Goal: Information Seeking & Learning: Learn about a topic

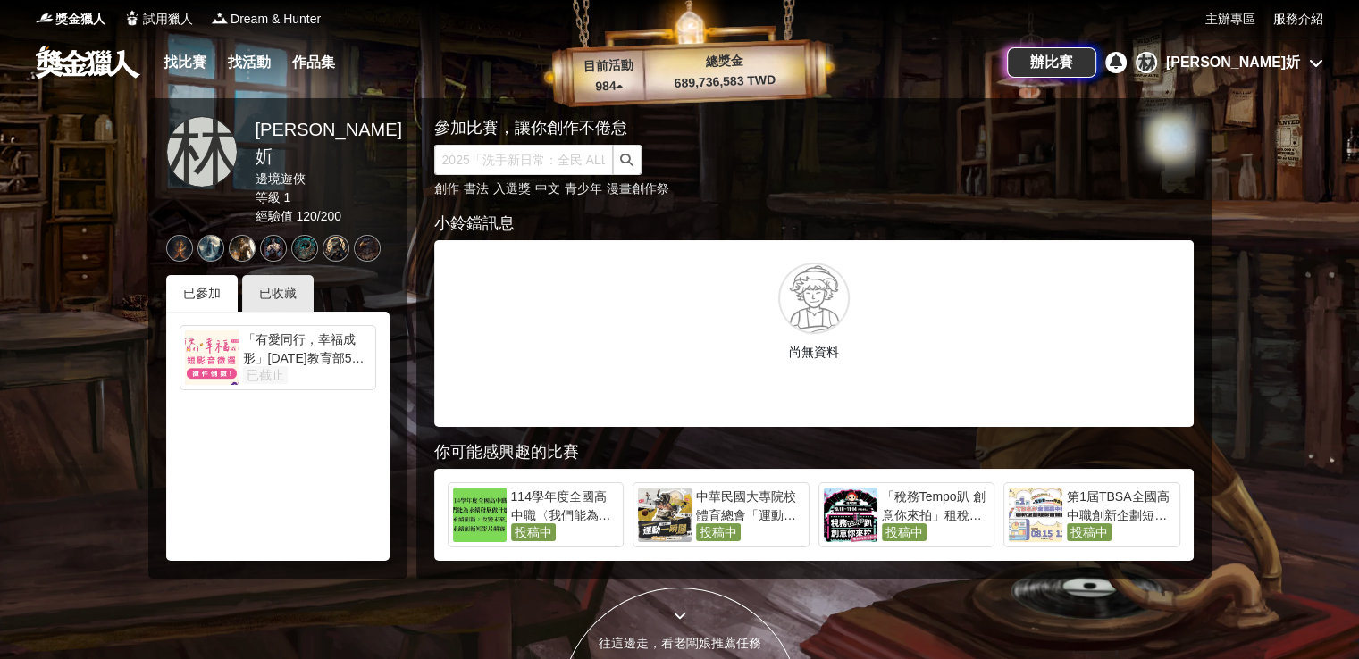
click at [191, 59] on link "找比賽" at bounding box center [184, 62] width 57 height 25
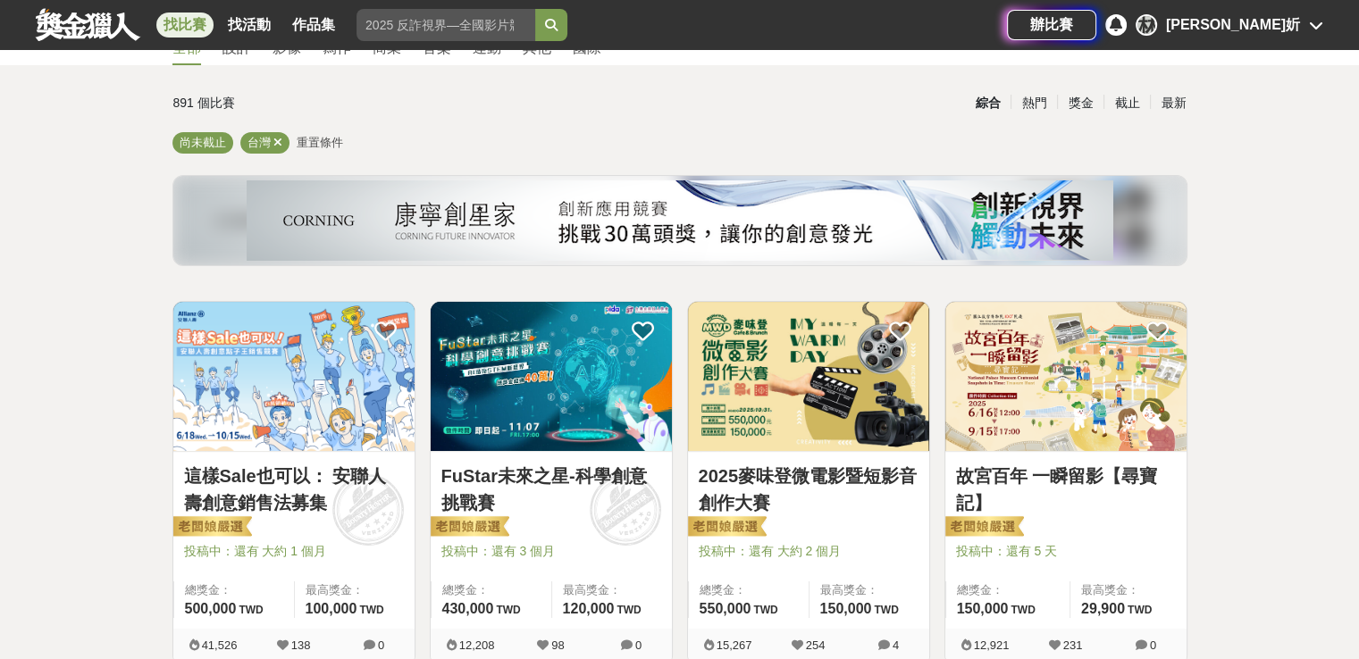
scroll to position [179, 0]
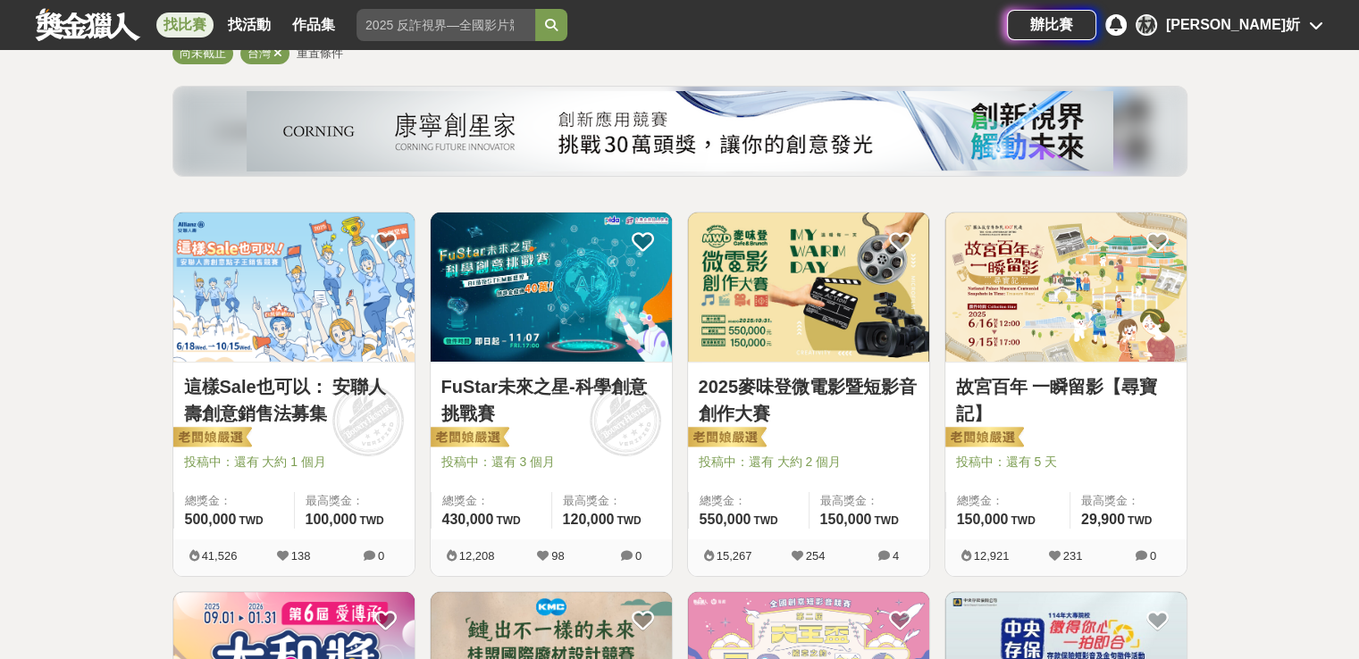
click at [802, 432] on div at bounding box center [814, 436] width 231 height 21
click at [796, 372] on div "2025麥味登微電影暨短影音創作大賽 投稿中：還有 大約 2 個月 總獎金： 550,000 550,000 TWD 最高獎金： 150,000 TWD" at bounding box center [808, 451] width 241 height 177
click at [769, 398] on link "2025麥味登微電影暨短影音創作大賽" at bounding box center [809, 400] width 220 height 54
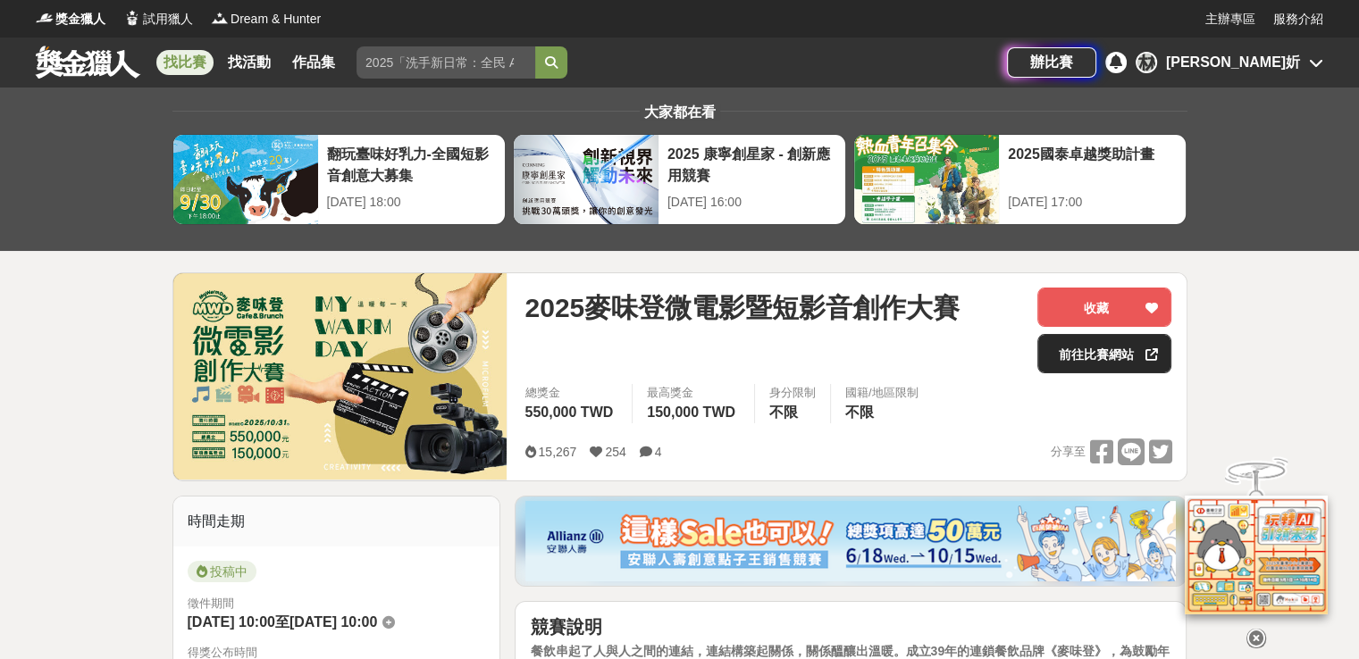
click at [1090, 346] on link "前往比賽網站" at bounding box center [1104, 353] width 134 height 39
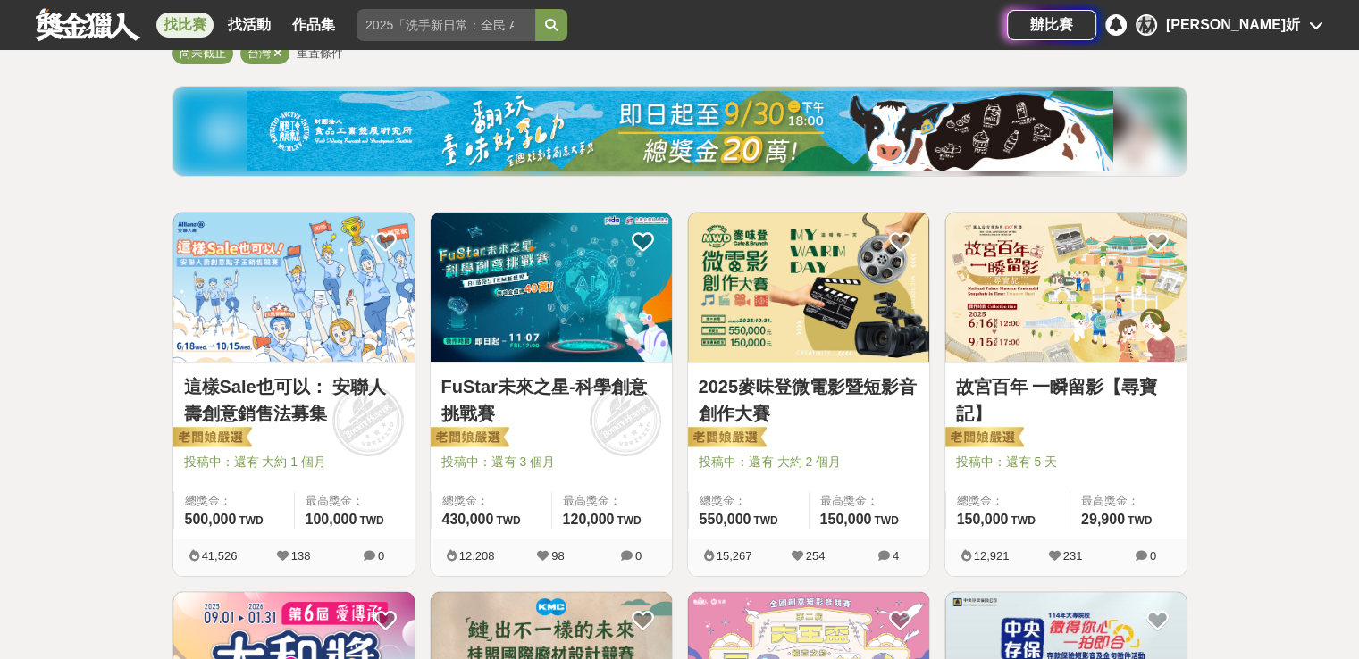
scroll to position [357, 0]
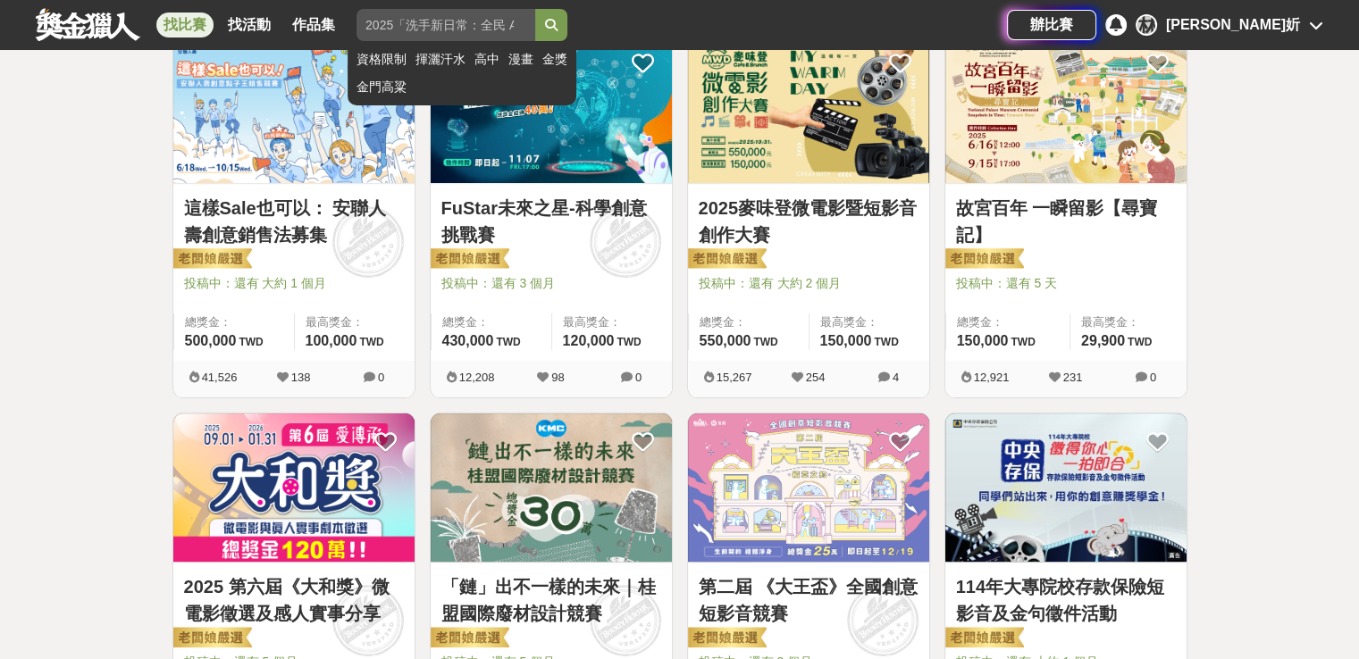
click at [394, 22] on input "search" at bounding box center [445, 25] width 179 height 32
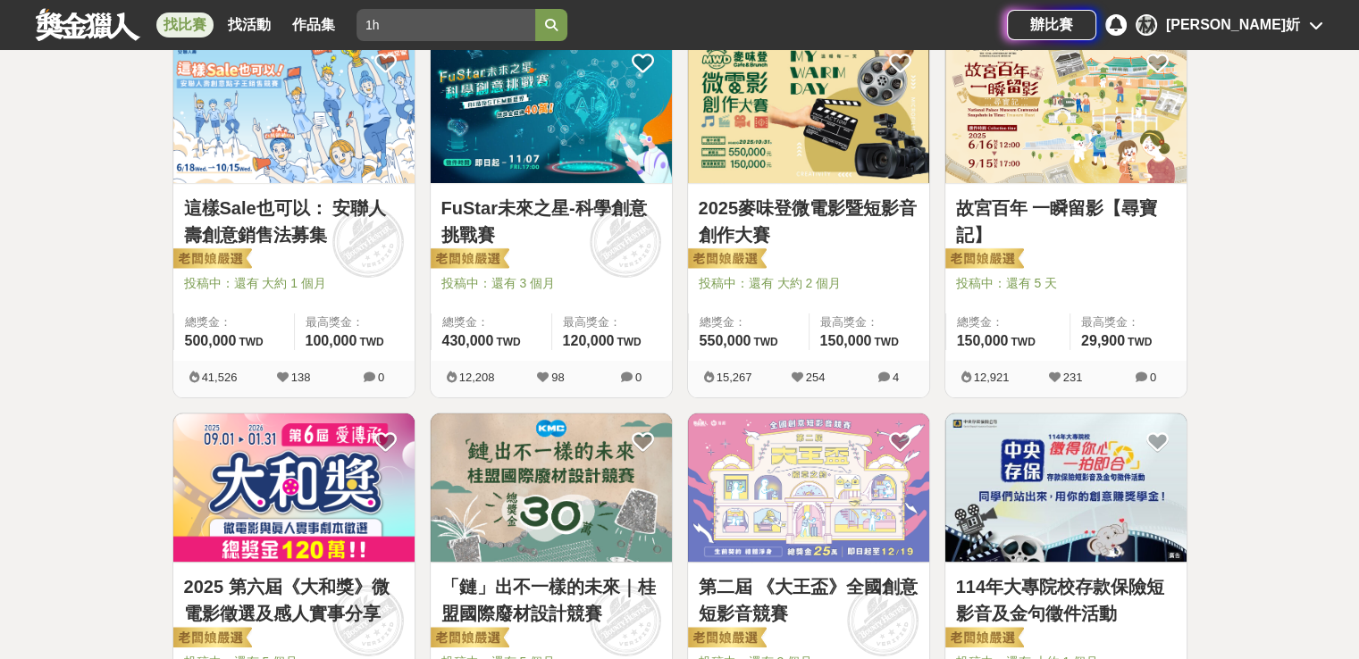
type input "1"
type input "短影音"
click at [535, 9] on button "submit" at bounding box center [551, 25] width 32 height 32
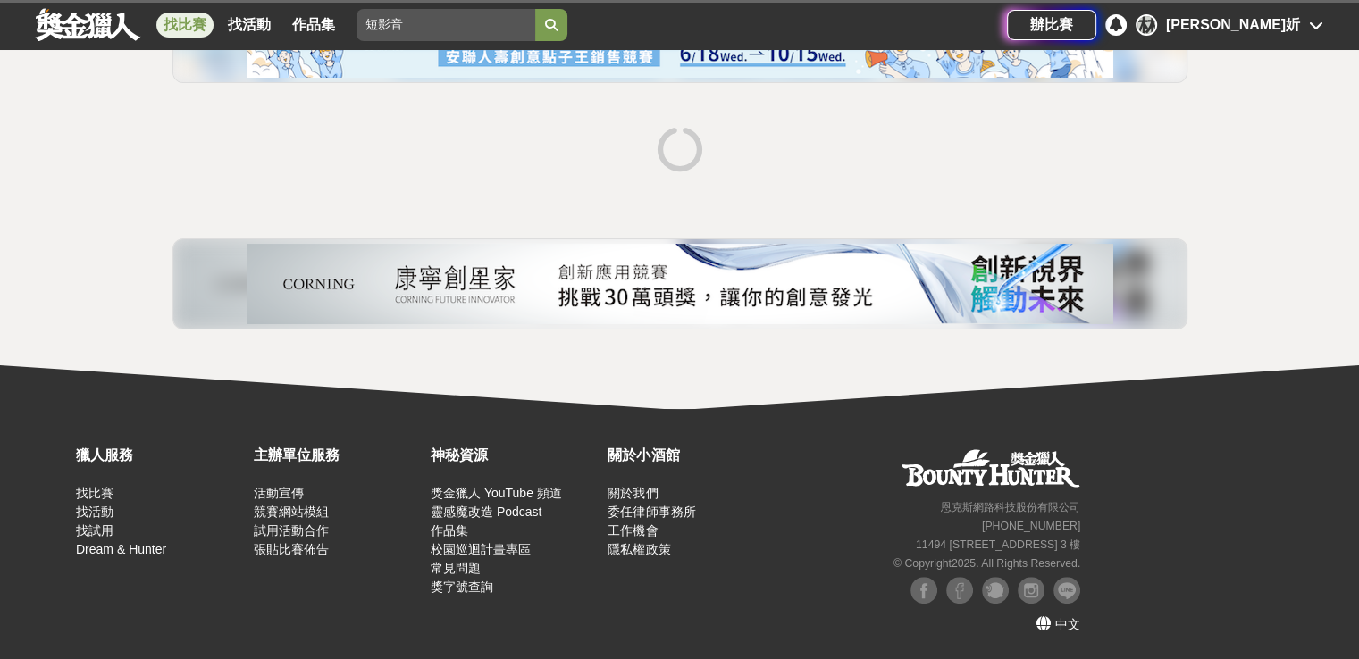
scroll to position [273, 0]
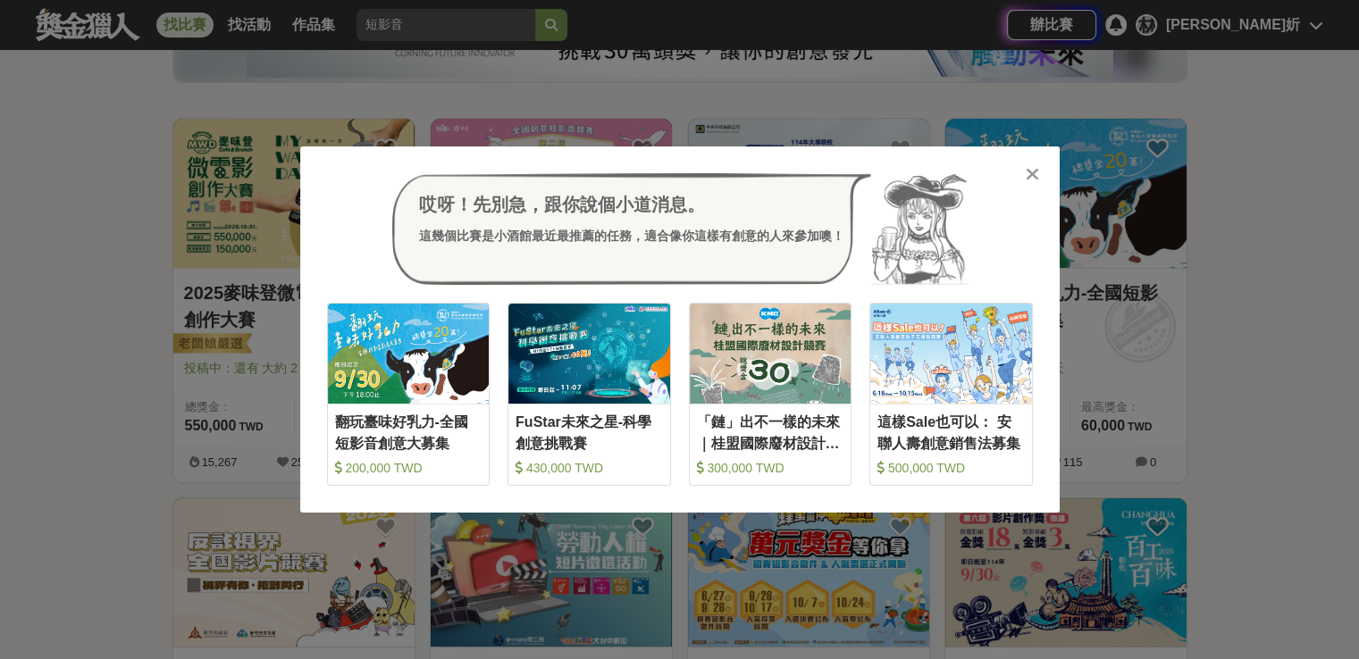
click at [1036, 177] on icon at bounding box center [1032, 174] width 13 height 18
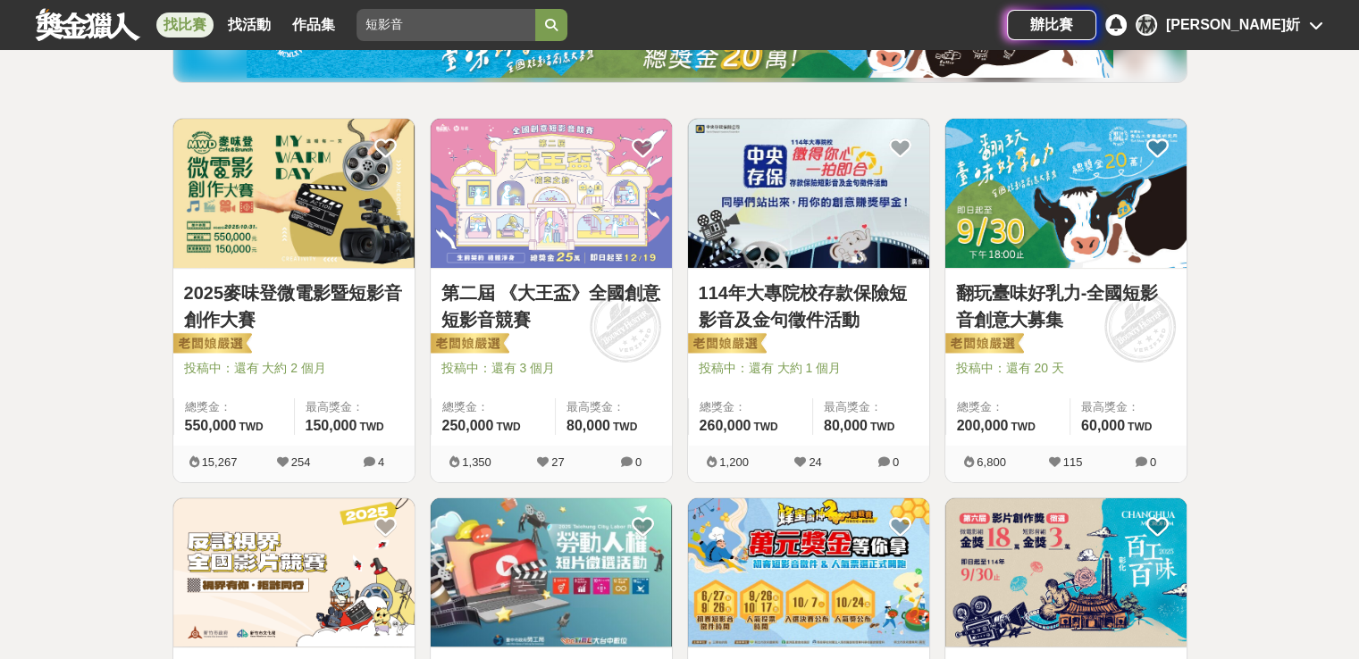
click at [549, 298] on link "第二屆 《大王盃》全國創意短影音競賽" at bounding box center [551, 307] width 220 height 54
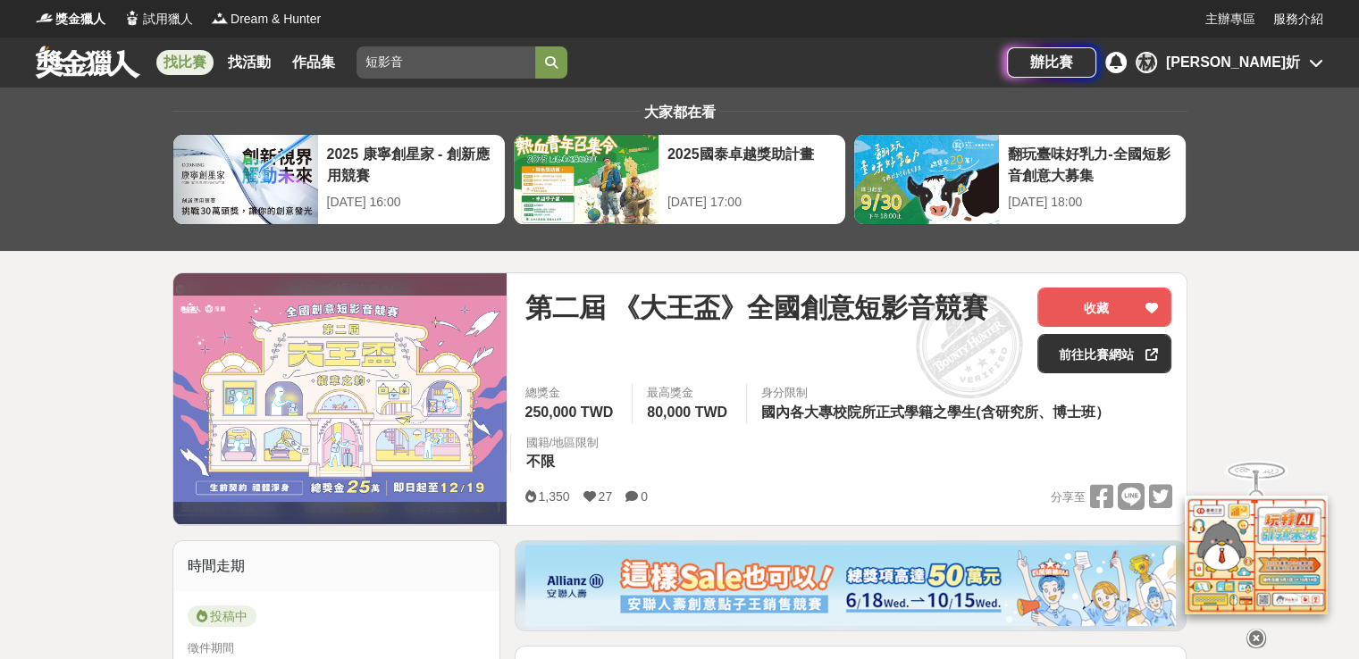
scroll to position [268, 0]
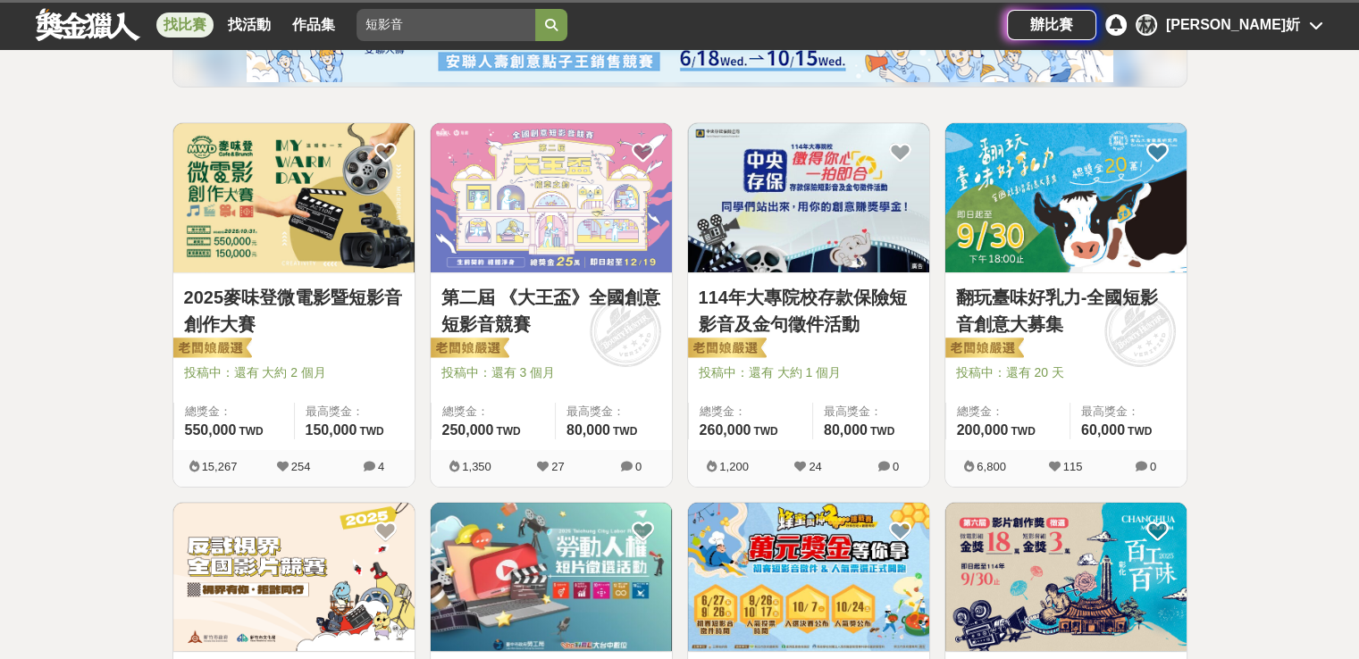
scroll to position [273, 0]
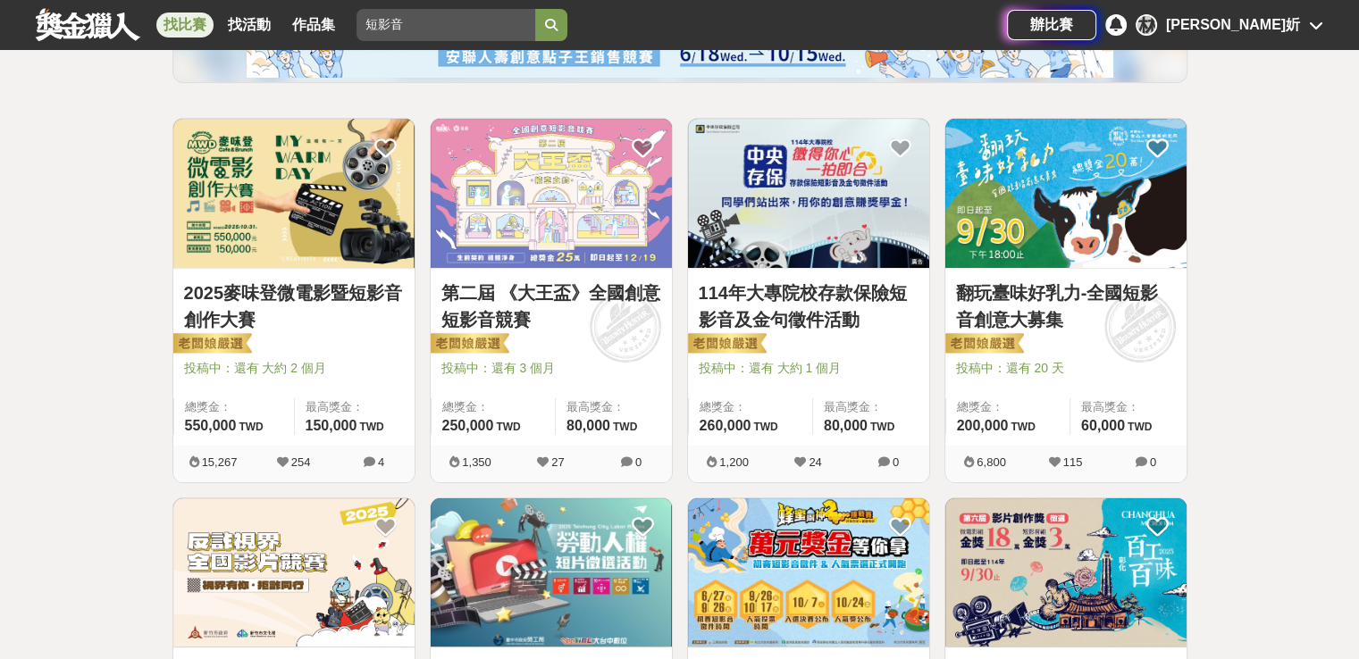
click at [1043, 319] on link "翻玩臺味好乳力-全國短影音創意大募集" at bounding box center [1066, 307] width 220 height 54
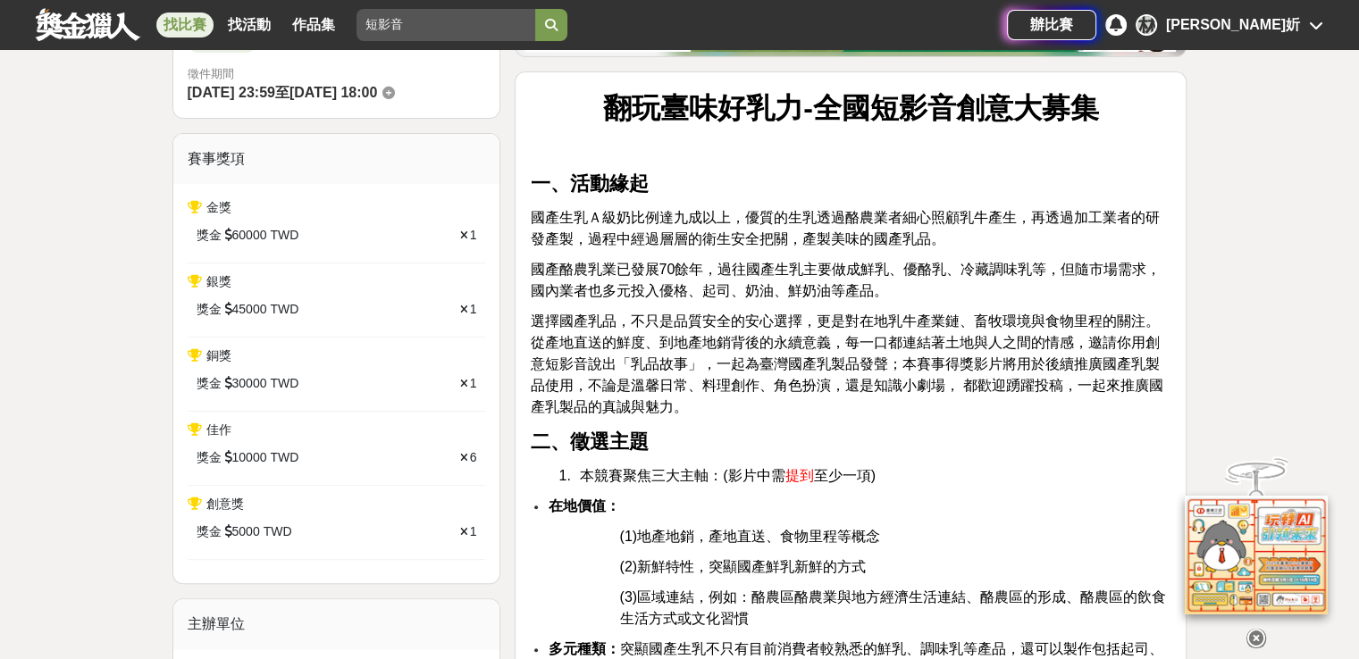
scroll to position [625, 0]
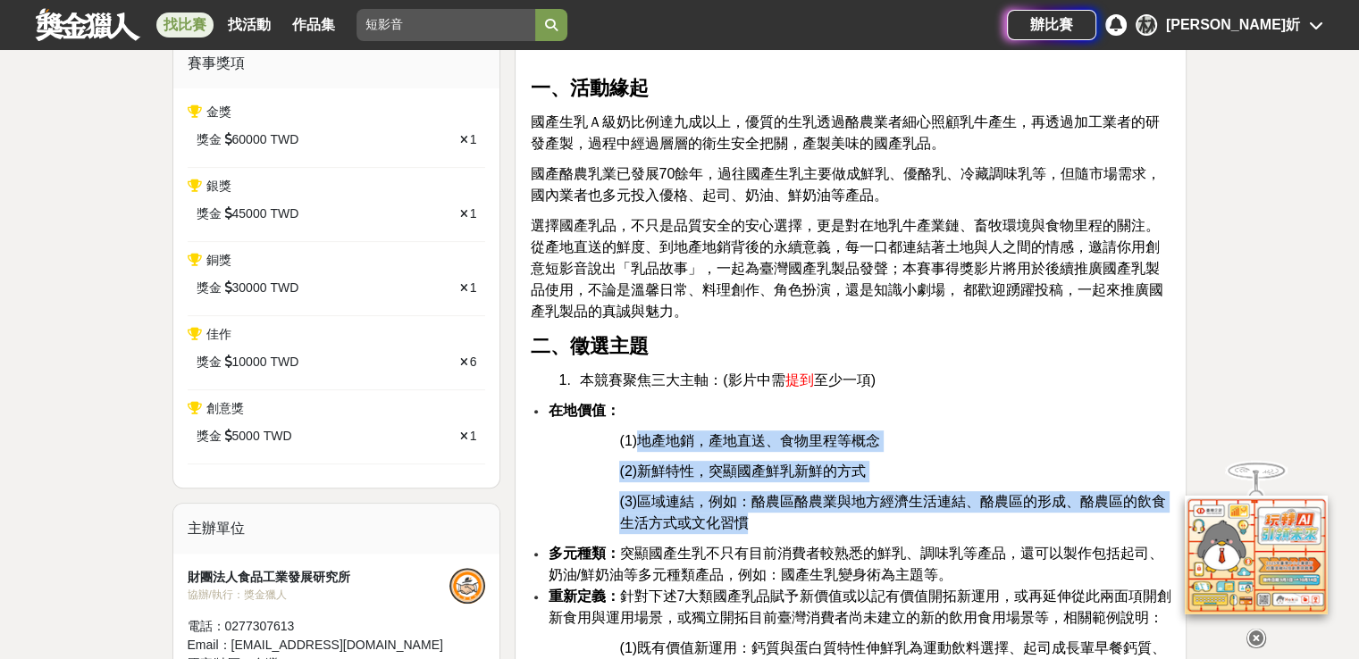
drag, startPoint x: 640, startPoint y: 440, endPoint x: 860, endPoint y: 521, distance: 234.9
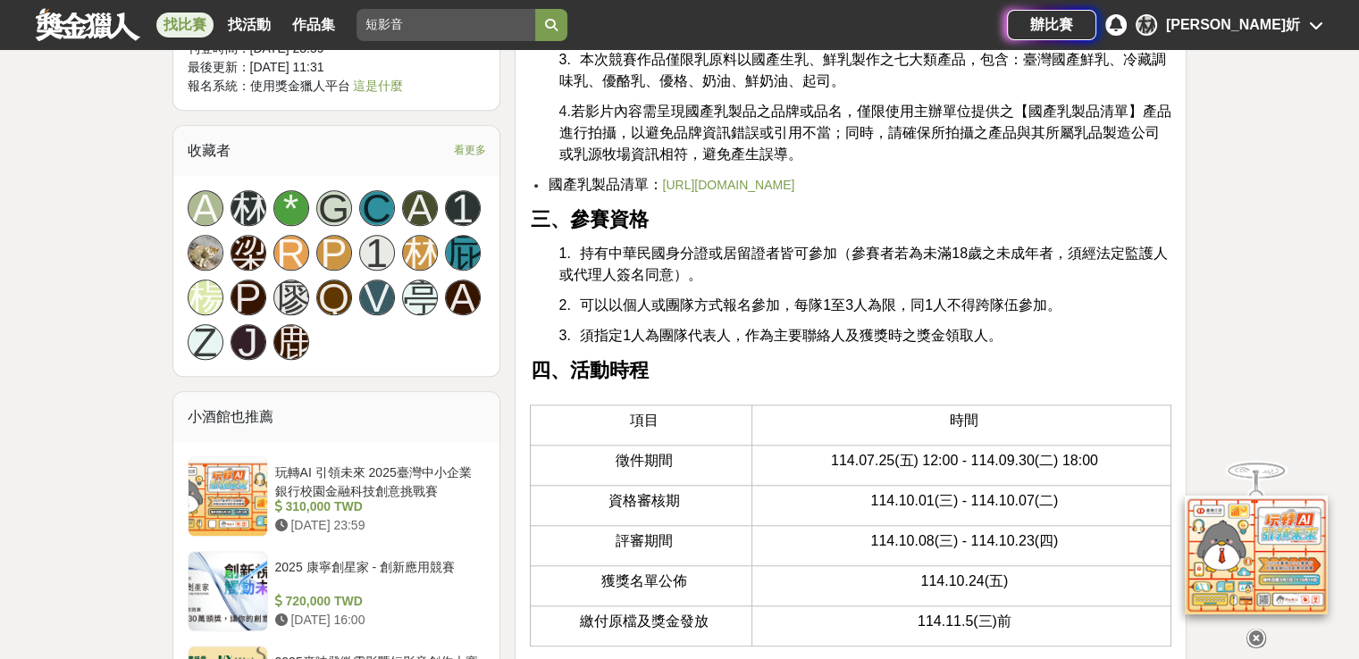
scroll to position [1519, 0]
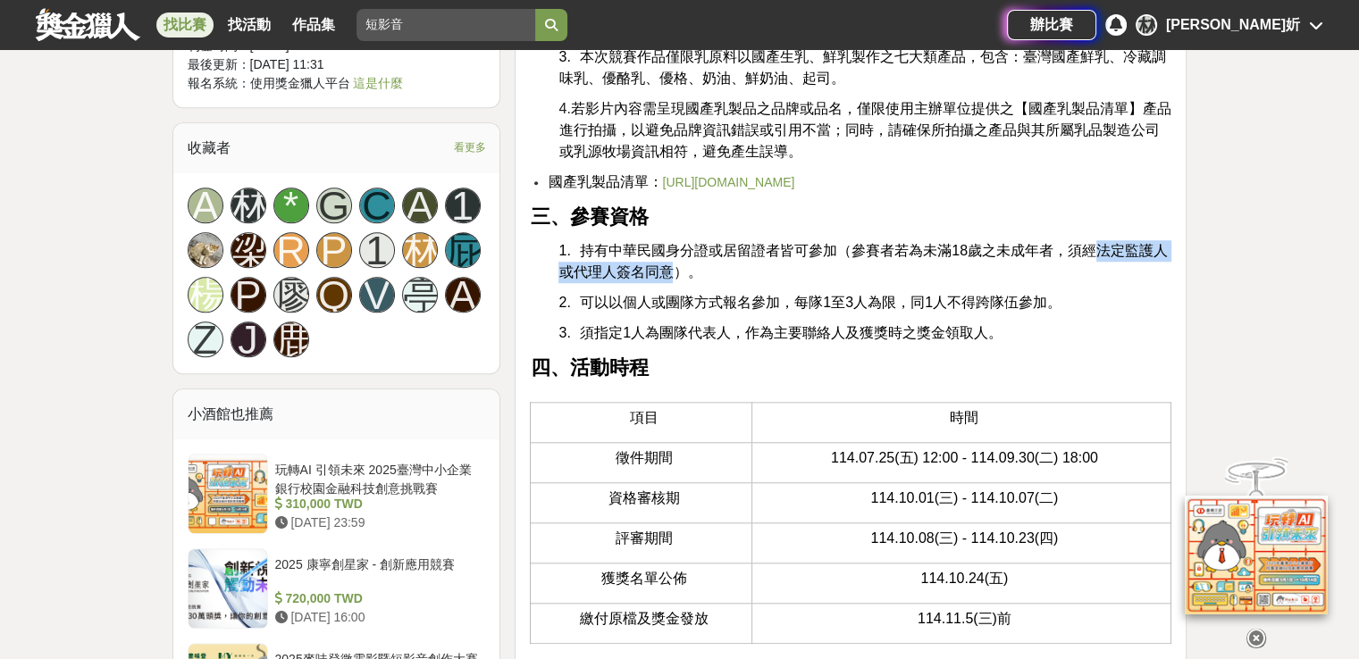
drag, startPoint x: 668, startPoint y: 294, endPoint x: 1095, endPoint y: 267, distance: 427.9
click at [1095, 267] on span "持有中華民國身分證或居留證者皆可參加（參賽者若為未滿18歲之未成年者，須經法定監護人或代理人簽名同意）。" at bounding box center [862, 261] width 609 height 37
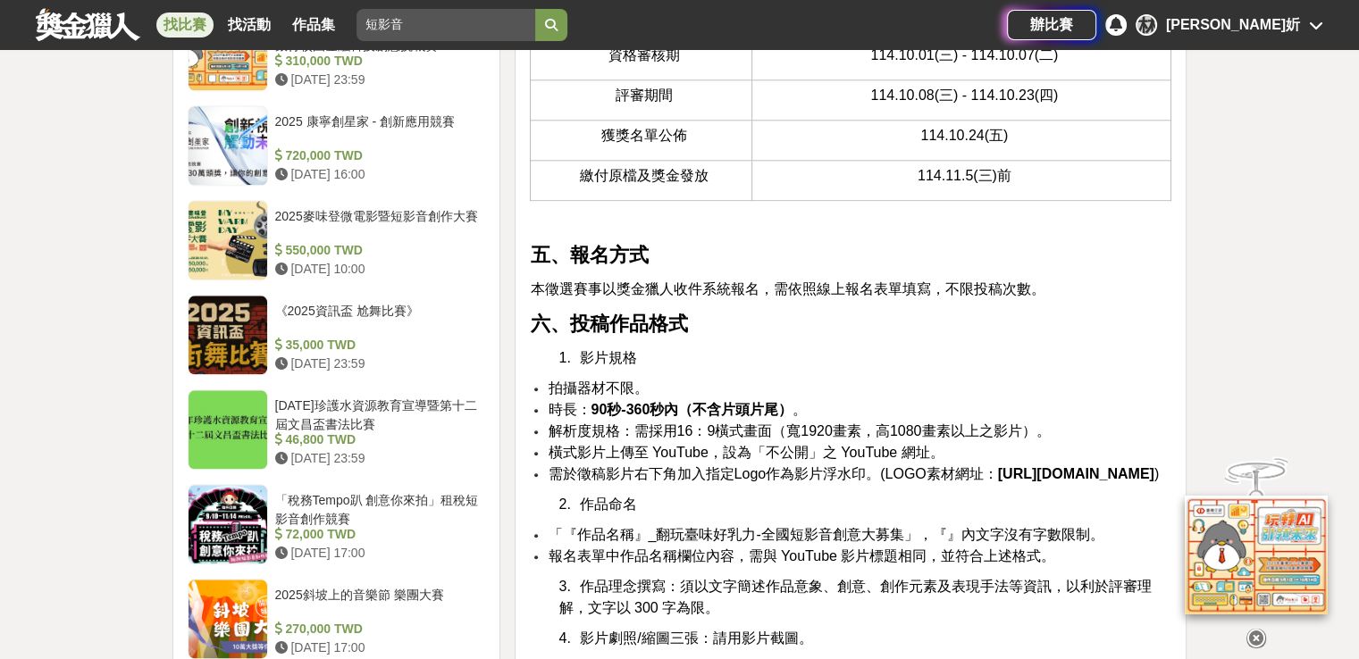
scroll to position [1966, 0]
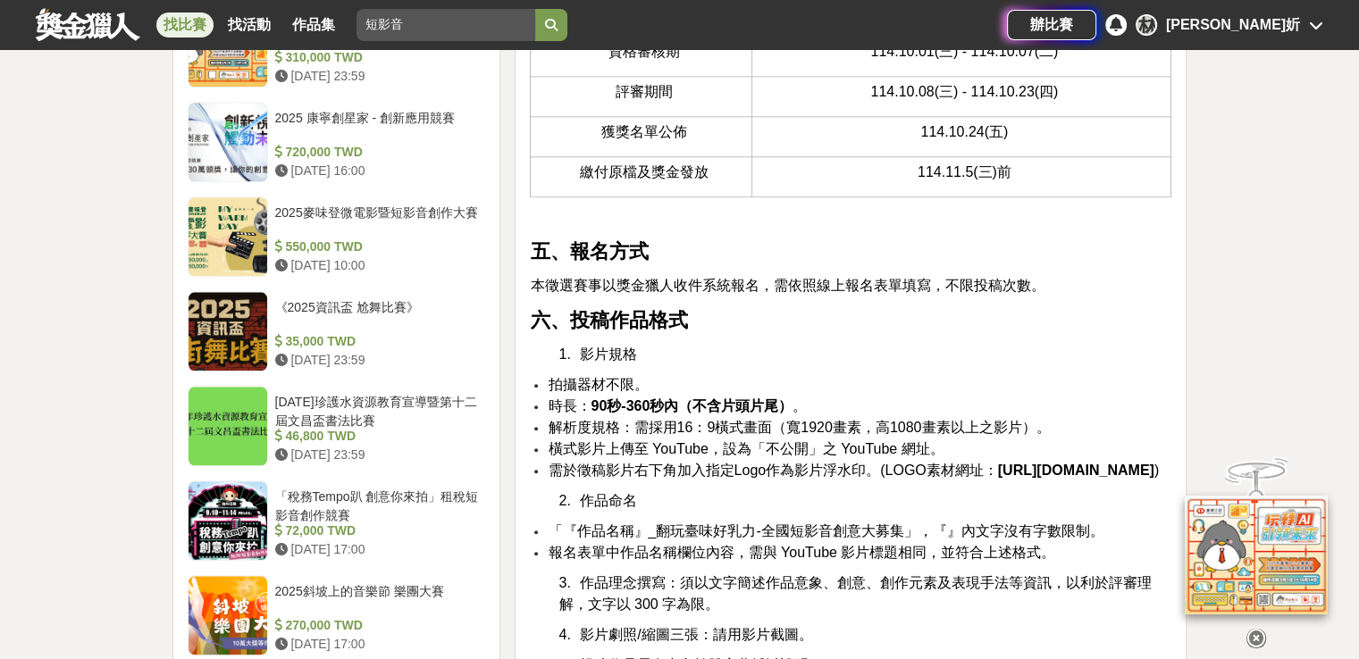
drag, startPoint x: 633, startPoint y: 525, endPoint x: 548, endPoint y: 501, distance: 89.1
click at [548, 482] on li "需於徵稿影片右下角加入指定Logo作為影片浮水印。(LOGO素材網址： https://drive.google.com/file/d/1QIxZ_QRq5N…" at bounding box center [860, 470] width 624 height 21
drag, startPoint x: 629, startPoint y: 512, endPoint x: 608, endPoint y: 514, distance: 21.5
click at [998, 478] on strong "https://drive.google.com/file/d/1QIxZ_QRq5NhQMmP5nv9tuUvH4hGd9Q5g/view?usp=shar…" at bounding box center [1076, 470] width 156 height 15
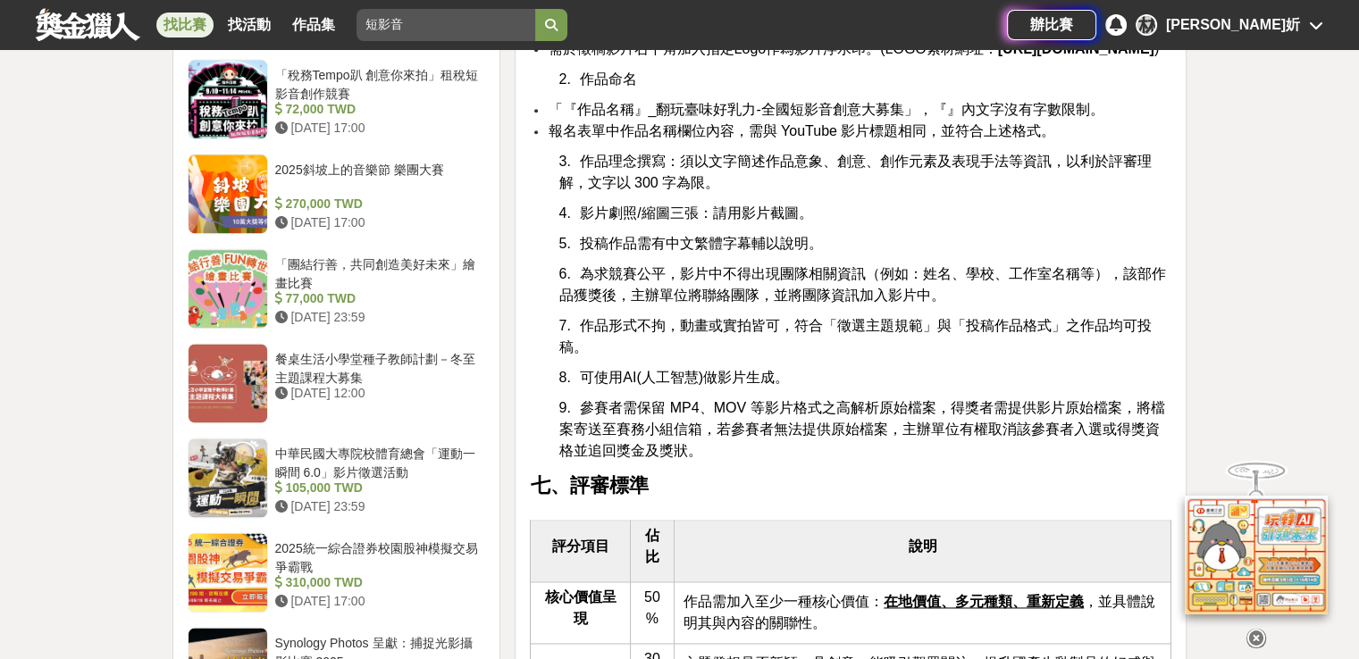
scroll to position [2412, 0]
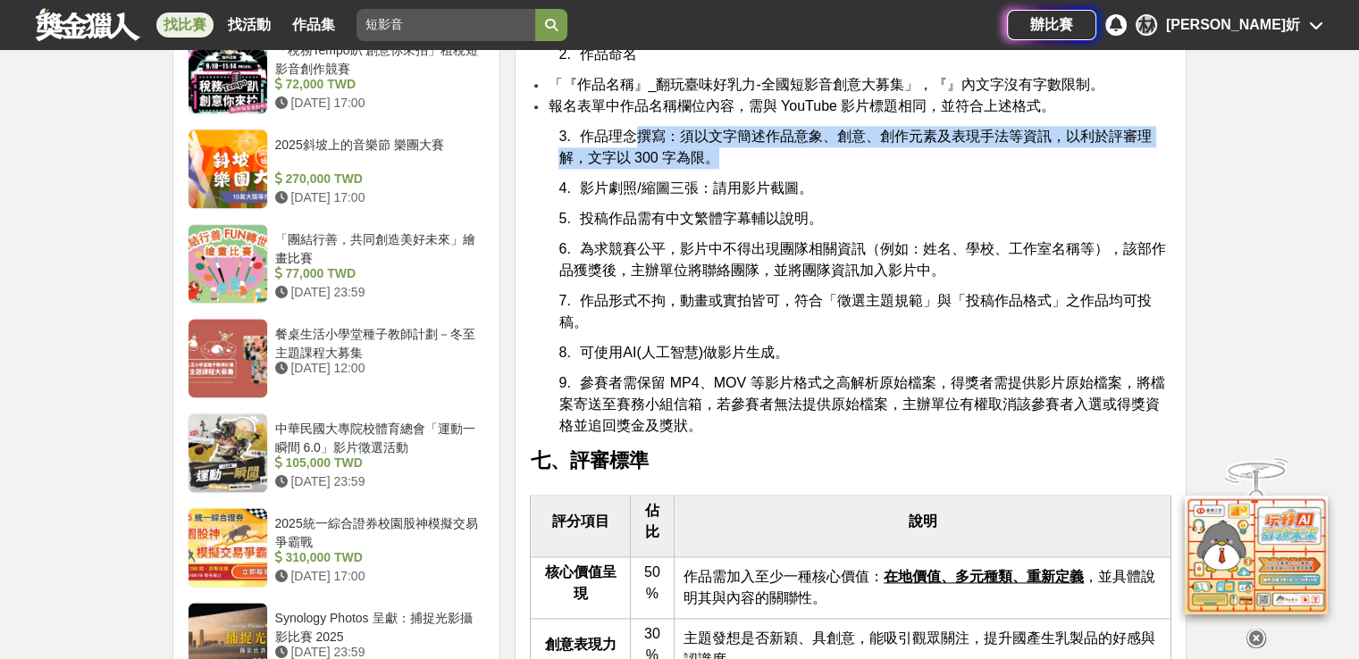
drag, startPoint x: 712, startPoint y: 215, endPoint x: 642, endPoint y: 197, distance: 73.0
click at [642, 165] on span "作品理念撰寫：須以文字簡述作品意象、創意、創作元素及表現手法等資訊，以利於評審理解，文字以 300 字為限。" at bounding box center [854, 147] width 593 height 37
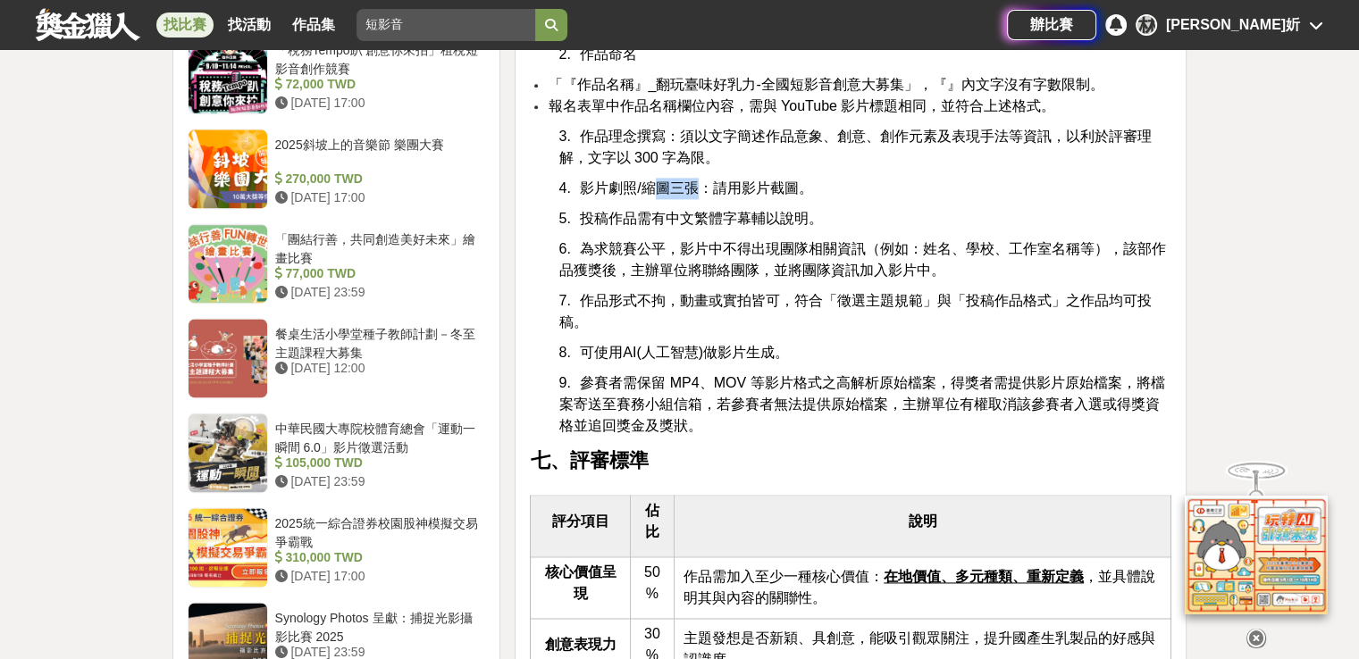
drag, startPoint x: 700, startPoint y: 249, endPoint x: 658, endPoint y: 249, distance: 42.9
click at [658, 196] on span "影片劇照/縮圖三張：請用影片截圖。" at bounding box center [696, 187] width 232 height 15
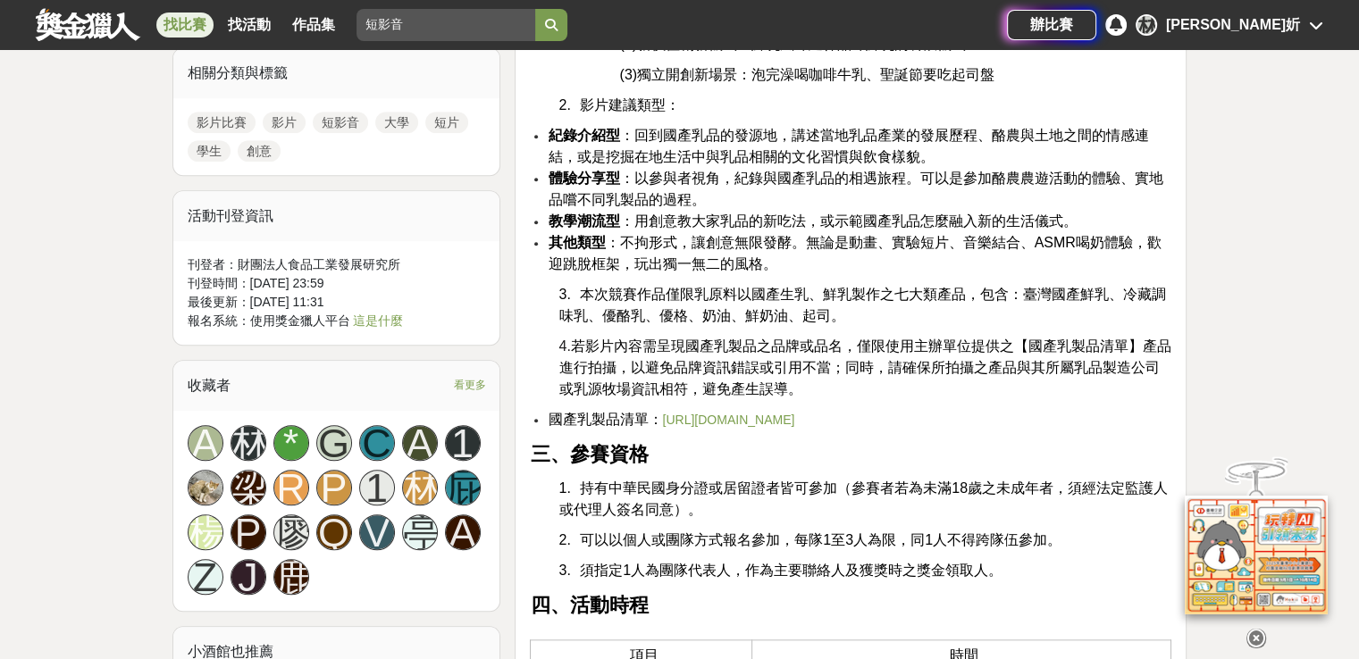
scroll to position [1251, 0]
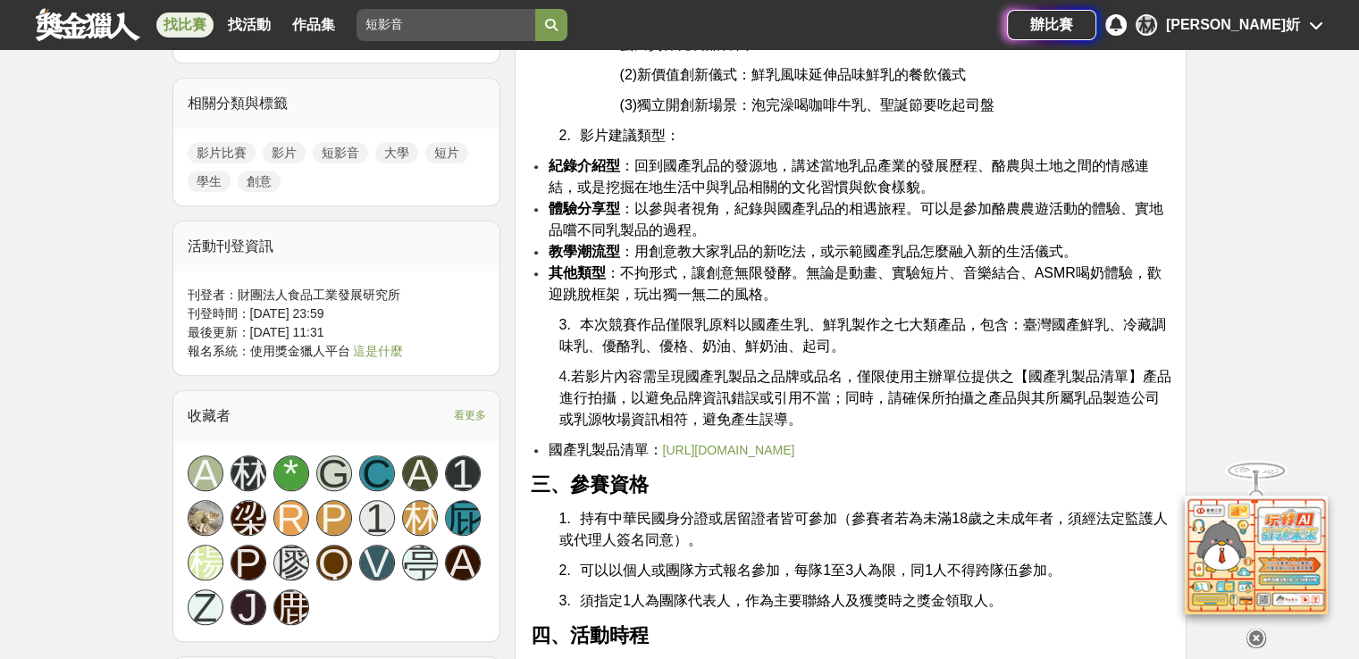
click at [711, 449] on link "https://drive.google.com/file/d/1SjlPXGE7HTcKU9HLt1P5kYrdqOwejETT/view?usp=shar…" at bounding box center [728, 450] width 132 height 14
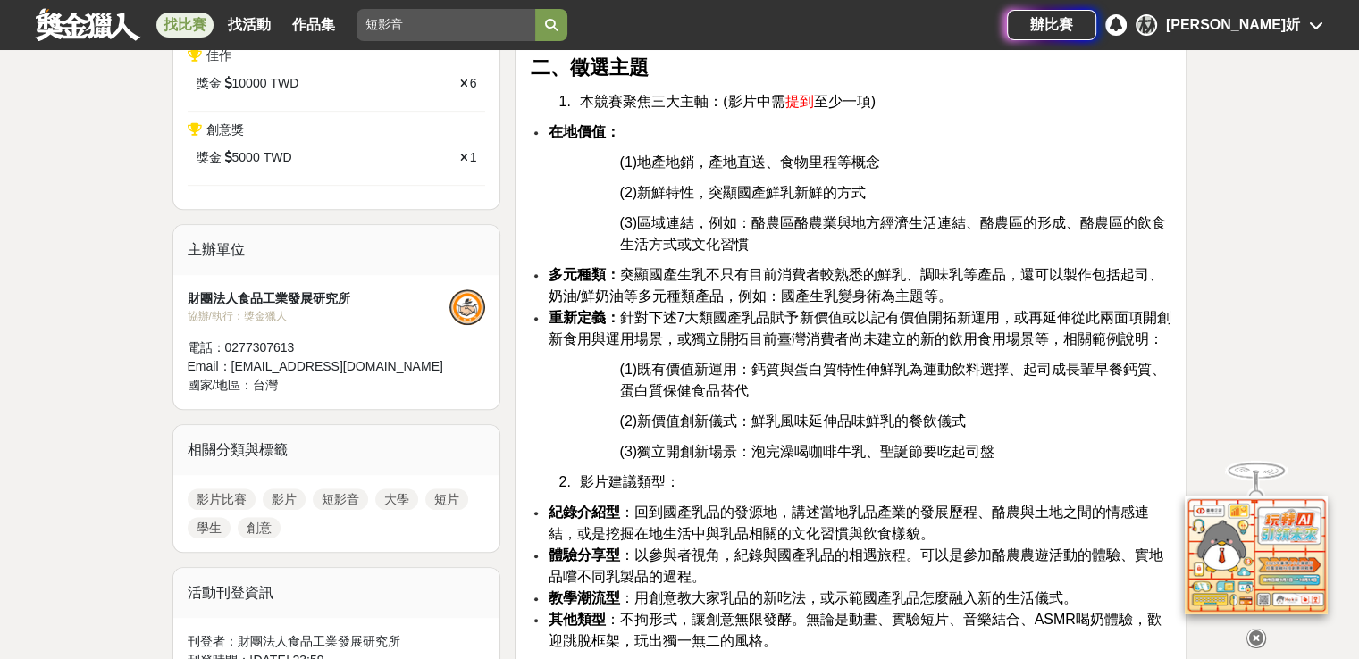
scroll to position [893, 0]
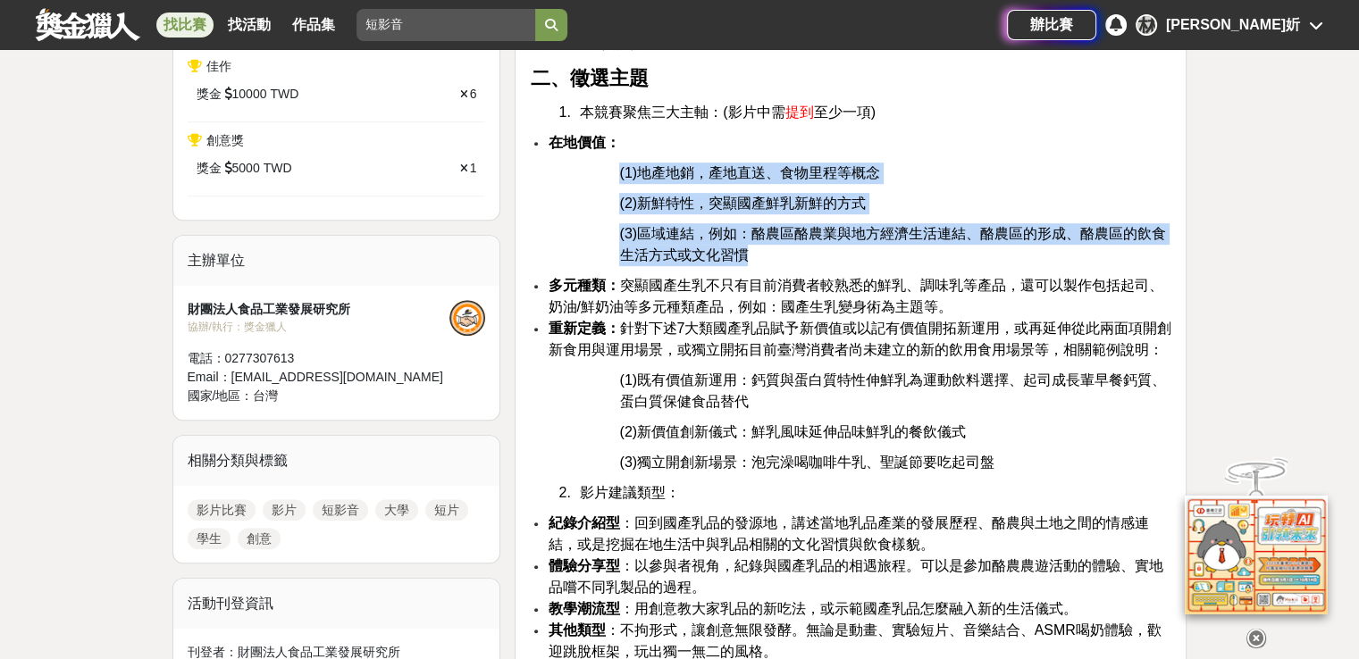
drag, startPoint x: 618, startPoint y: 176, endPoint x: 777, endPoint y: 260, distance: 179.9
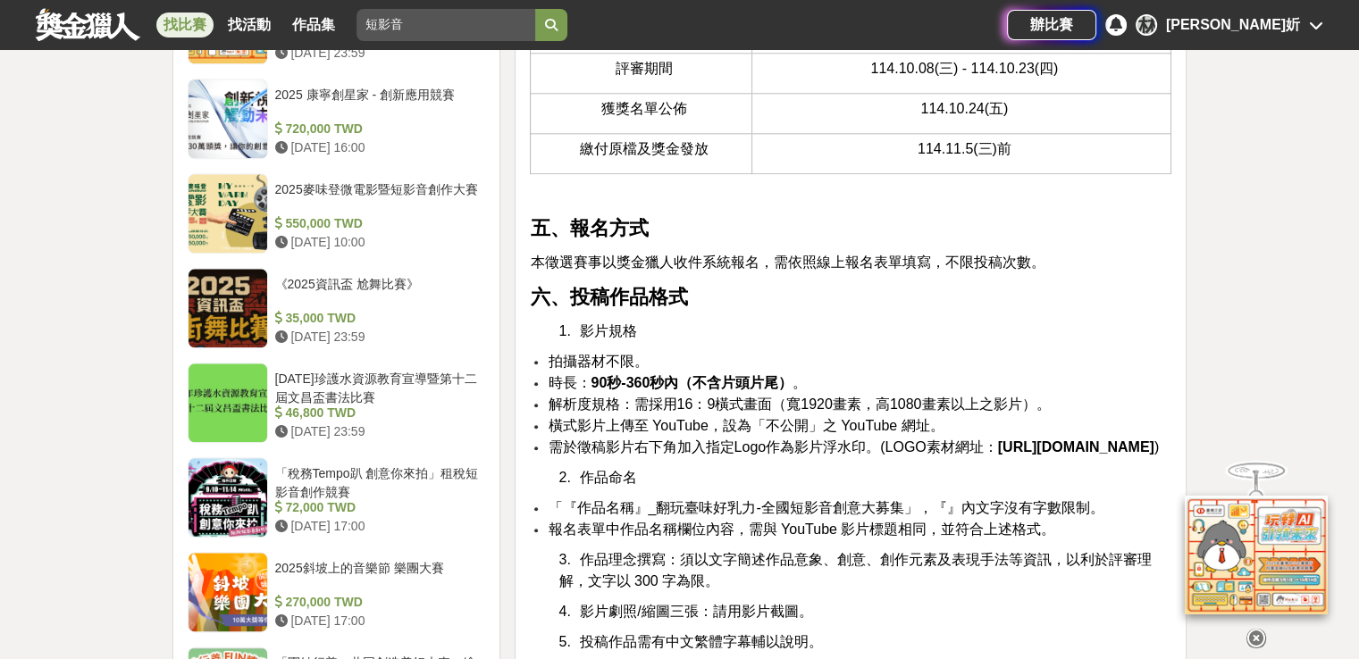
scroll to position [2280, 0]
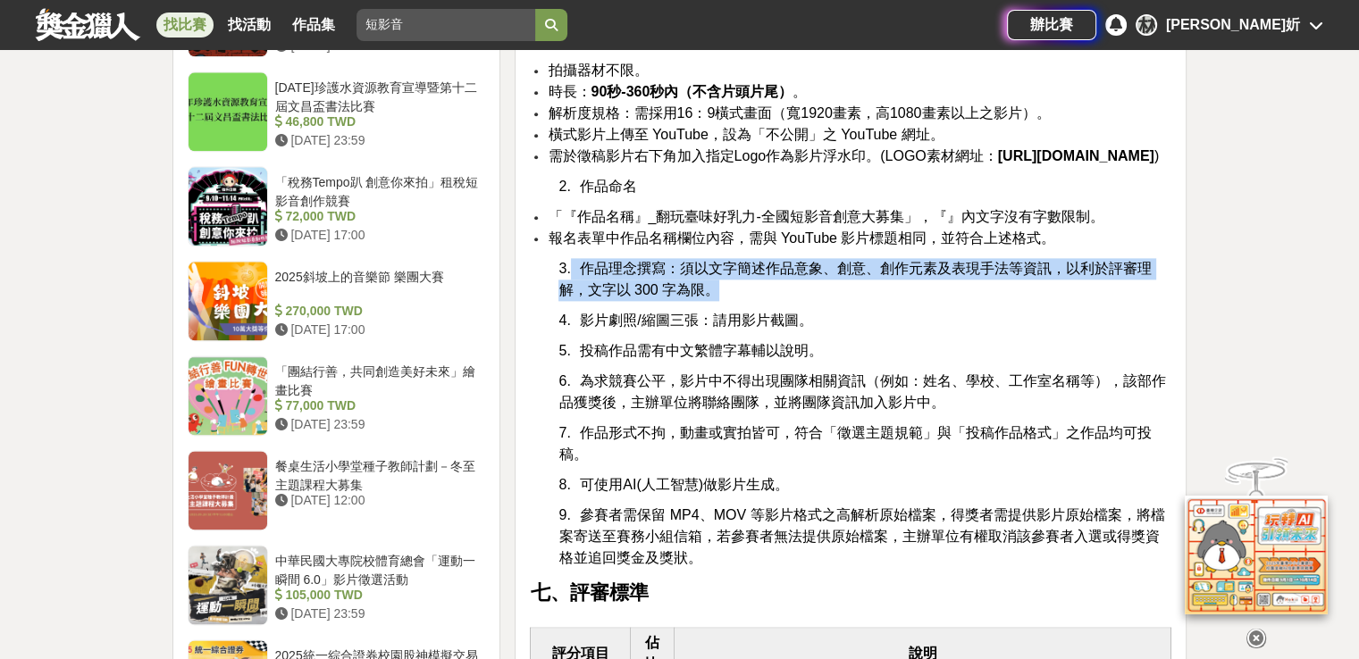
drag, startPoint x: 741, startPoint y: 350, endPoint x: 570, endPoint y: 326, distance: 172.4
click at [570, 301] on p "3. 作品理念撰寫：須以文字簡述作品意象、創意、創作元素及表現手法等資訊，以利於評審理解，文字以 300 字為限。" at bounding box center [864, 279] width 613 height 43
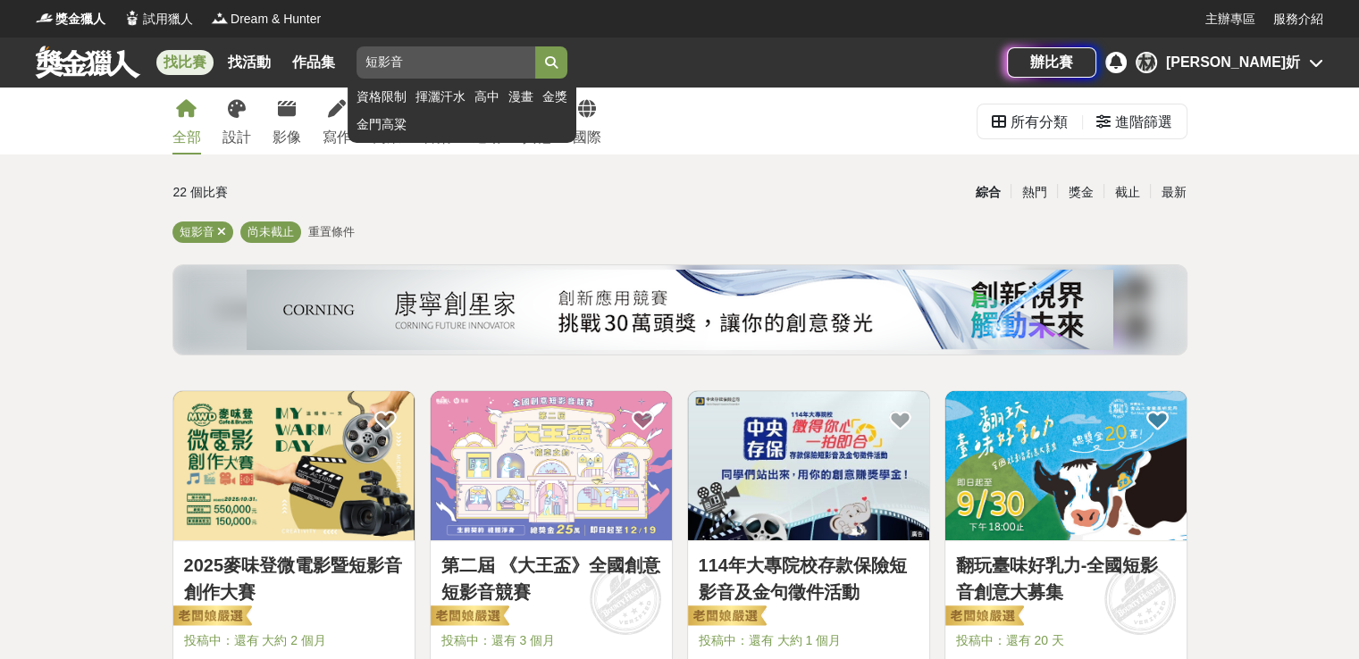
click at [567, 58] on button "submit" at bounding box center [551, 62] width 32 height 32
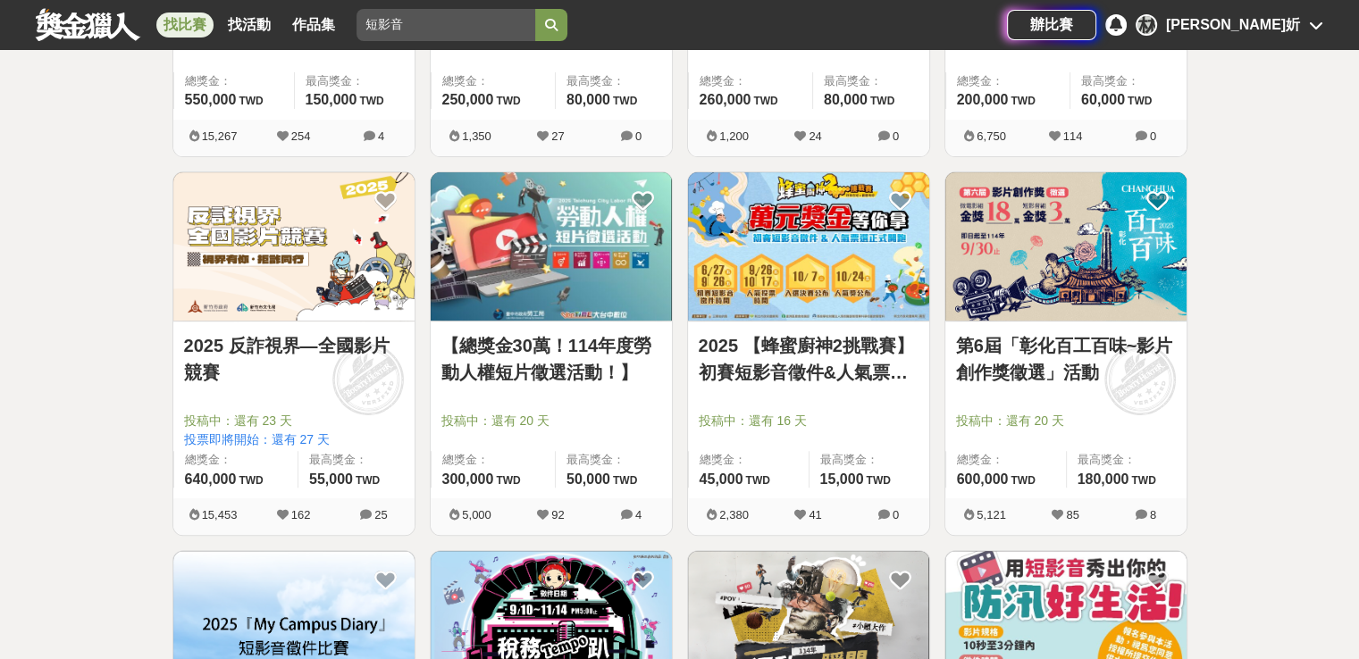
scroll to position [715, 0]
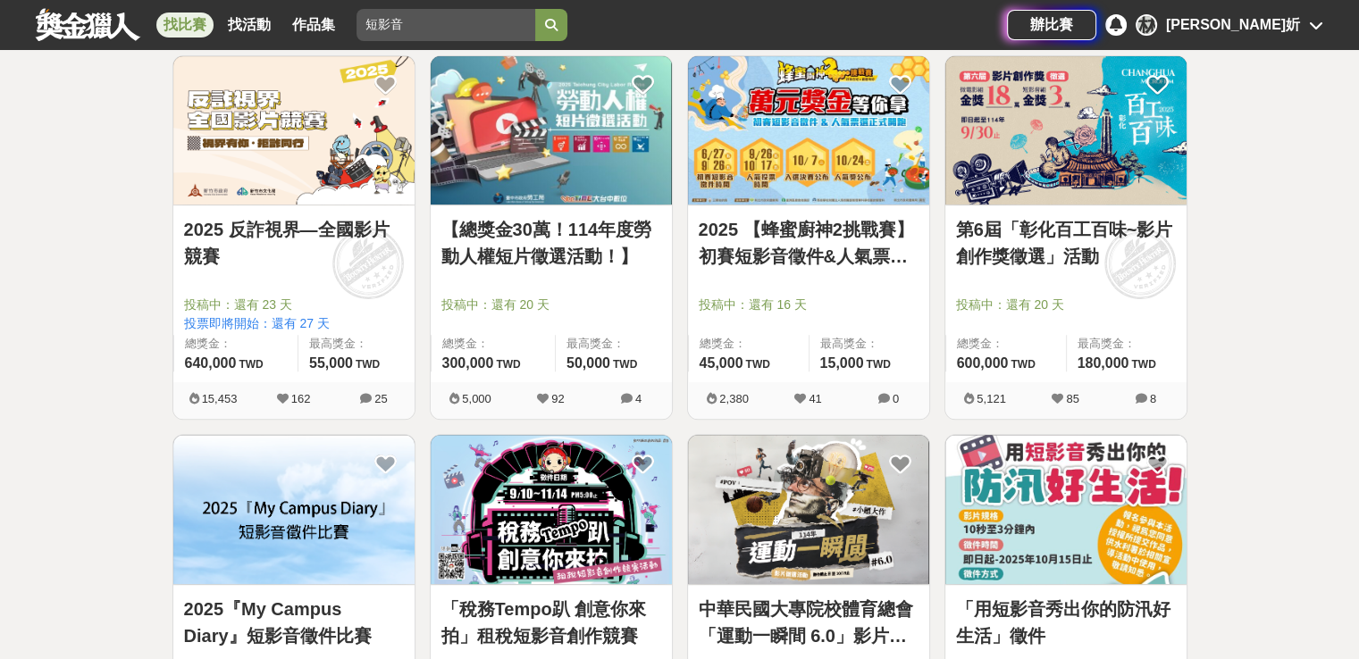
click at [1101, 238] on link "第6屆「彰化百工百味~影片創作獎徵選」活動" at bounding box center [1066, 243] width 220 height 54
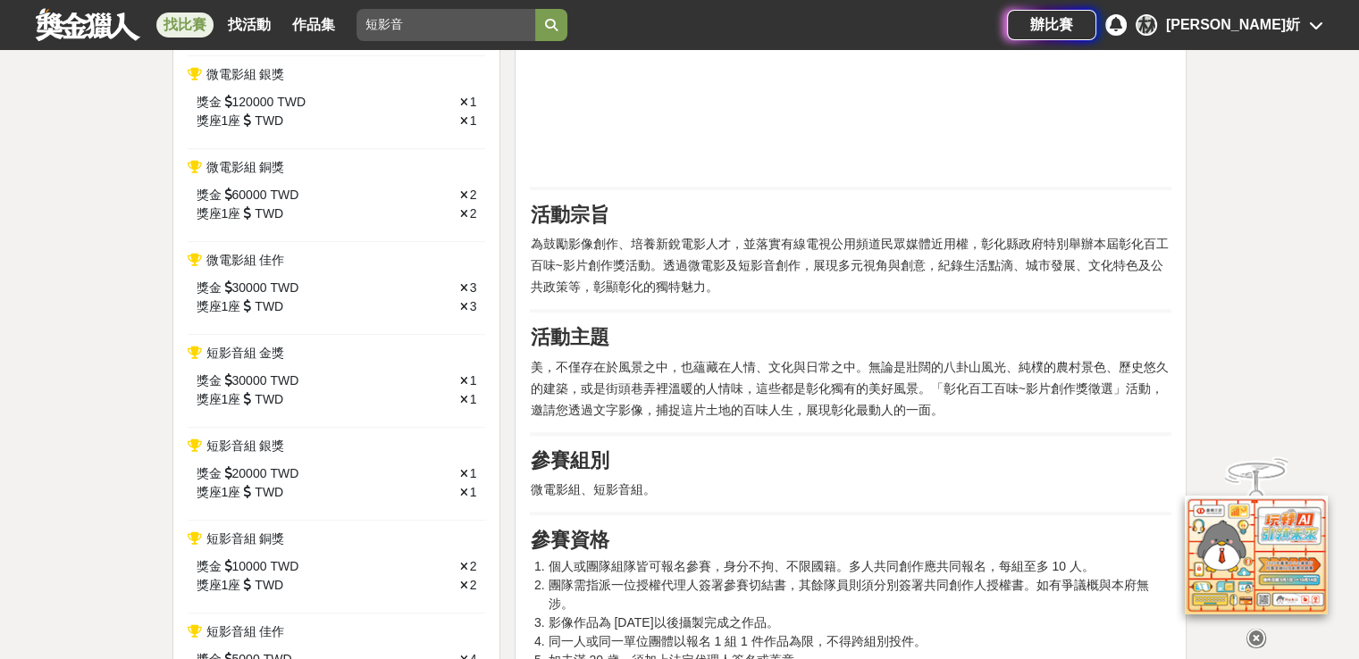
scroll to position [804, 0]
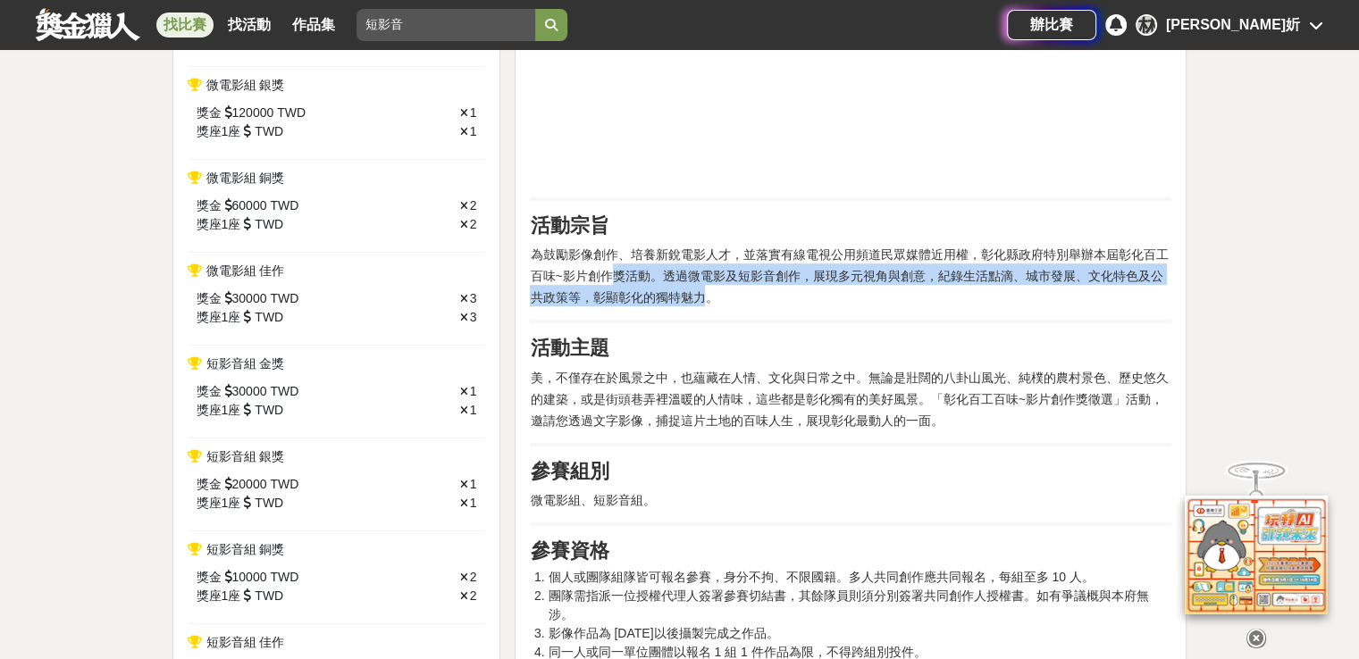
drag, startPoint x: 708, startPoint y: 295, endPoint x: 610, endPoint y: 281, distance: 98.3
click at [610, 281] on span "為鼓勵影像創作、培養新銳電影人才，並落實有線電視公用頻道民眾媒體近用權，彰化縣政府特別舉辦本屆彰化百工百味~影片創作獎活動。透過微電影及短影音創作，展現多元視…" at bounding box center [849, 275] width 638 height 57
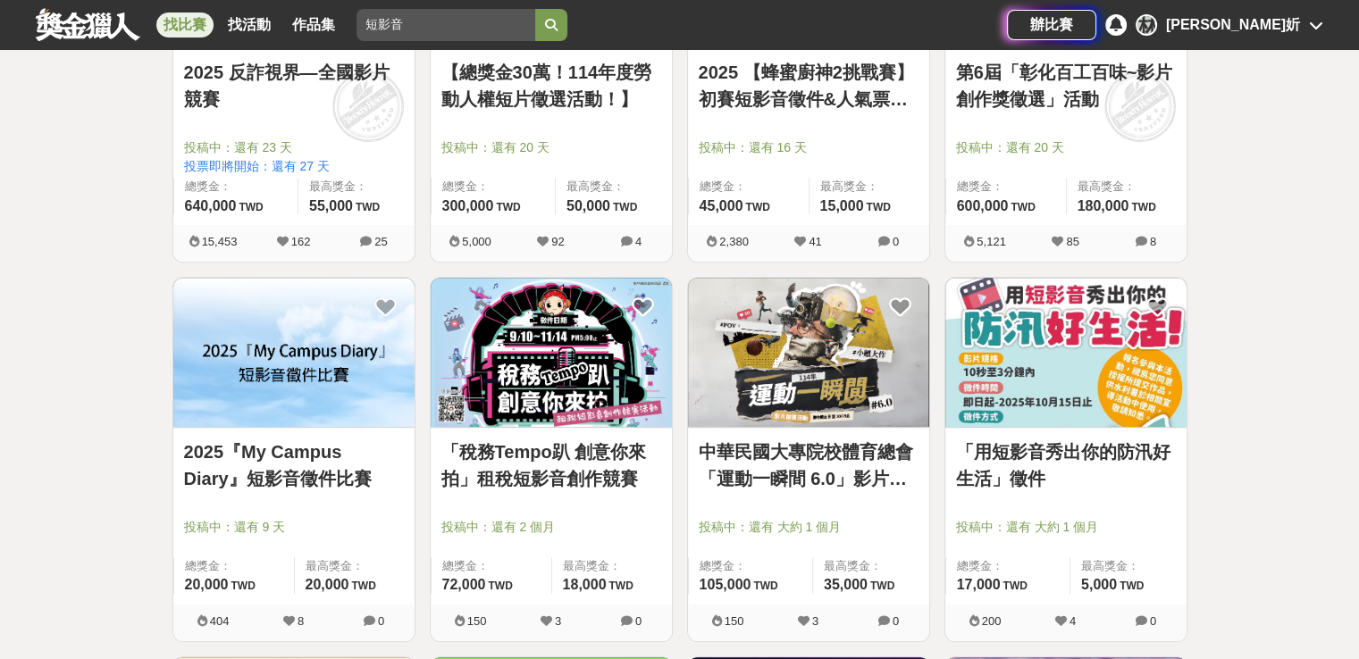
scroll to position [983, 0]
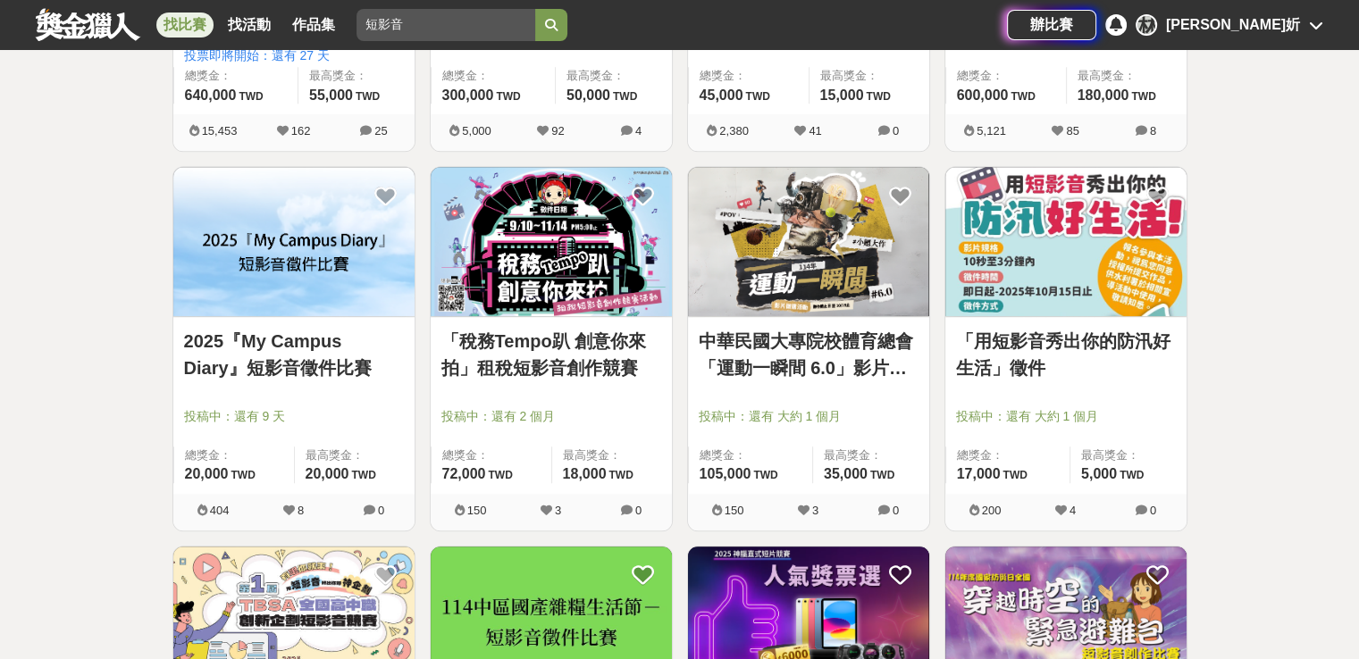
click at [1019, 228] on img at bounding box center [1065, 241] width 241 height 149
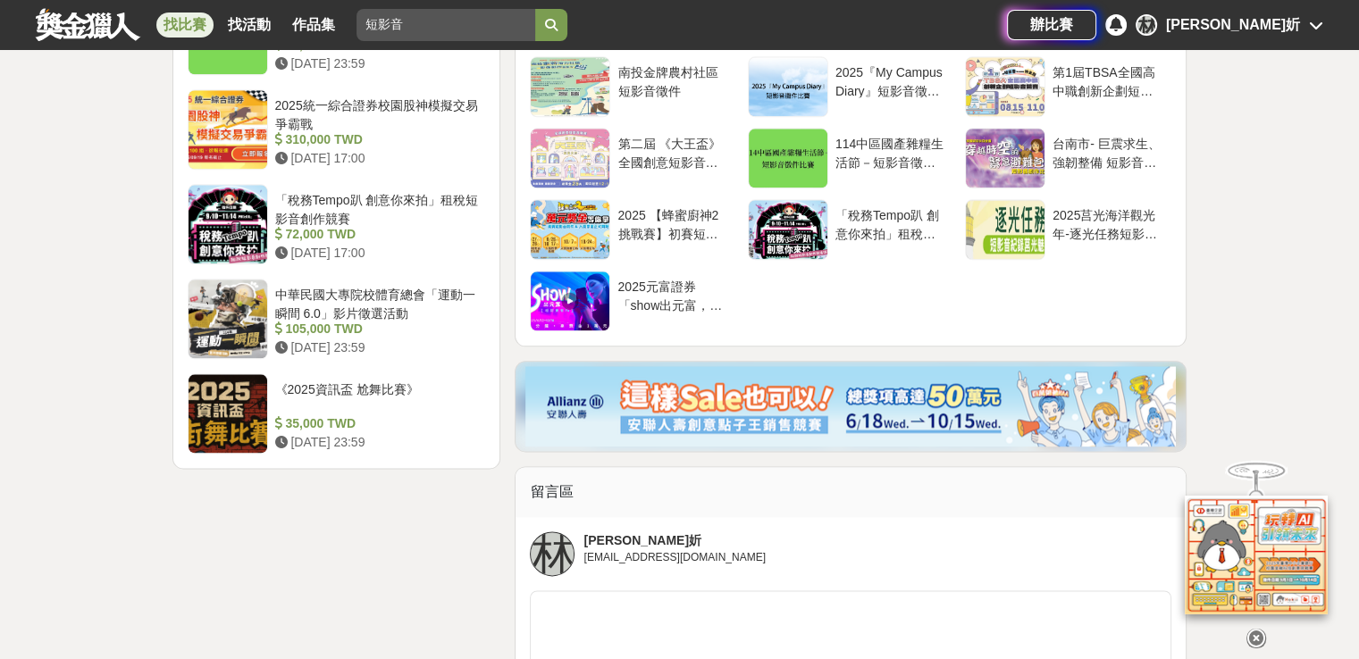
scroll to position [2234, 0]
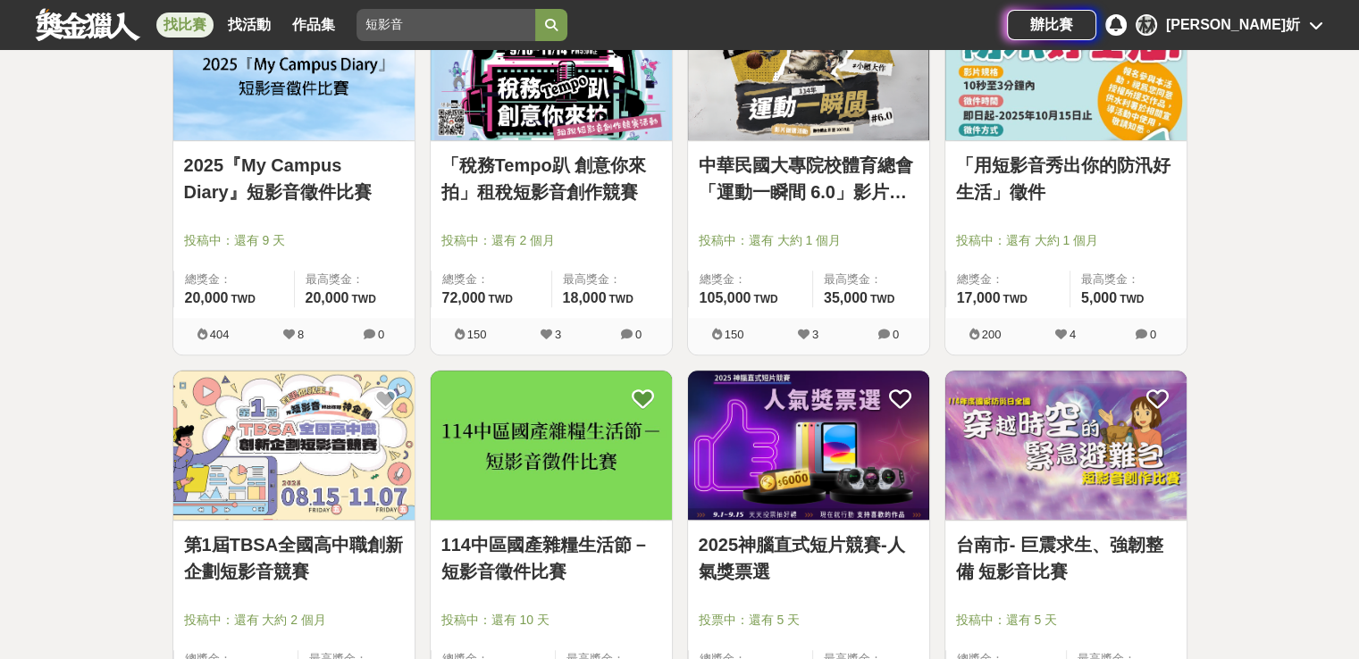
scroll to position [1162, 0]
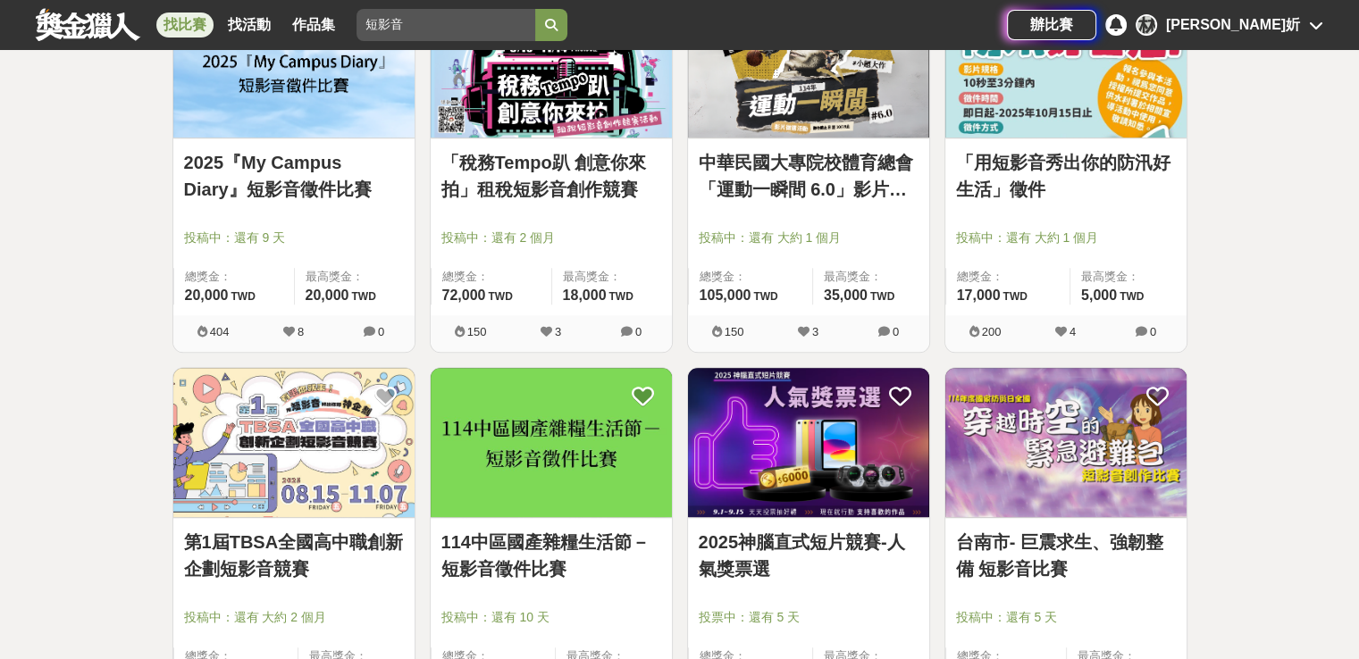
click at [275, 575] on link "第1屆TBSA全國高中職創新企劃短影音競賽" at bounding box center [294, 556] width 220 height 54
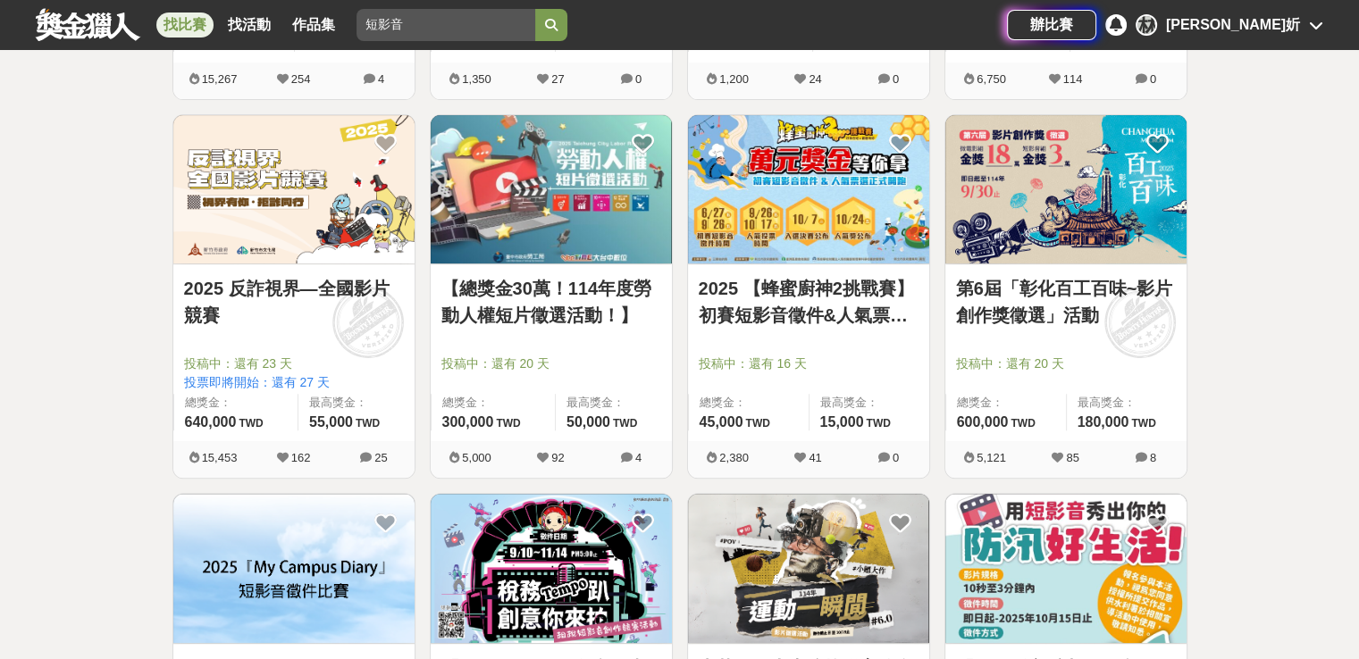
scroll to position [625, 0]
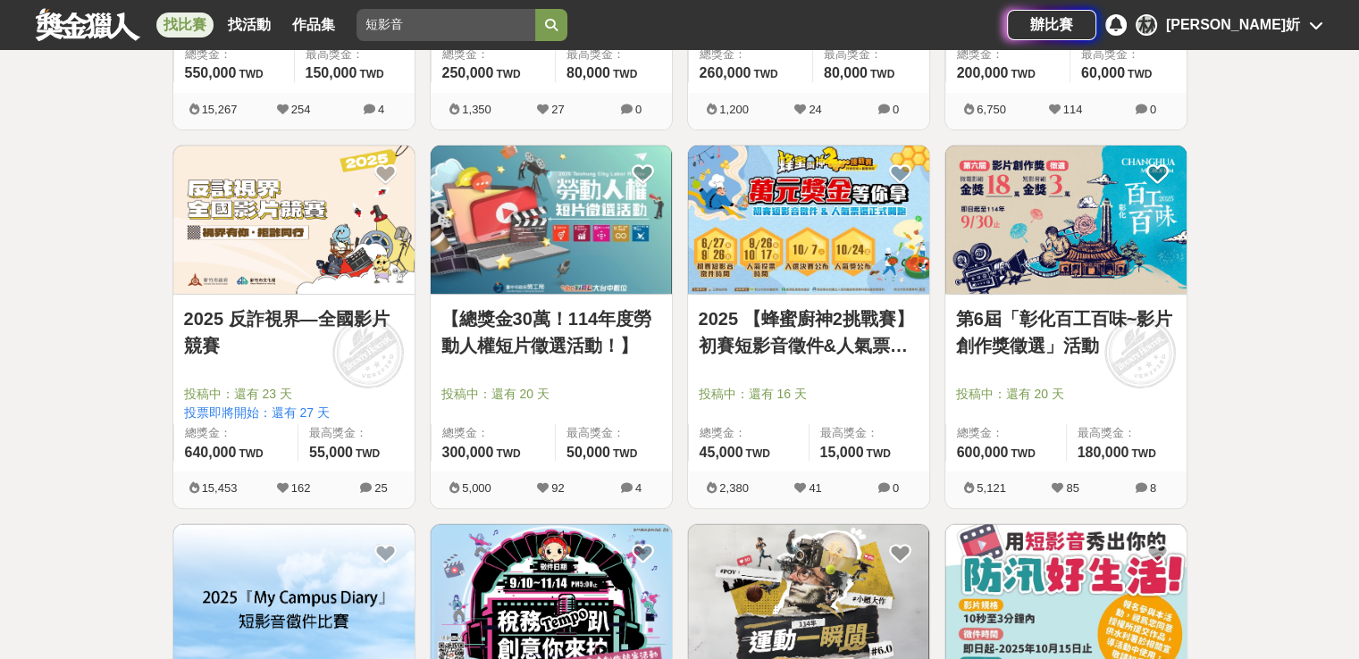
click at [267, 330] on link "2025 反詐視界—全國影片競賽" at bounding box center [294, 333] width 220 height 54
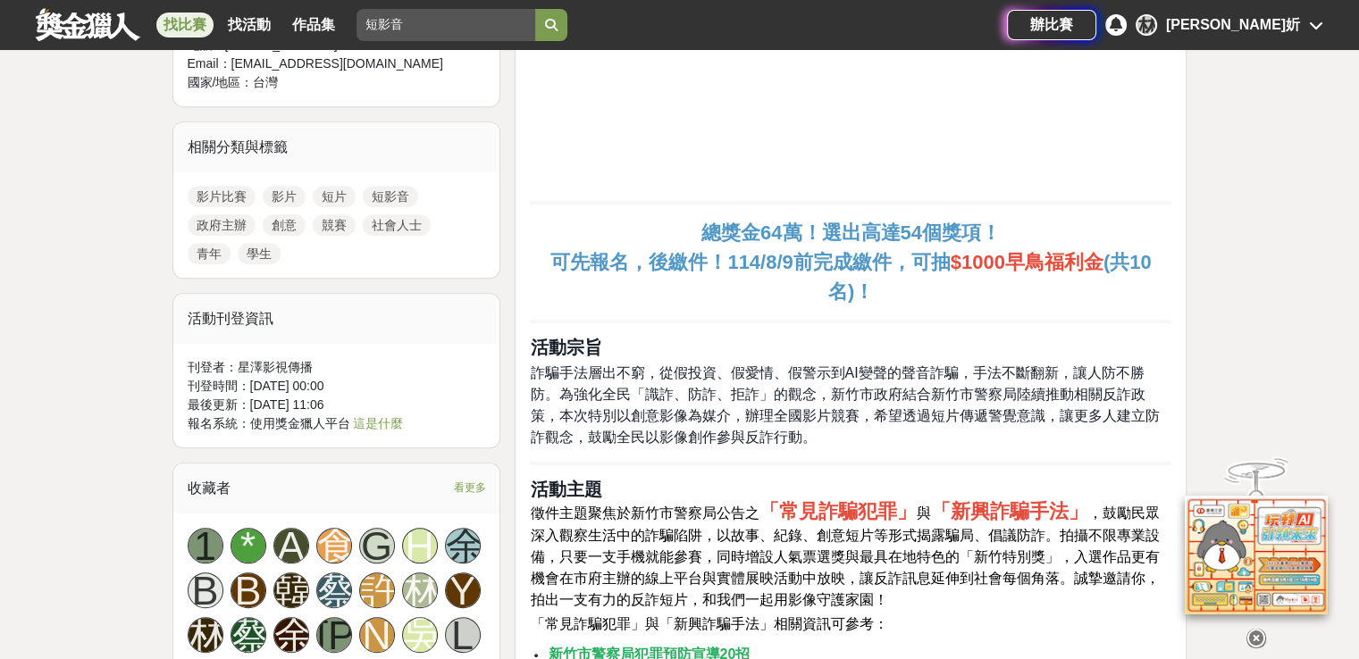
scroll to position [804, 0]
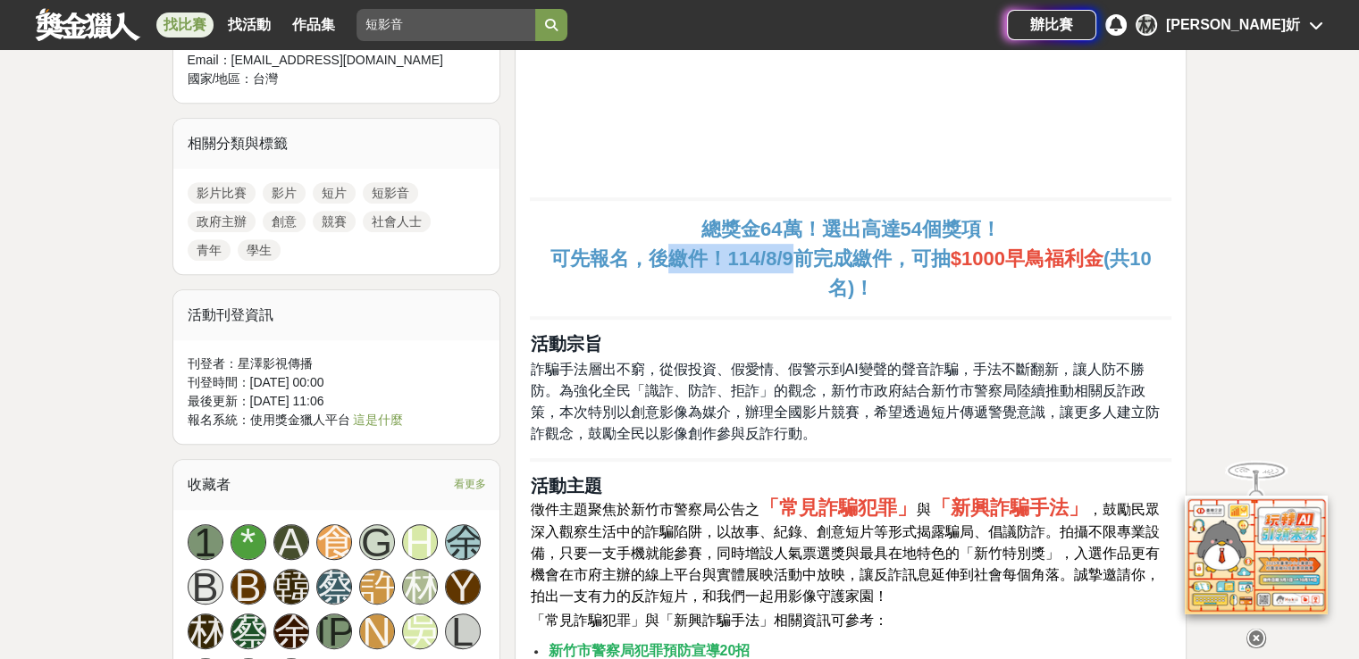
drag, startPoint x: 793, startPoint y: 262, endPoint x: 663, endPoint y: 256, distance: 129.7
click at [663, 256] on strong "可先報名，後繳件！114/8/9前完成繳件，可抽" at bounding box center [749, 258] width 399 height 22
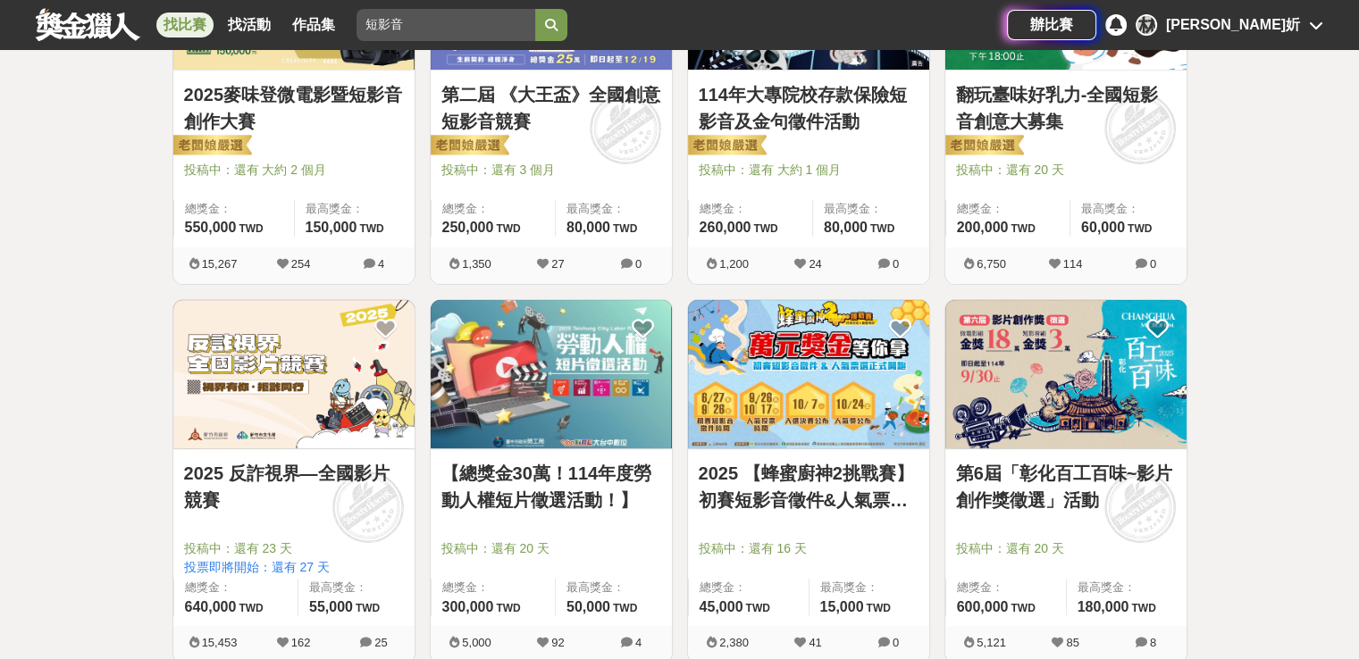
scroll to position [268, 0]
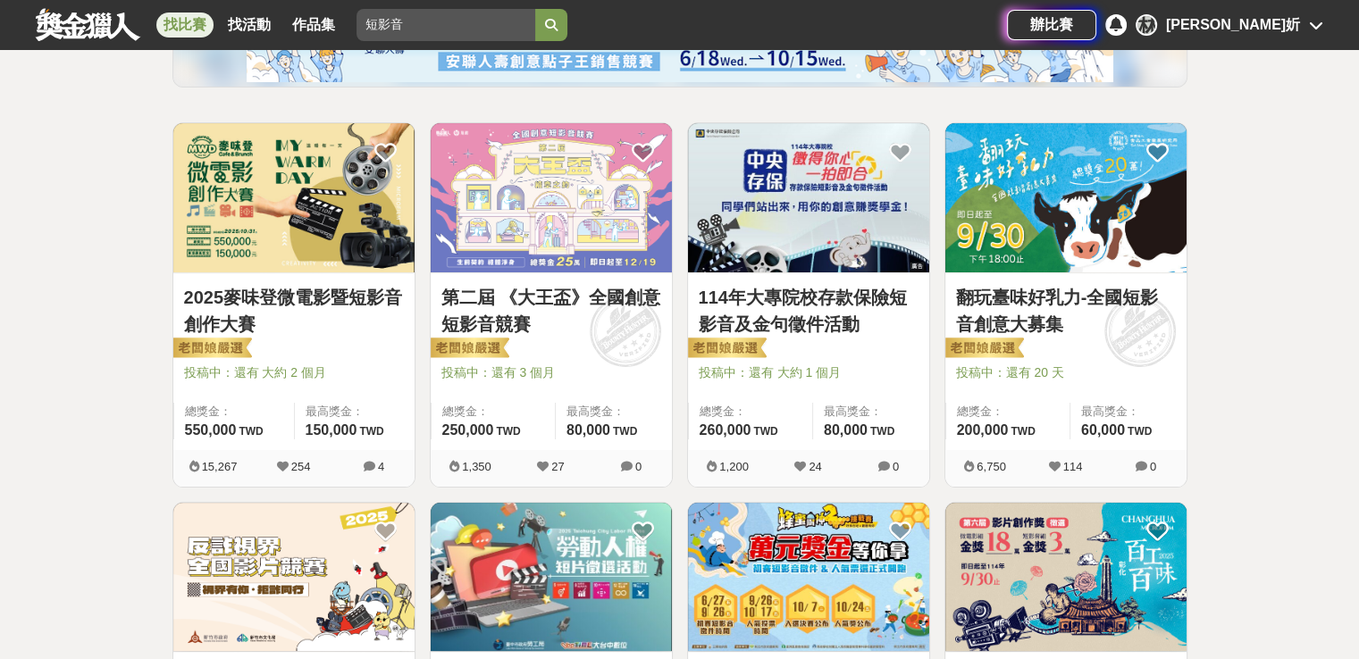
click at [1026, 244] on img at bounding box center [1065, 197] width 241 height 149
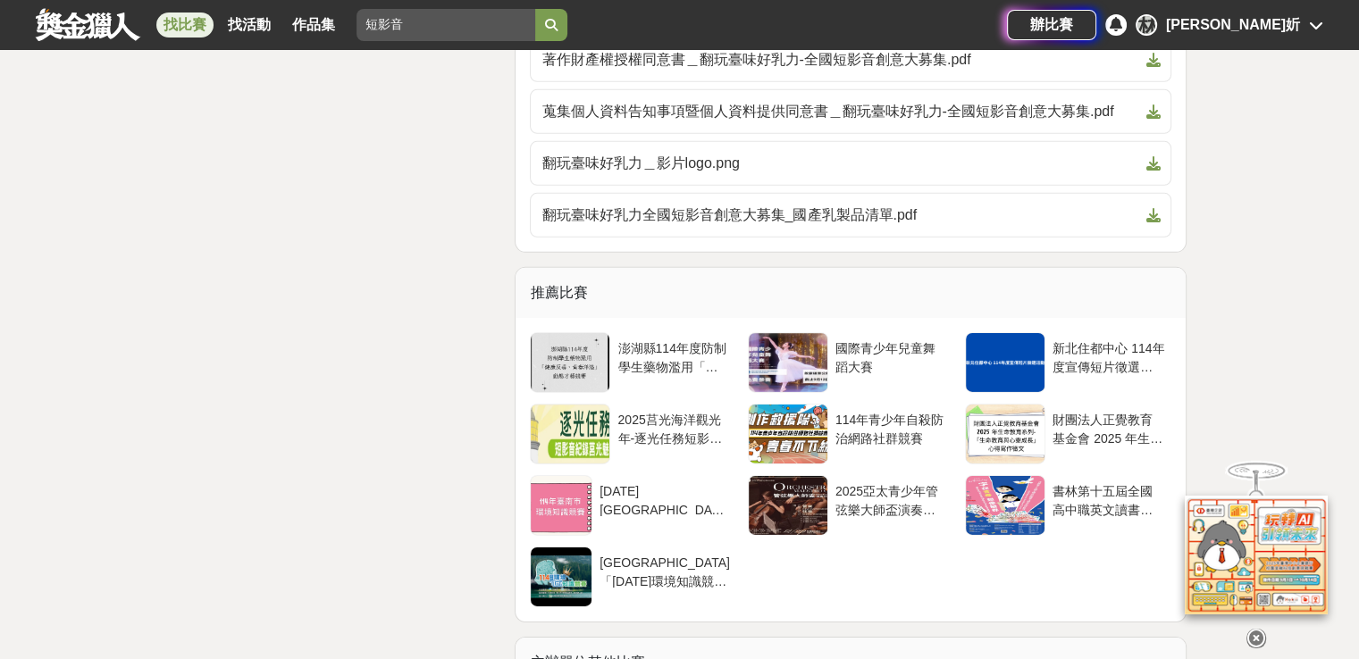
scroll to position [5629, 0]
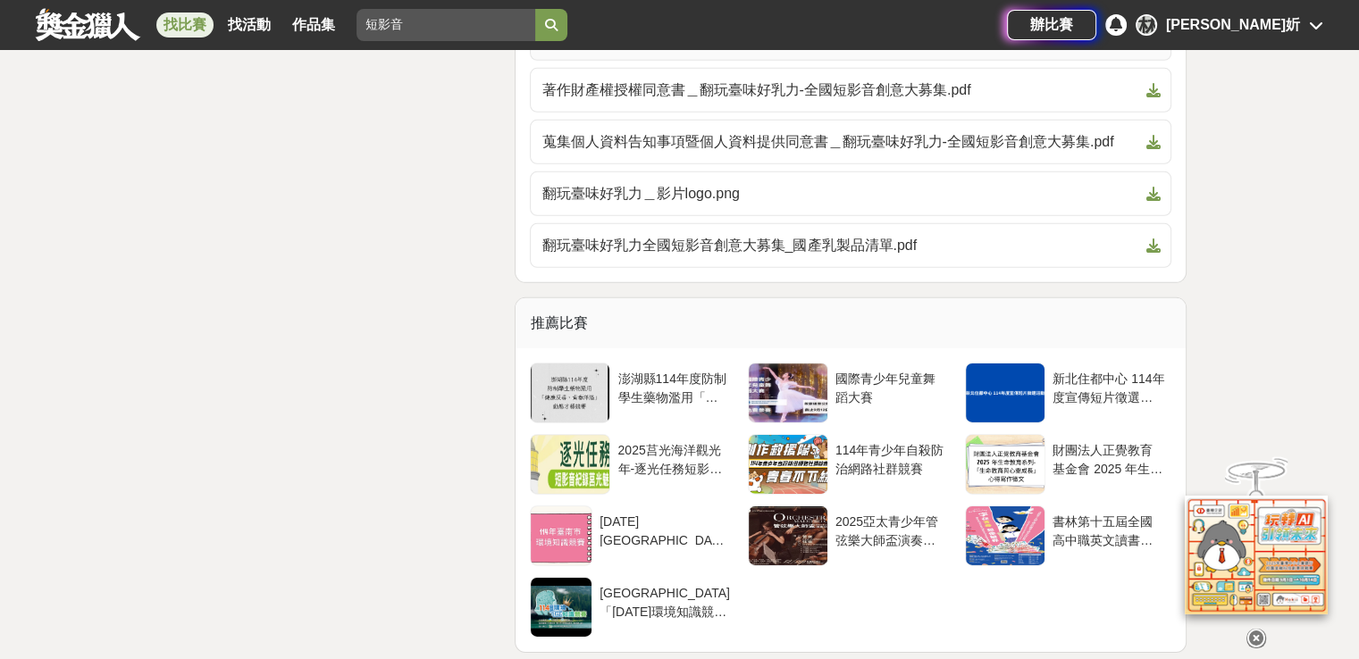
click at [758, 49] on span "法定代理人同意書＿翻玩臺味好乳力-全國短影音創意大募集.pdf" at bounding box center [839, 38] width 597 height 21
click at [748, 113] on link "著作財產權授權同意書＿翻玩臺味好乳力-全國短影音創意大募集.pdf" at bounding box center [851, 90] width 642 height 45
click at [683, 153] on span "蒐集個人資料告知事項暨個人資料提供同意書＿翻玩臺味好乳力-全國短影音創意大募集.pdf" at bounding box center [839, 141] width 597 height 21
click at [683, 205] on span "翻玩臺味好乳力＿影片logo.png" at bounding box center [839, 193] width 597 height 21
click at [793, 256] on span "翻玩臺味好乳力全國短影音創意大募集_國產乳製品清單.pdf" at bounding box center [839, 245] width 597 height 21
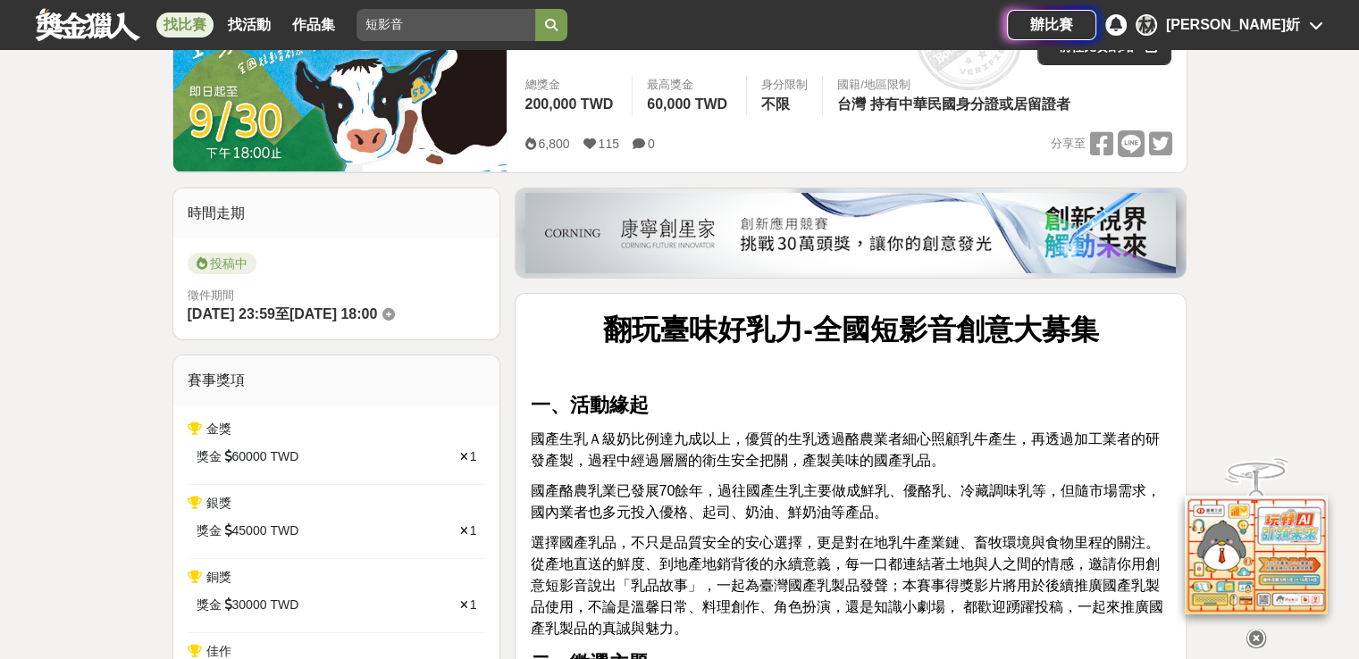
scroll to position [268, 0]
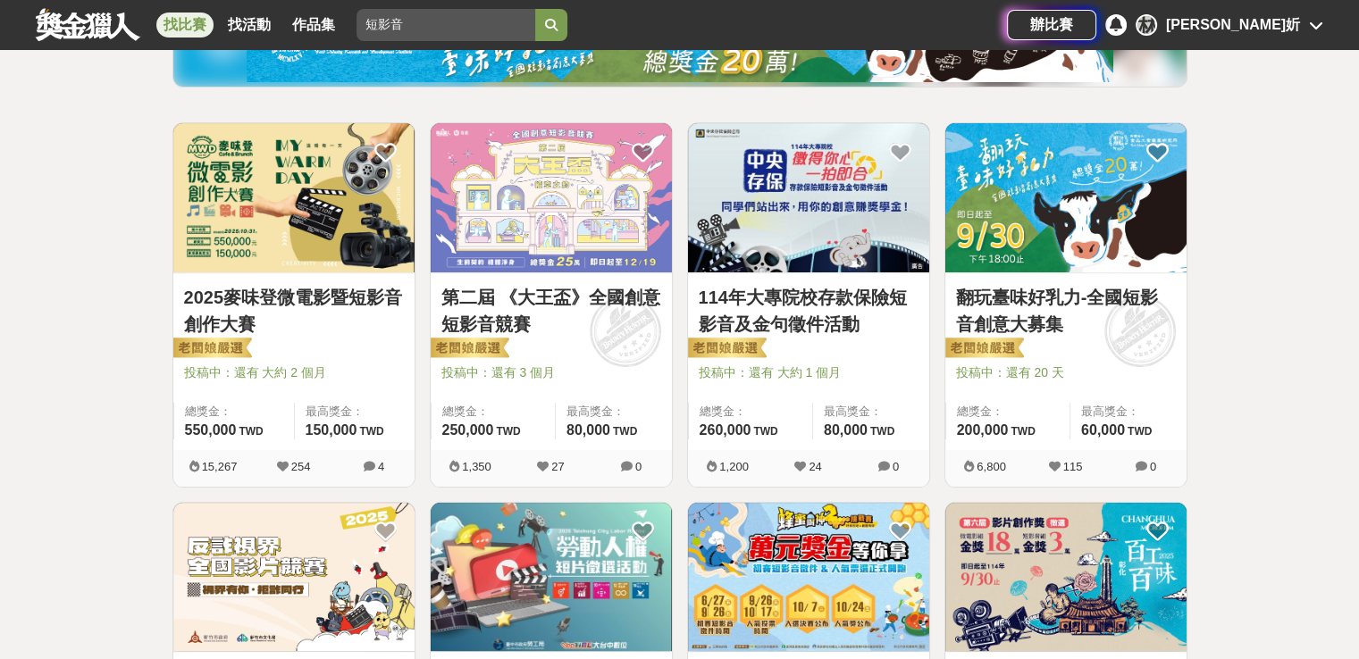
click at [318, 319] on link "2025麥味登微電影暨短影音創作大賽" at bounding box center [294, 311] width 220 height 54
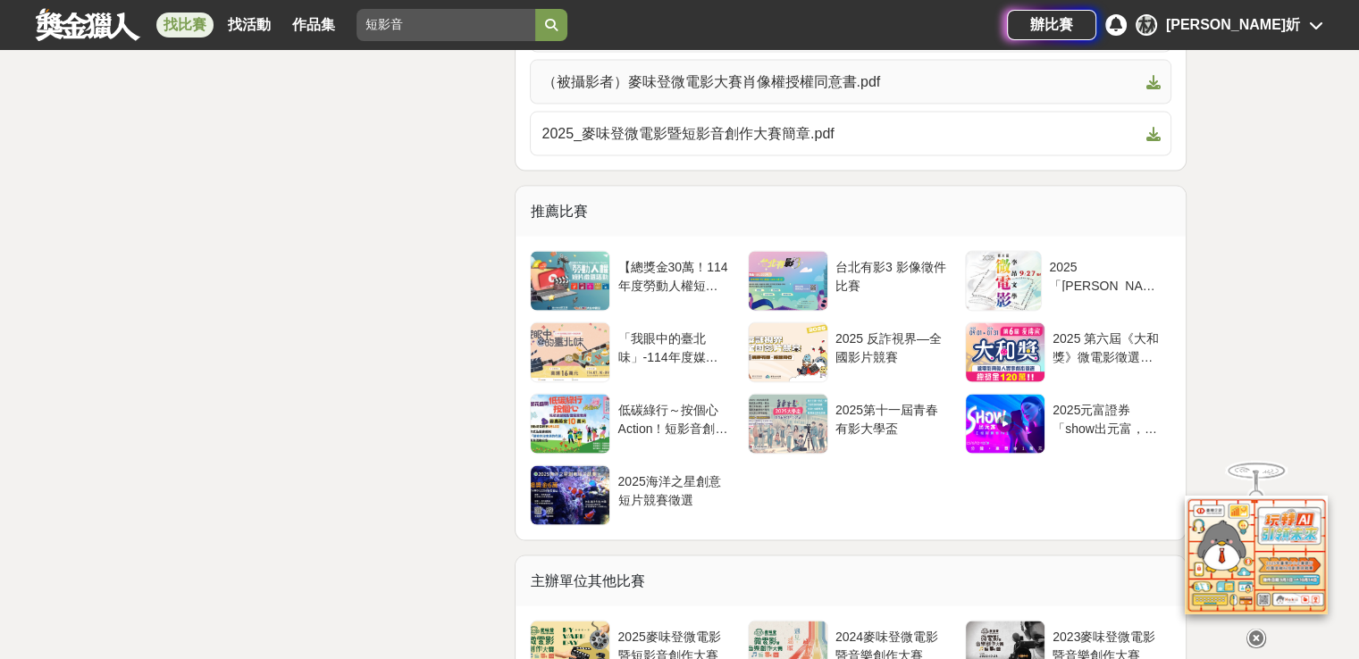
scroll to position [3395, 0]
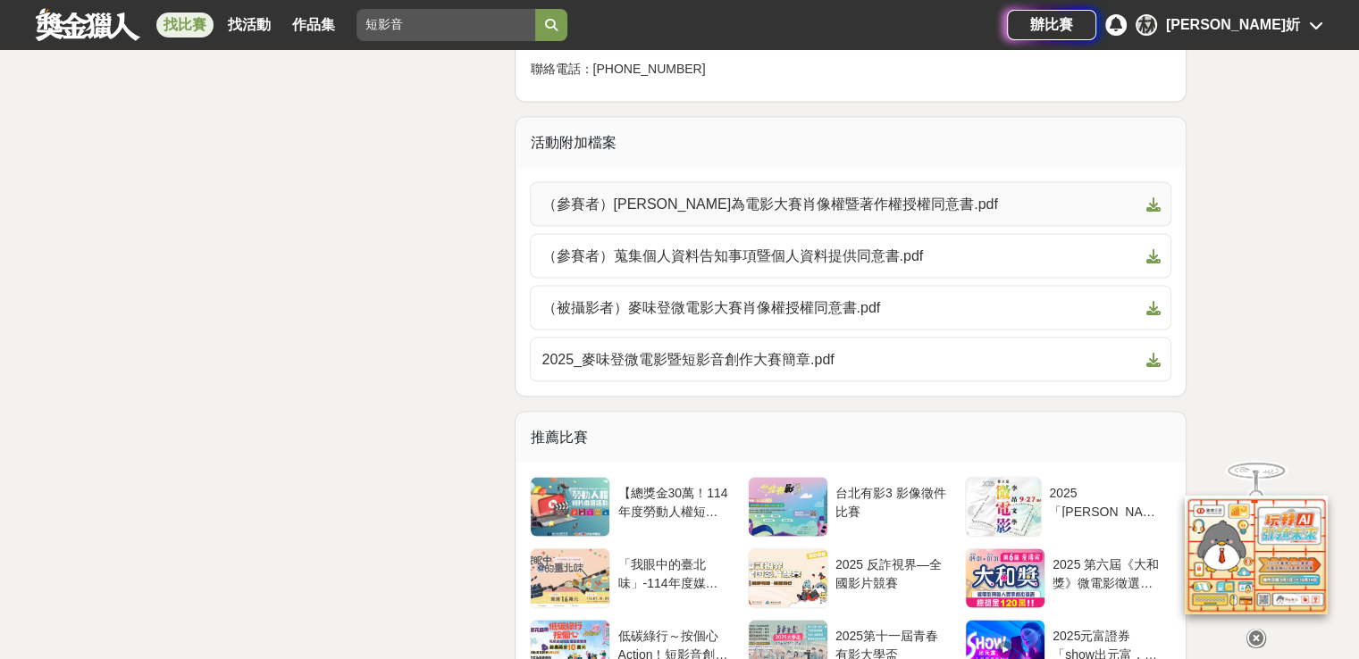
click at [790, 193] on span "（參賽者）麥味登為電影大賽肖像權暨著作權授權同意書.pdf" at bounding box center [839, 203] width 597 height 21
click at [753, 253] on span "（參賽者）蒐集個人資料告知事項暨個人資料提供同意書.pdf" at bounding box center [839, 255] width 597 height 21
click at [692, 306] on span "（被攝影者）麥味登微電影大賽肖像權授權同意書.pdf" at bounding box center [839, 307] width 597 height 21
click at [625, 352] on span "2025_麥味登微電影暨短影音創作大賽簡章.pdf" at bounding box center [839, 358] width 597 height 21
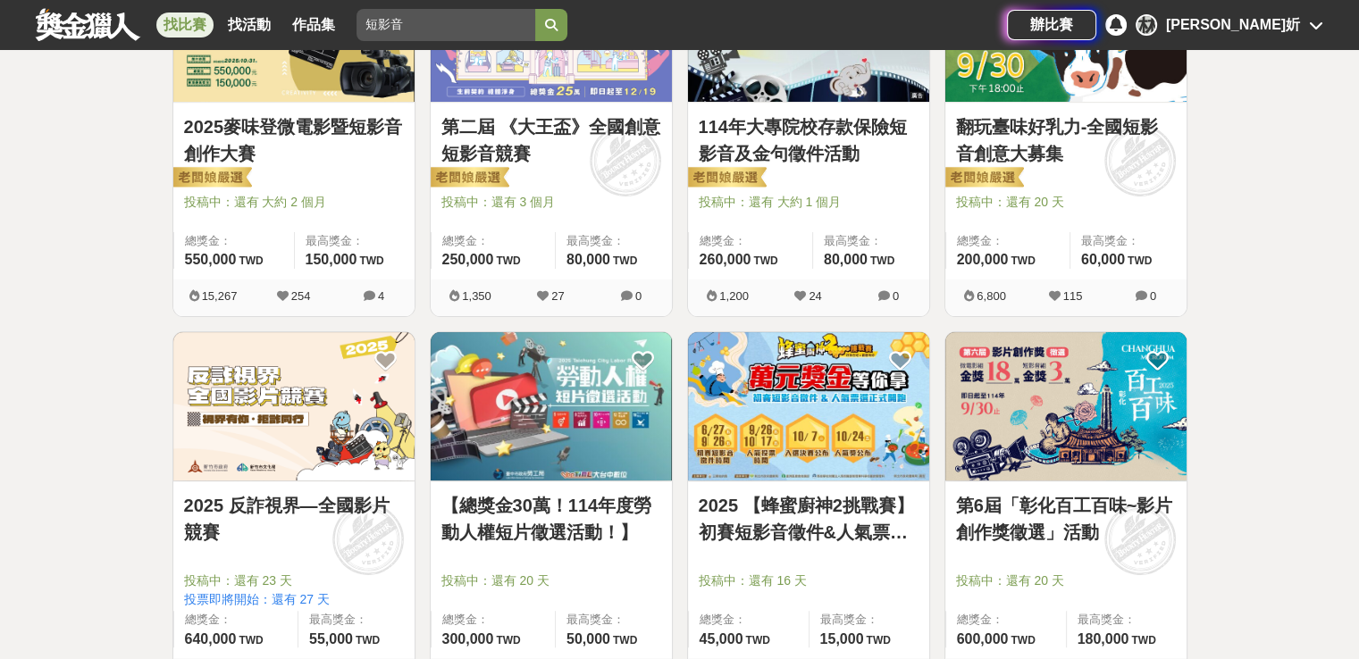
scroll to position [447, 0]
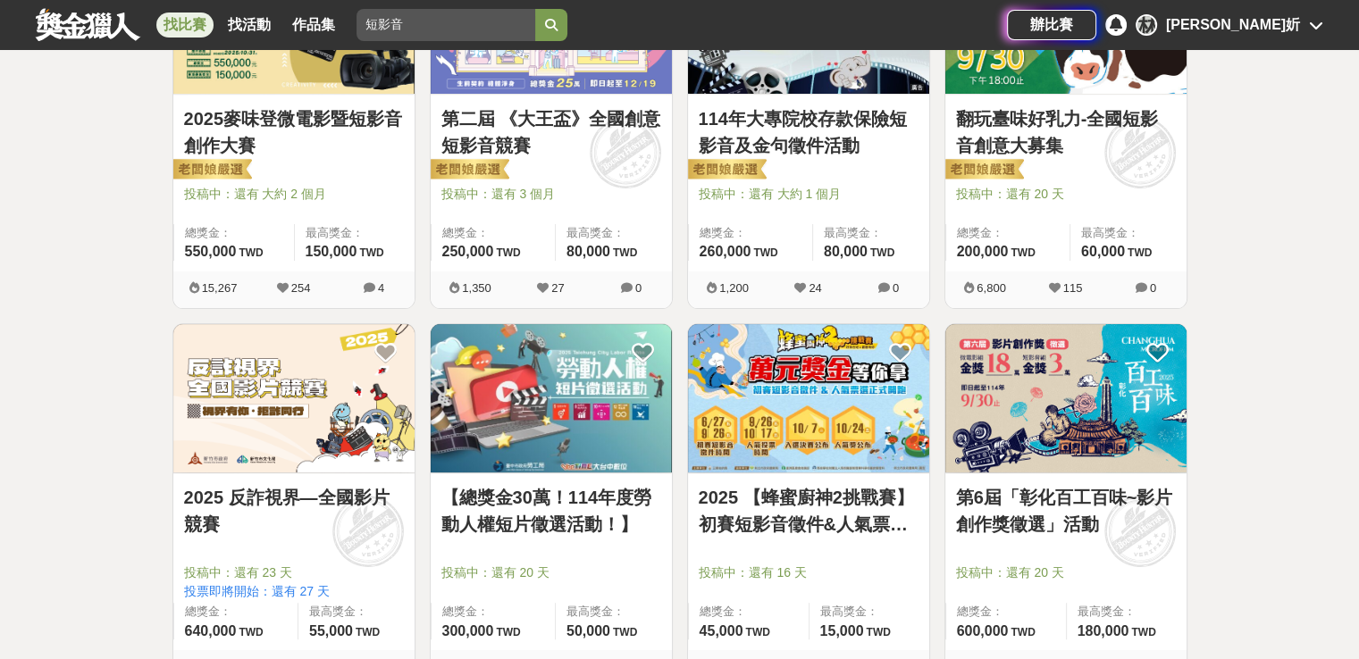
click at [323, 437] on img at bounding box center [293, 398] width 241 height 149
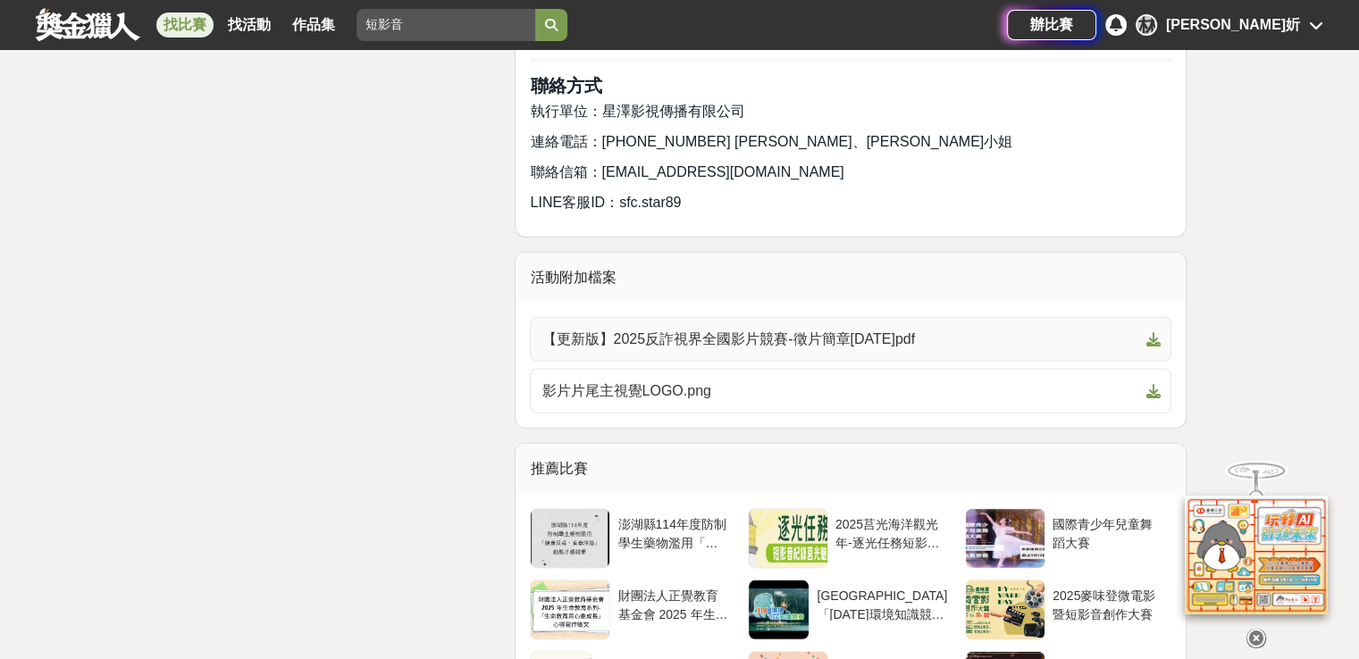
scroll to position [5003, 0]
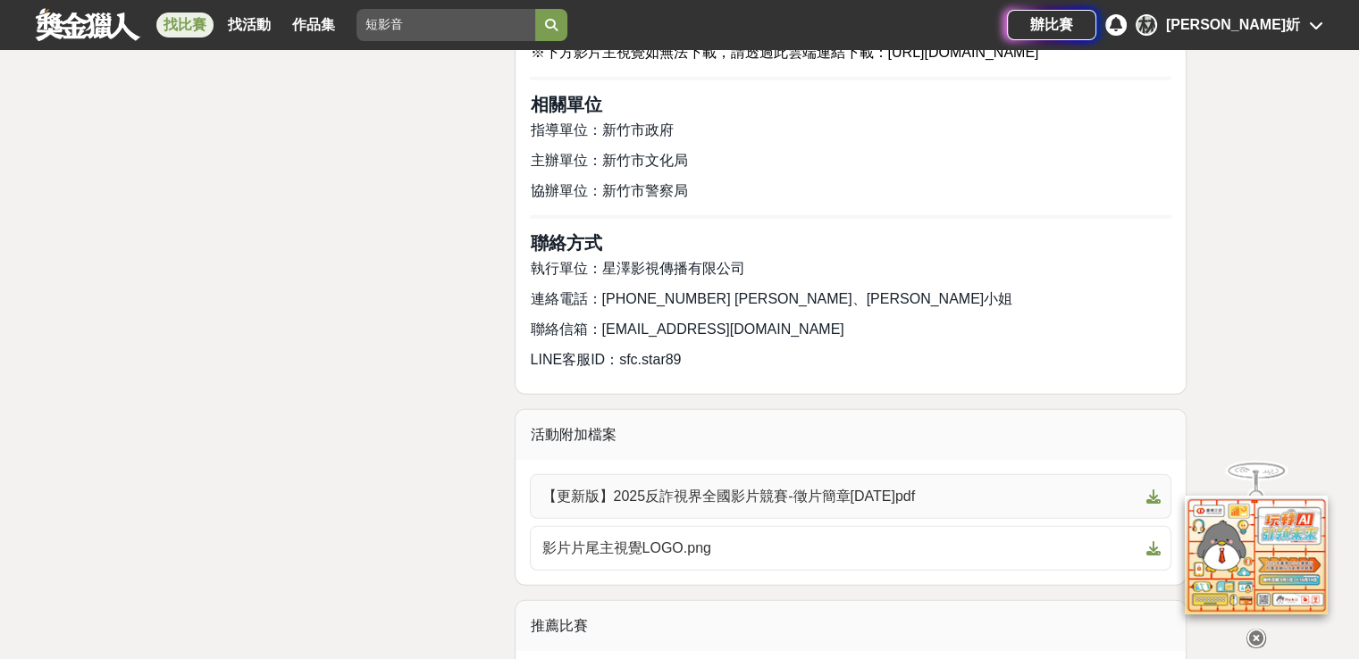
click at [793, 486] on span "【更新版】2025反詐視界全國影片競賽-徵片簡章2025.06.13.pdf" at bounding box center [839, 496] width 597 height 21
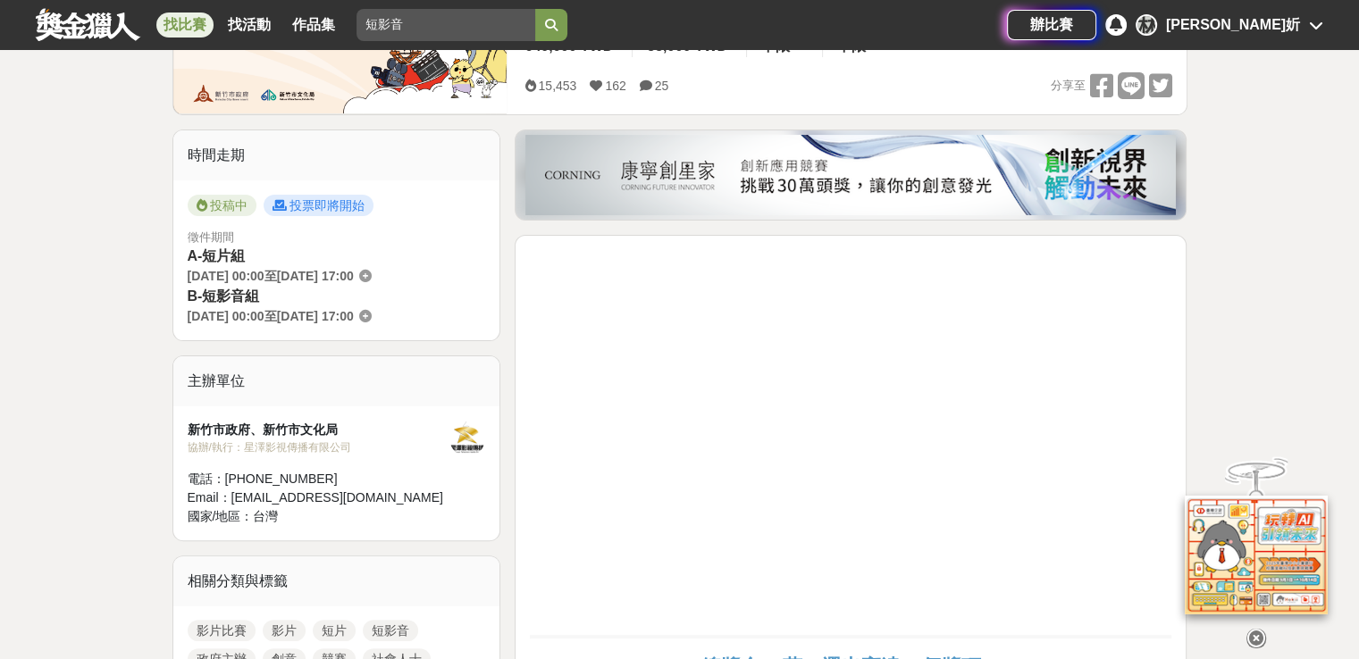
scroll to position [357, 0]
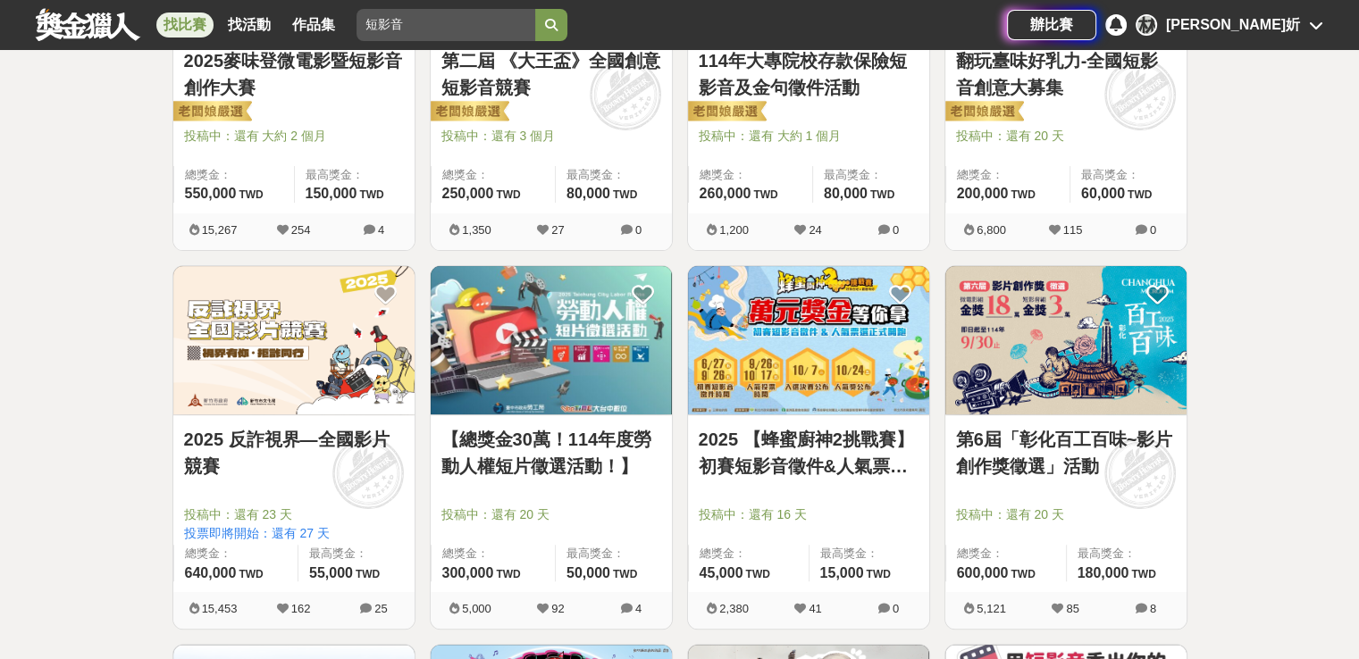
scroll to position [536, 0]
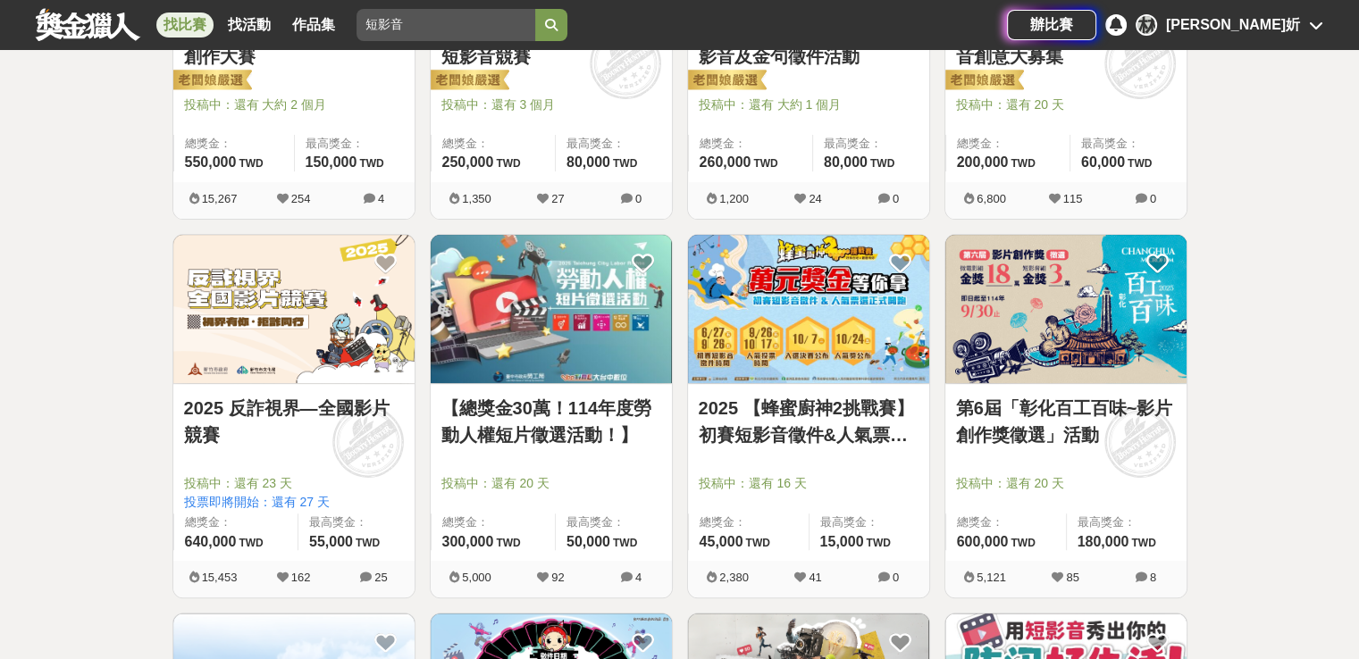
click at [519, 433] on link "【總獎金30萬！114年度勞動人權短片徵選活動！】" at bounding box center [551, 422] width 220 height 54
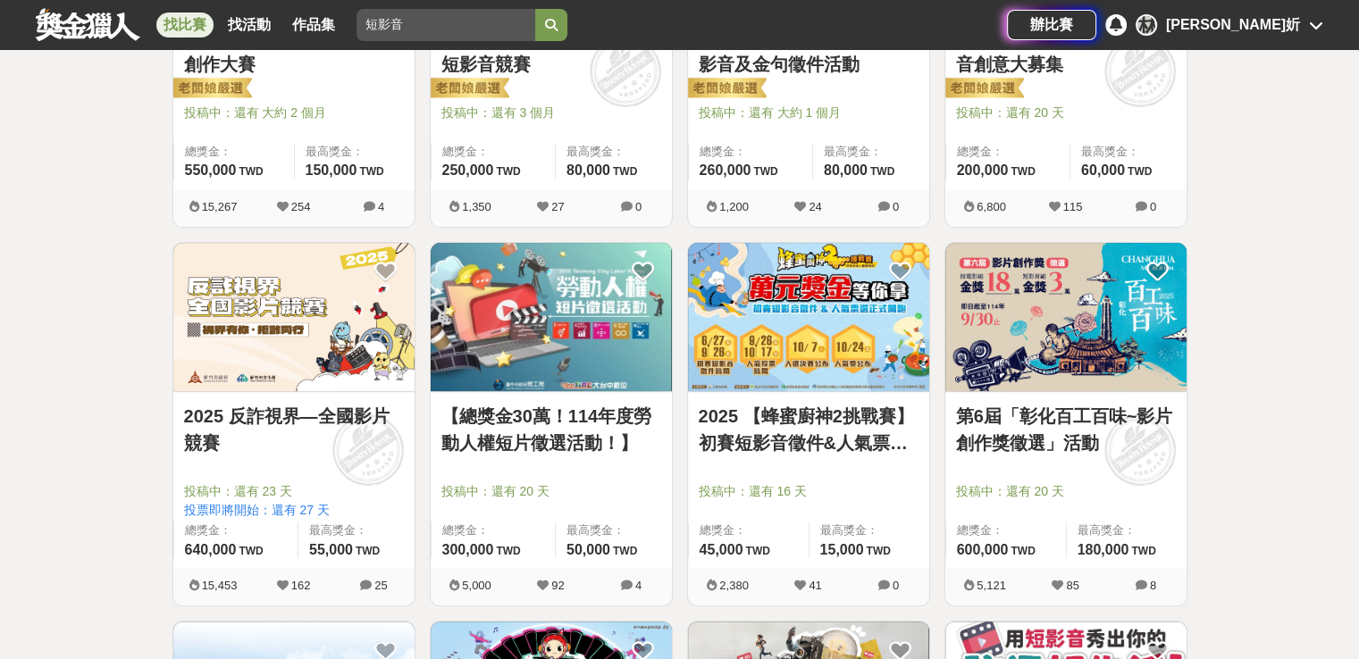
scroll to position [536, 0]
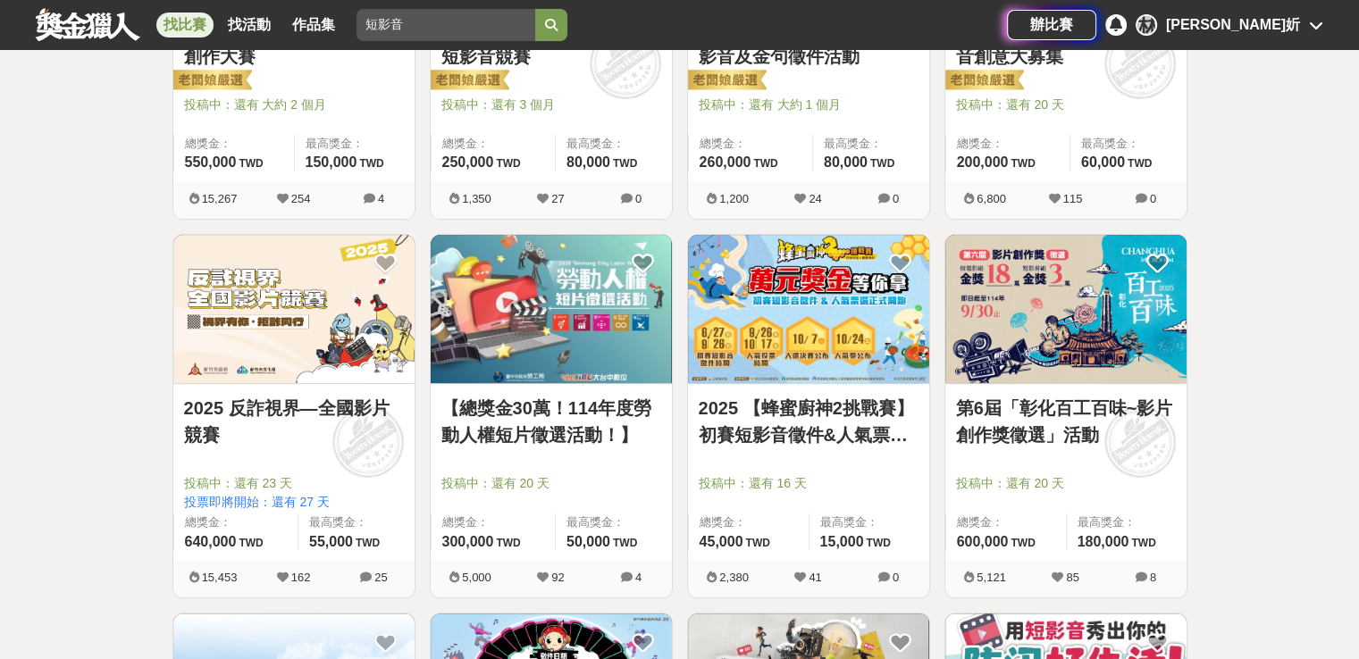
click at [230, 466] on div at bounding box center [299, 458] width 231 height 21
click at [247, 432] on link "2025 反詐視界—全國影片競賽" at bounding box center [294, 422] width 220 height 54
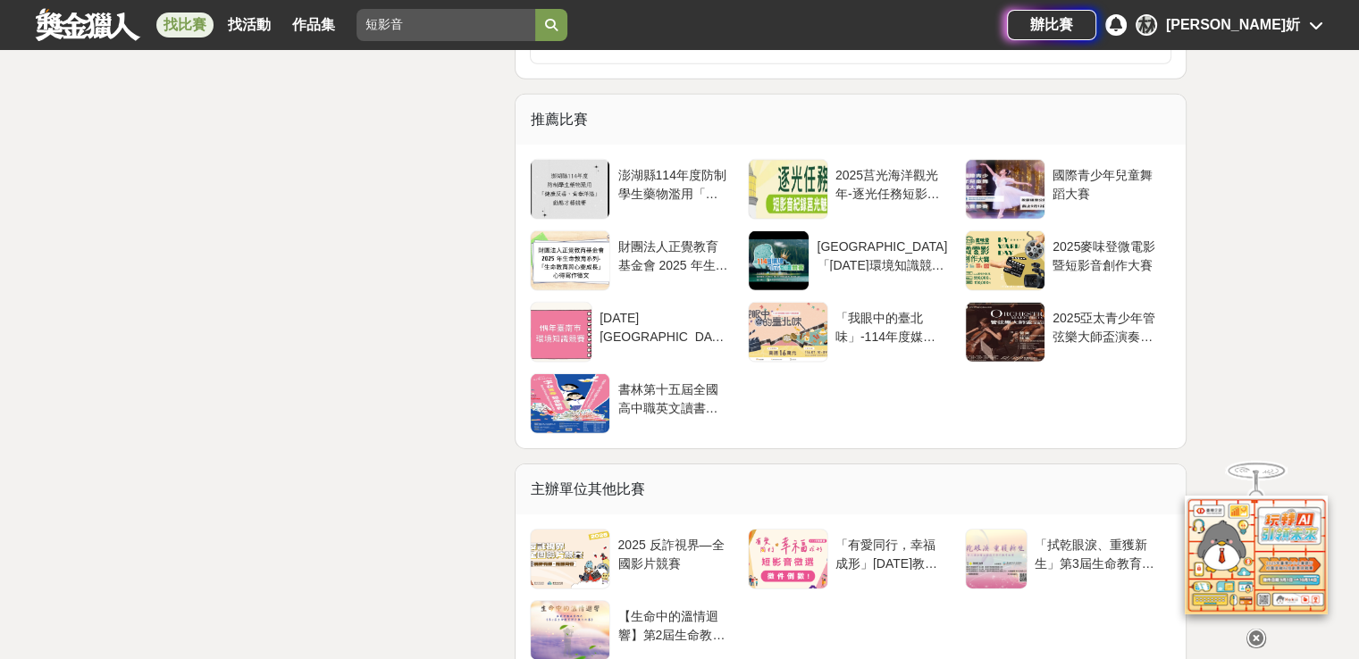
scroll to position [6422, 0]
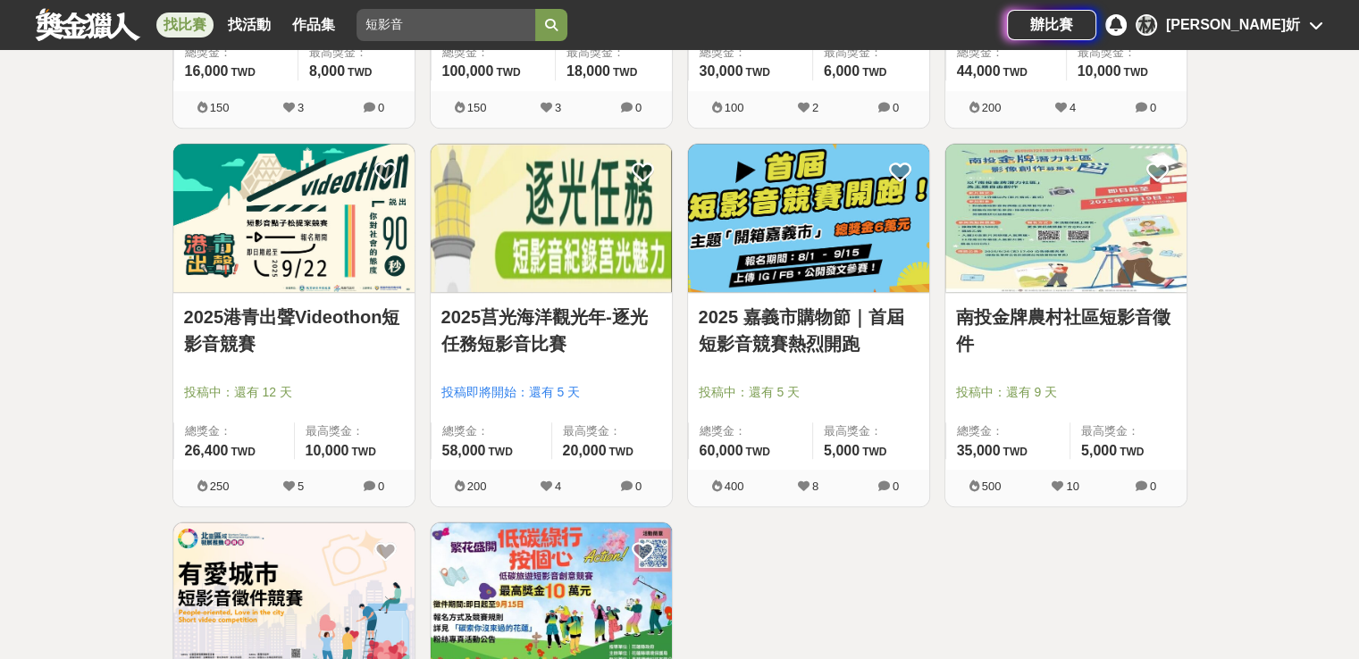
scroll to position [1780, 0]
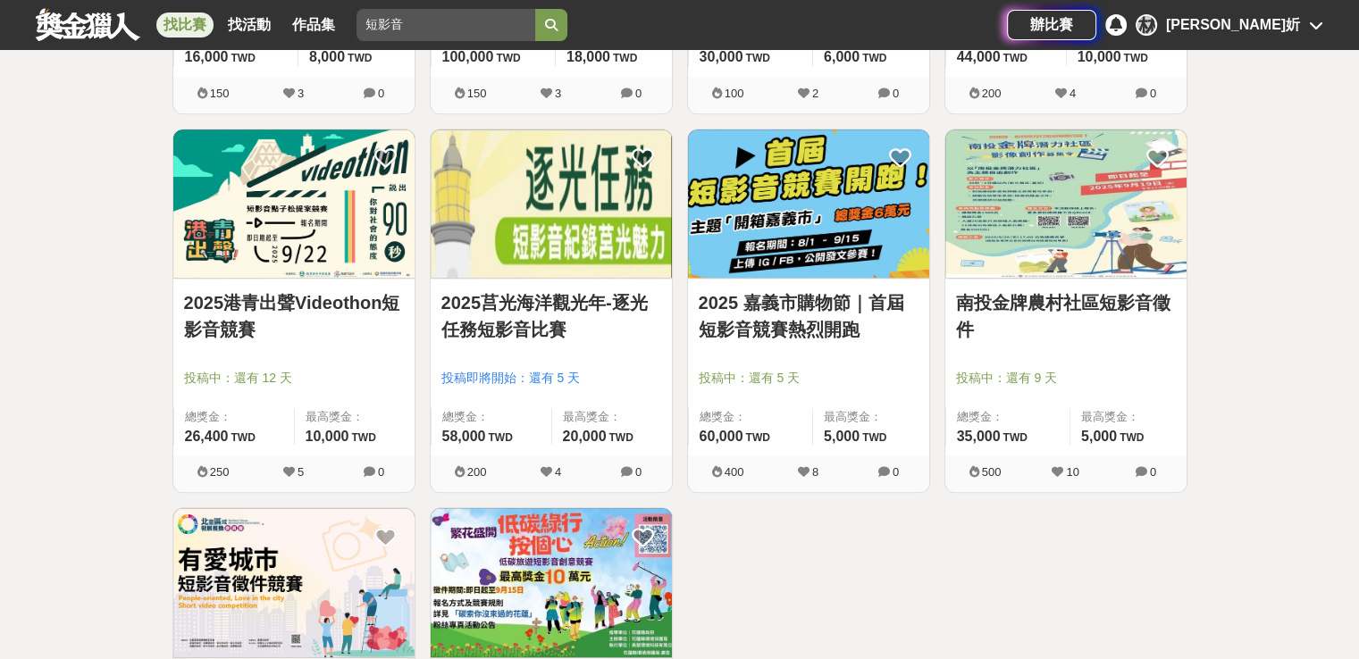
click at [1100, 344] on div at bounding box center [1071, 352] width 231 height 21
click at [1078, 251] on img at bounding box center [1065, 204] width 241 height 149
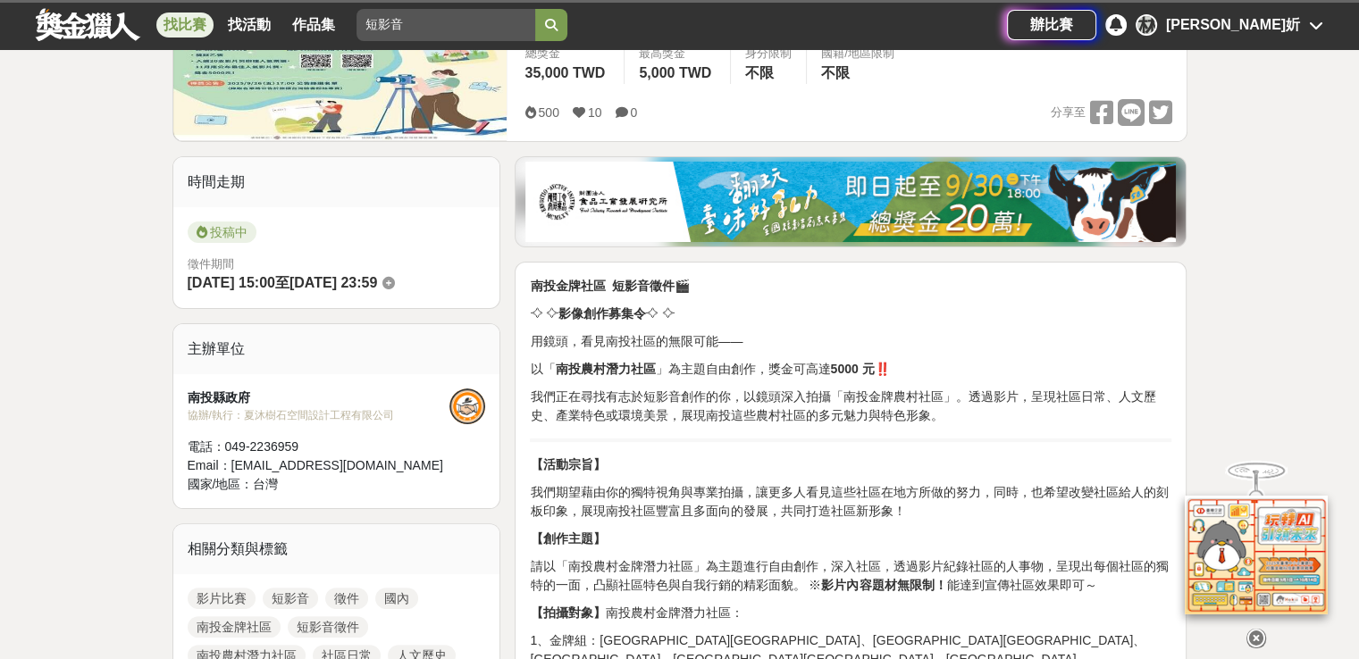
scroll to position [536, 0]
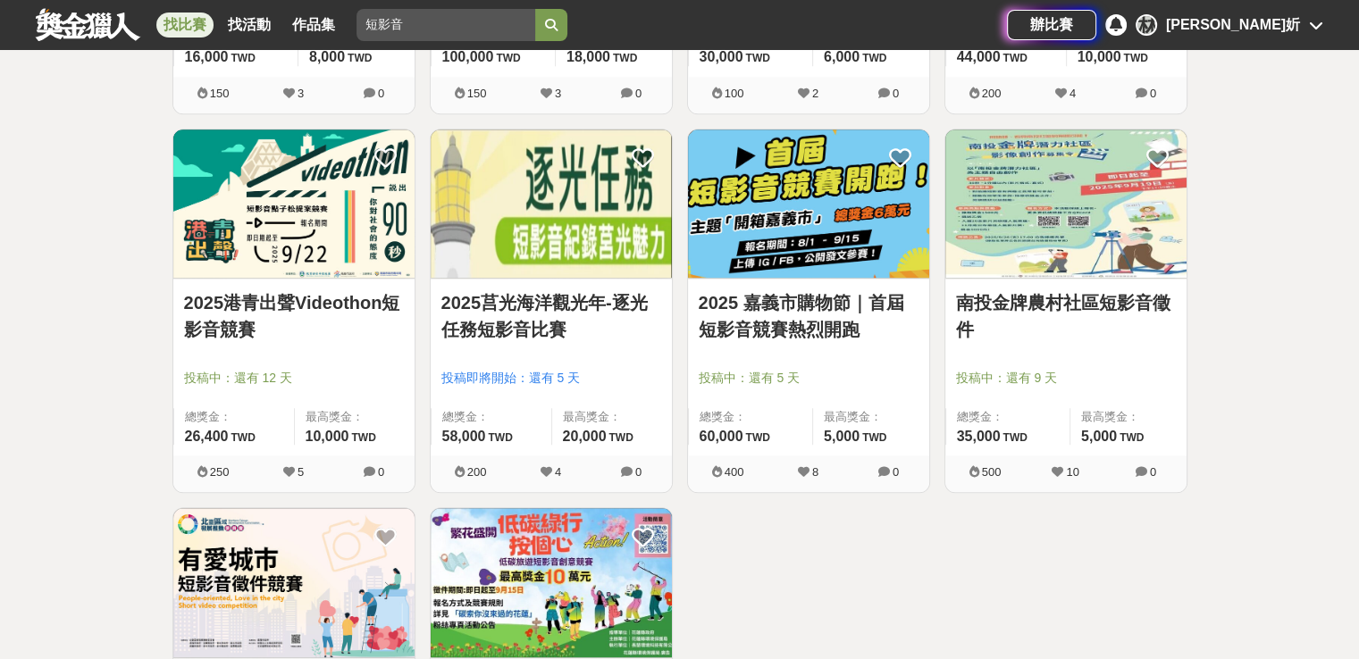
scroll to position [1869, 0]
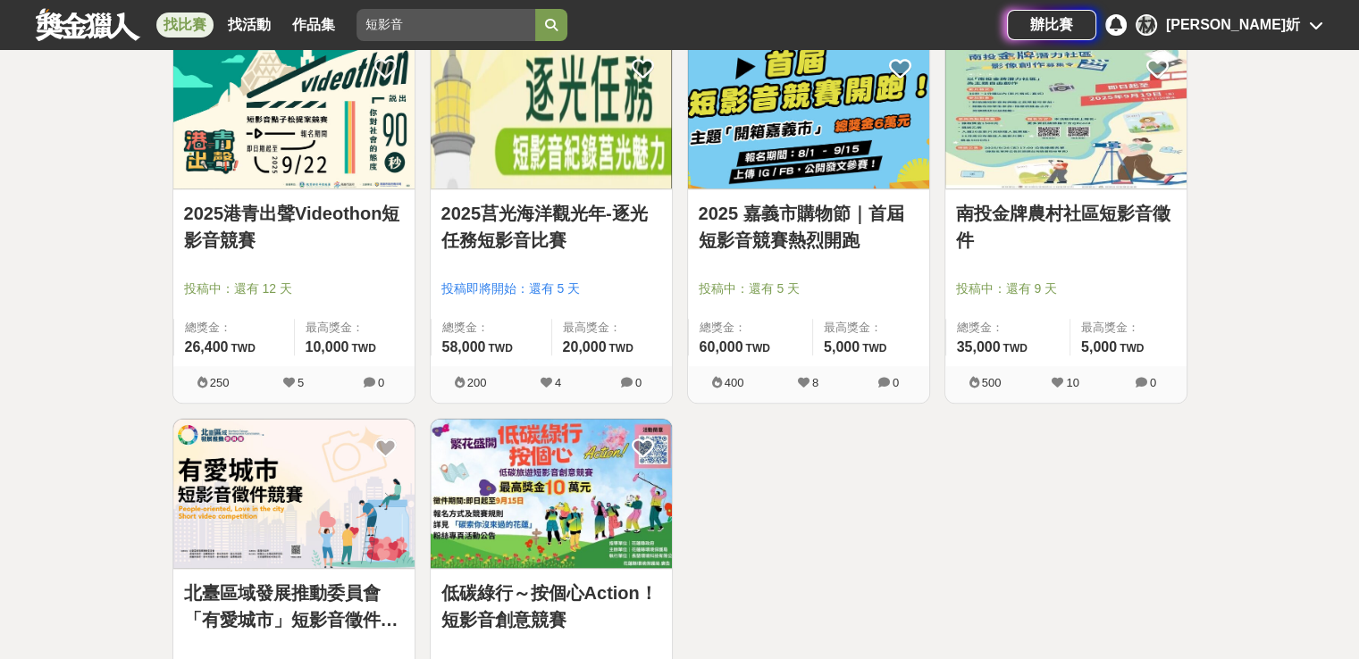
click at [561, 215] on link "2025莒光海洋觀光年-逐光任務短影音比賽" at bounding box center [551, 227] width 220 height 54
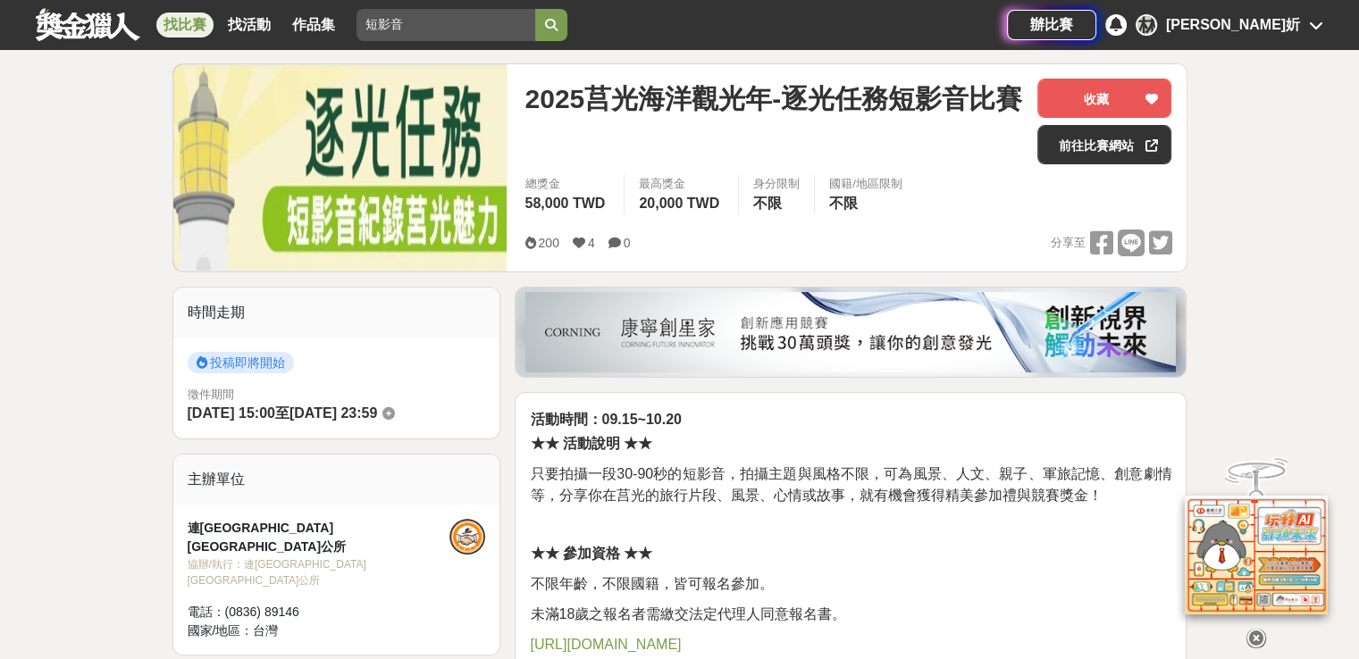
scroll to position [179, 0]
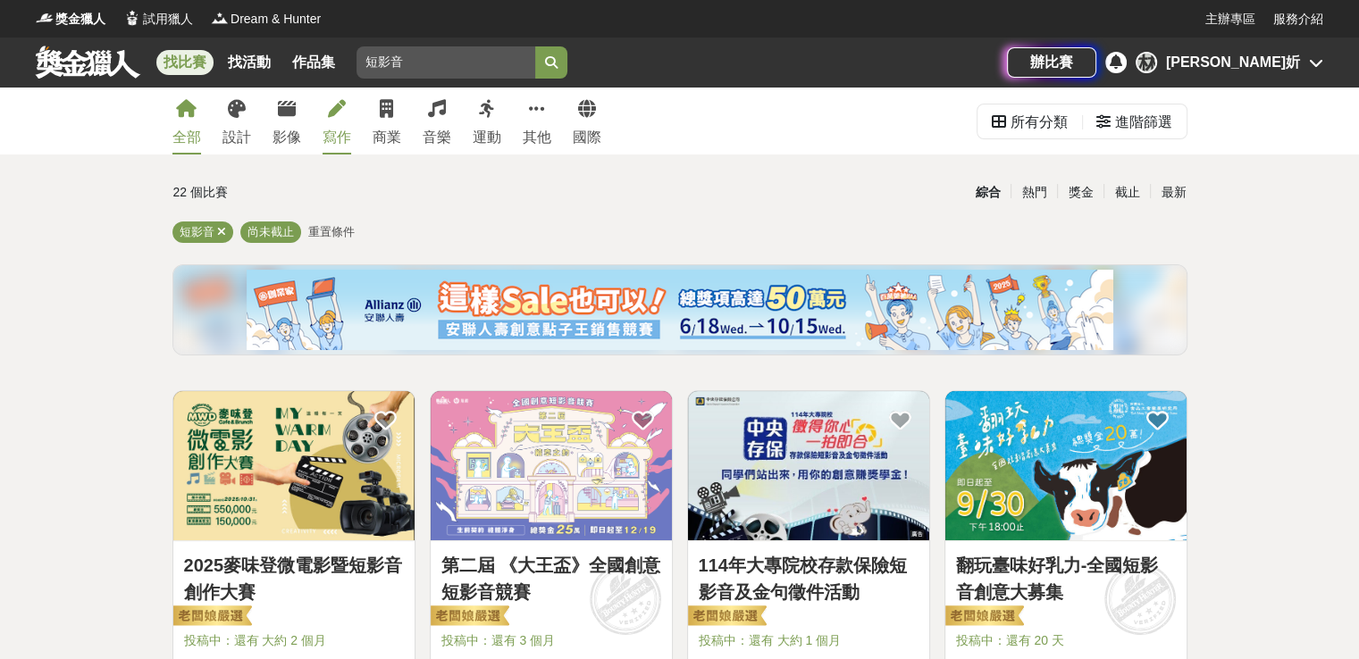
click at [340, 124] on link "寫作" at bounding box center [337, 121] width 29 height 67
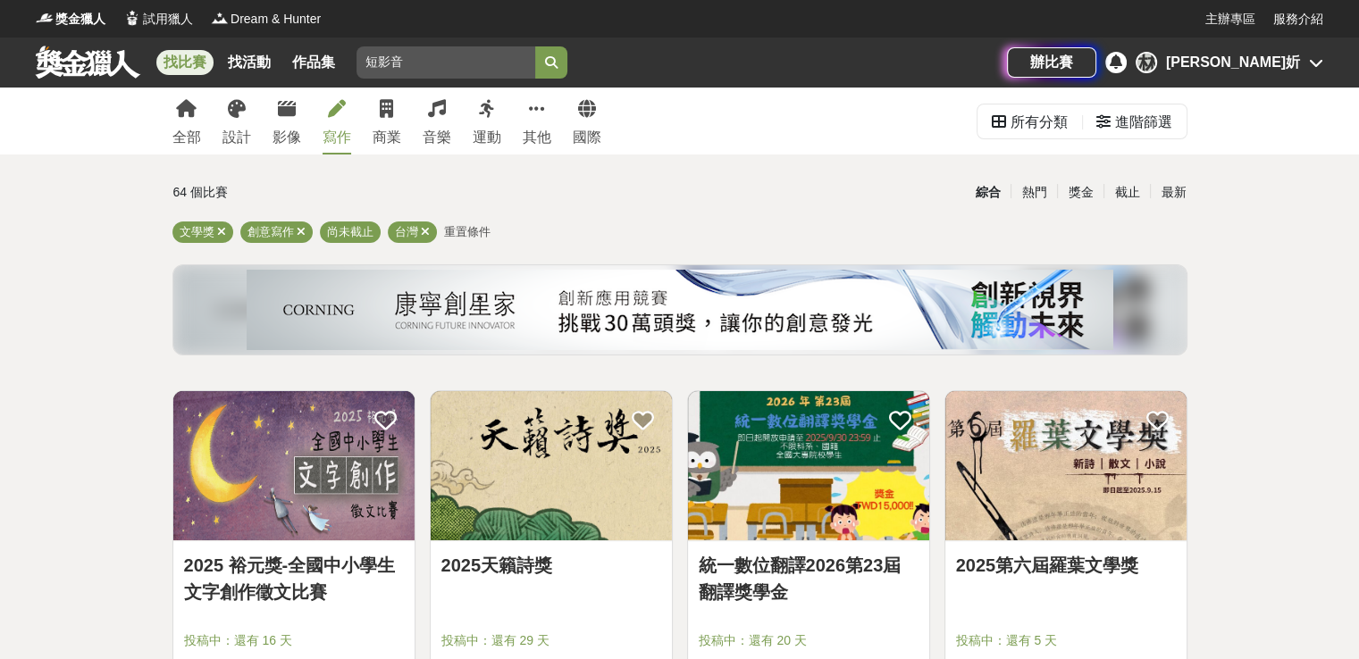
click at [282, 567] on link "2025 裕元獎-全國中小學生文字創作徵文比賽" at bounding box center [294, 579] width 220 height 54
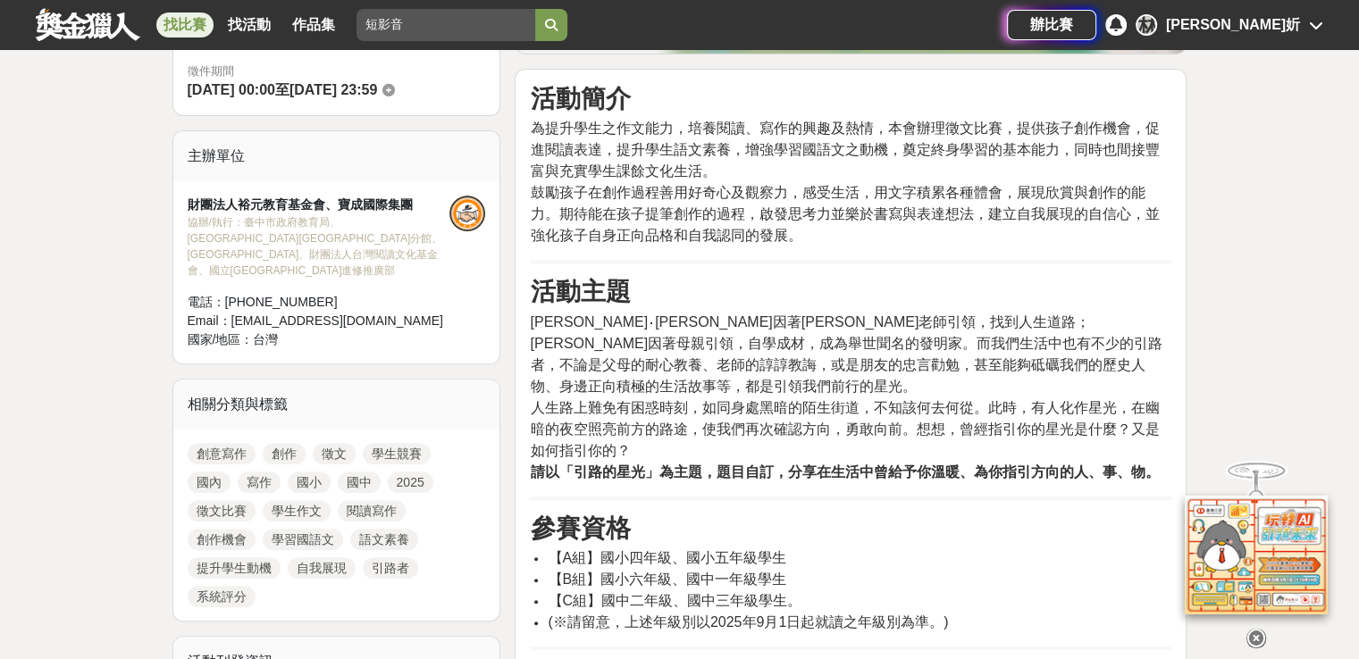
scroll to position [536, 0]
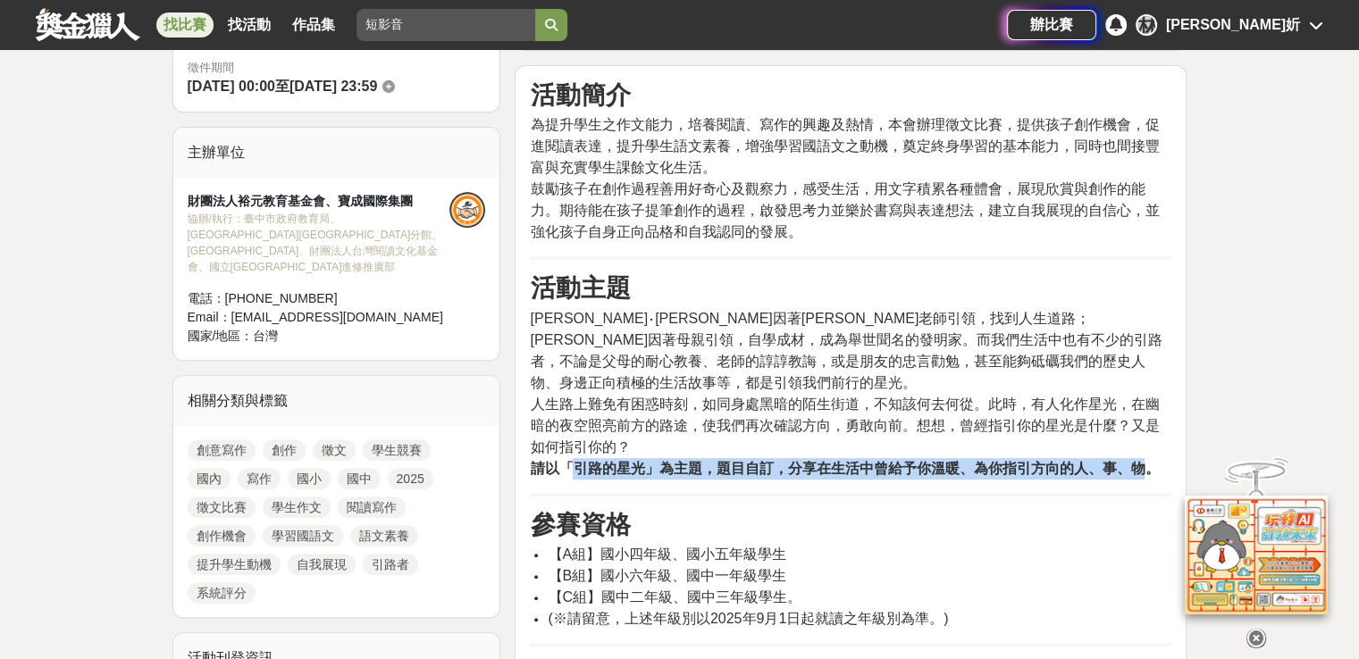
drag, startPoint x: 568, startPoint y: 444, endPoint x: 1150, endPoint y: 450, distance: 581.7
click at [1150, 461] on strong "請以「引路的星光」為主題，題目自訂，分享在生活中曾給予你溫暖、為你指引方向的人、事、物。" at bounding box center [844, 468] width 629 height 15
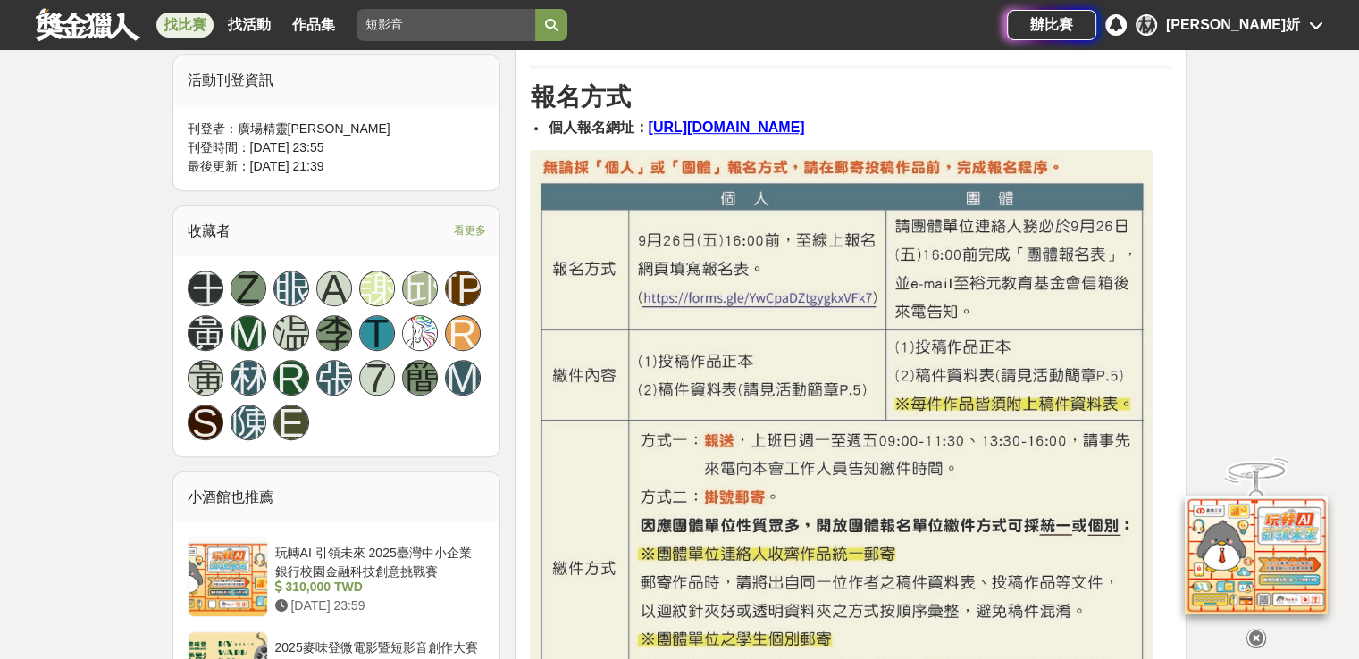
scroll to position [1072, 0]
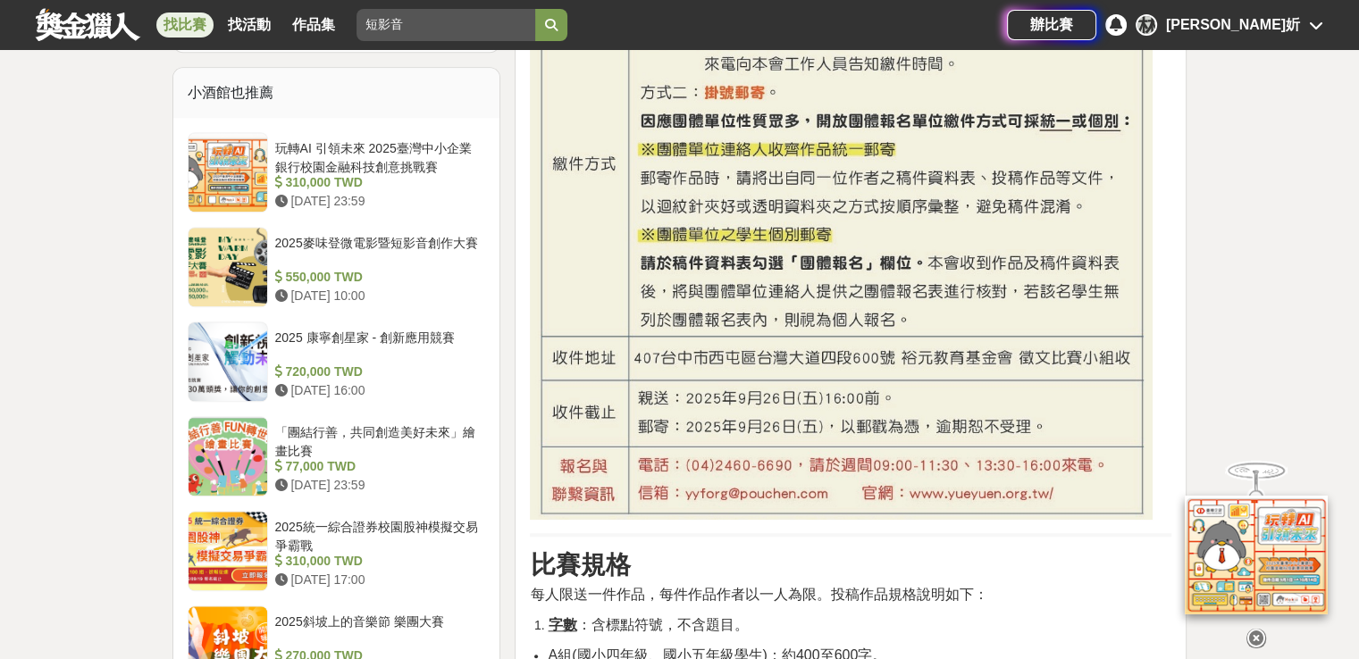
drag, startPoint x: 697, startPoint y: 418, endPoint x: 647, endPoint y: 555, distance: 145.6
click at [647, 555] on h3 "比賽規格" at bounding box center [851, 565] width 642 height 30
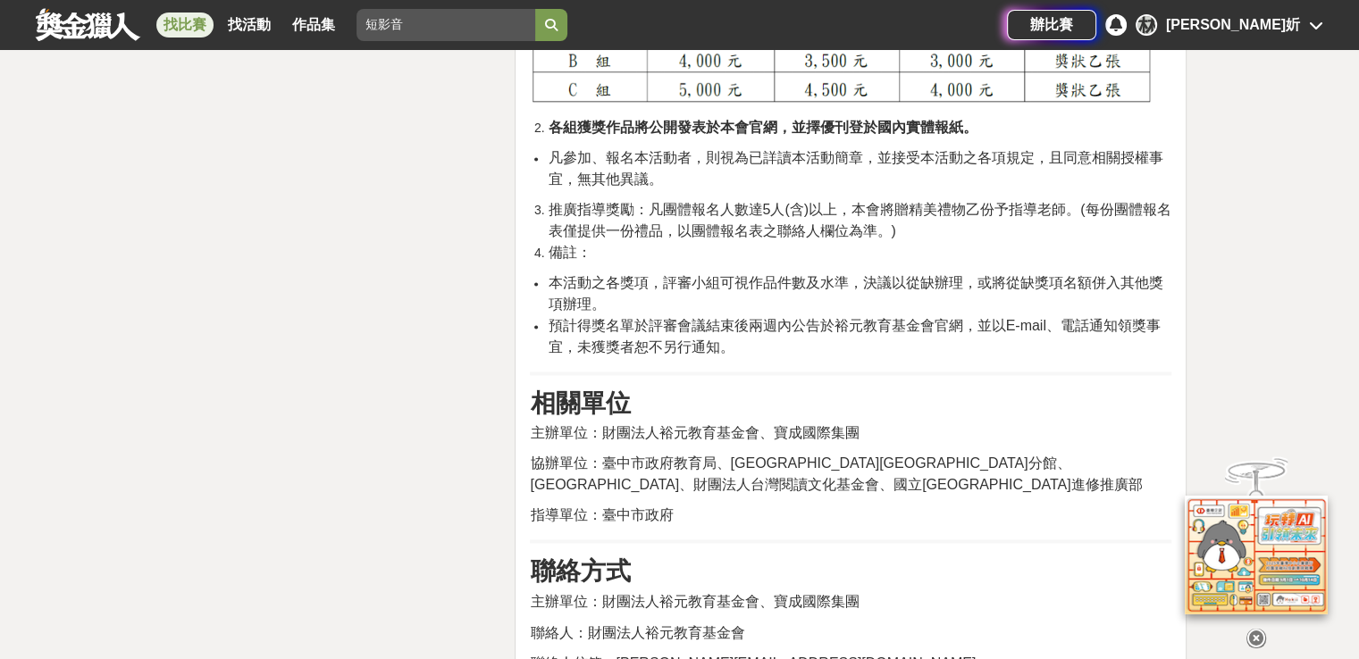
scroll to position [3217, 0]
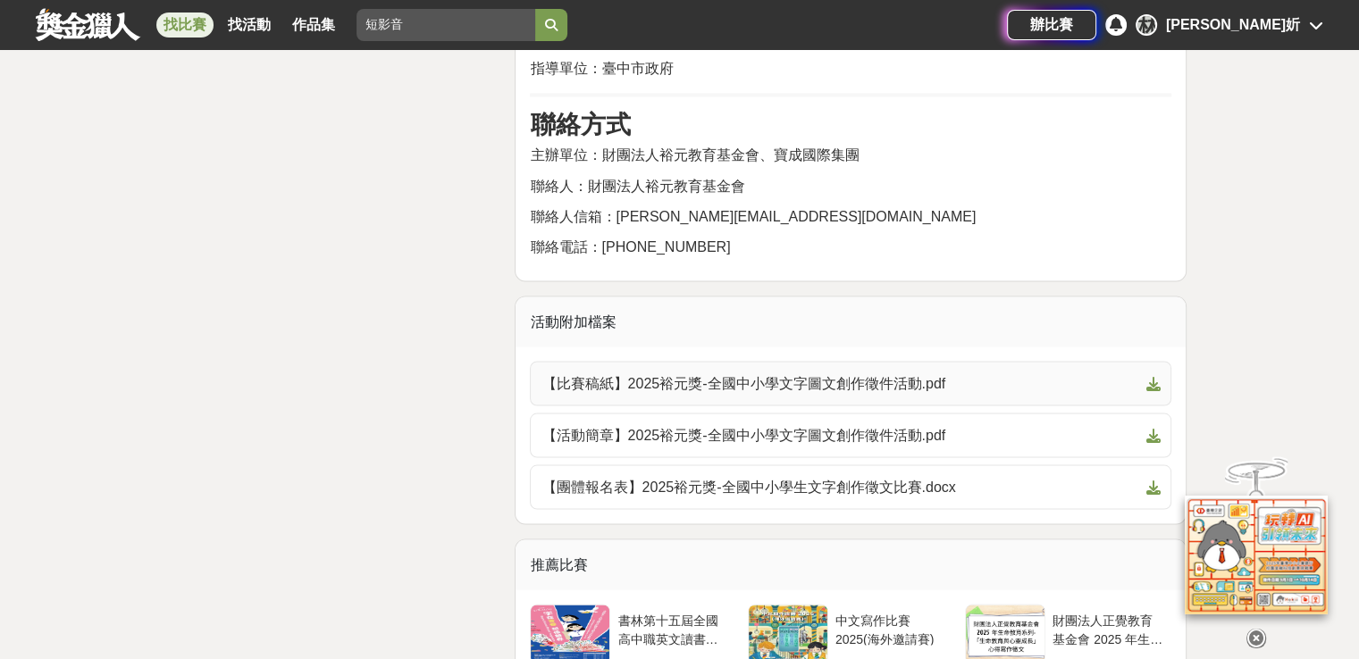
click at [726, 373] on span "【比賽稿紙】2025裕元獎-全國中小學文字圖文創作徵件活動.pdf" at bounding box center [839, 383] width 597 height 21
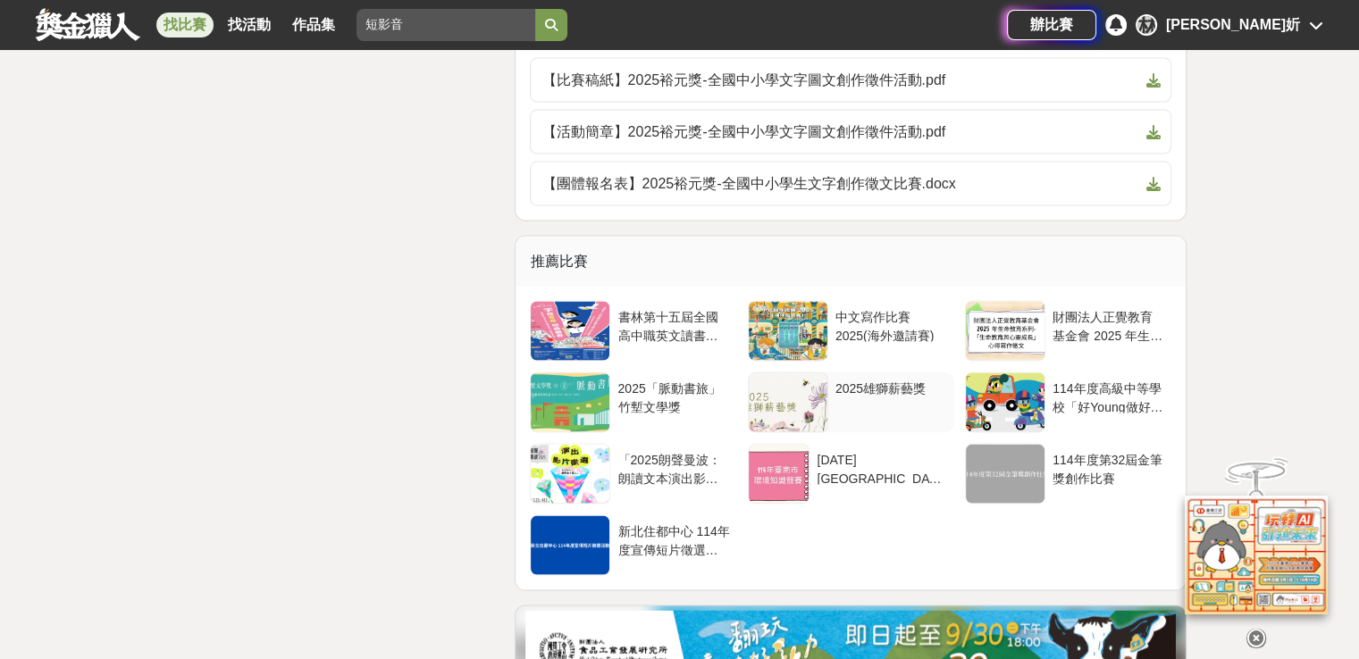
scroll to position [3395, 0]
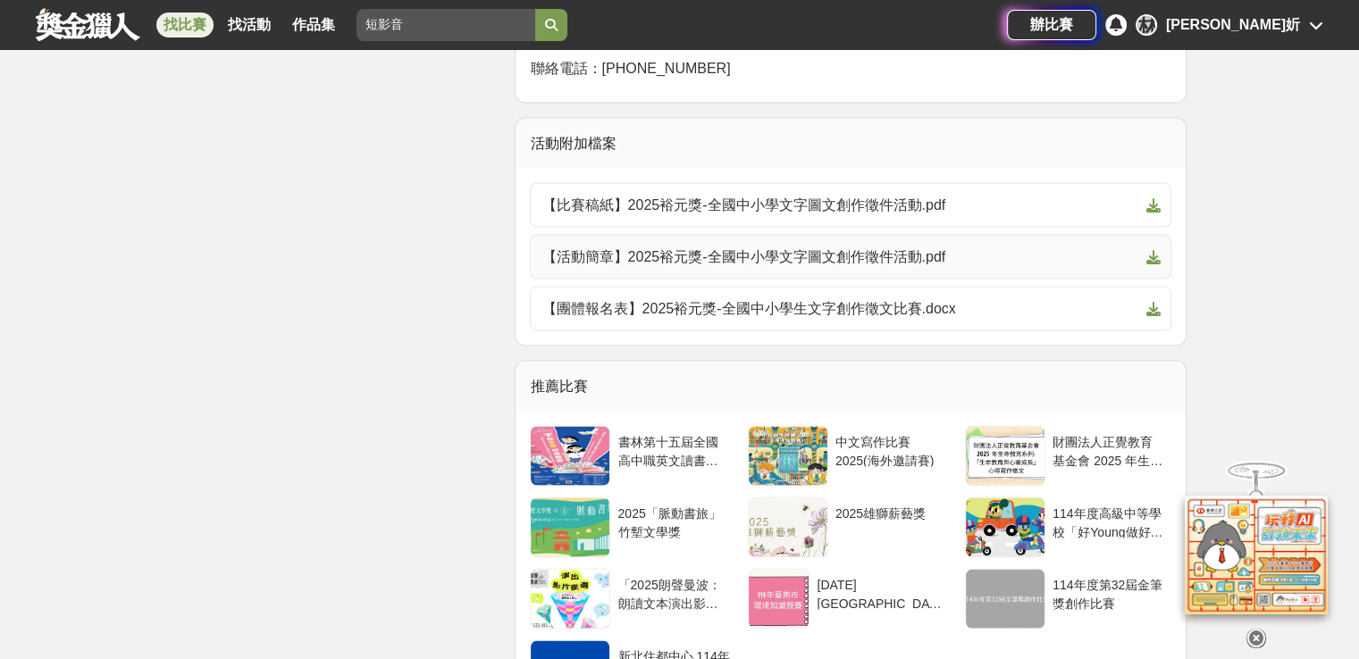
click at [853, 246] on span "【活動簡章】2025裕元獎-全國中小學文字圖文創作徵件活動.pdf" at bounding box center [839, 256] width 597 height 21
click at [864, 194] on span "【比賽稿紙】2025裕元獎-全國中小學文字圖文創作徵件活動.pdf" at bounding box center [839, 204] width 597 height 21
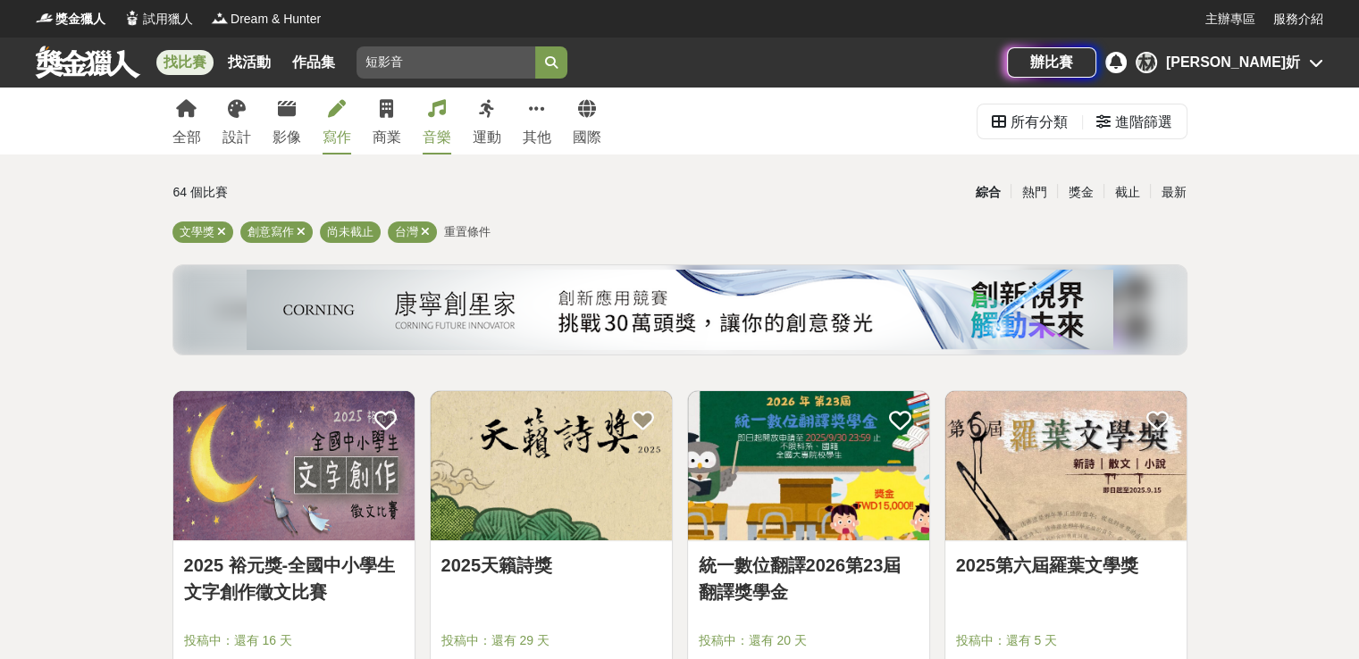
click at [449, 125] on link "音樂" at bounding box center [437, 121] width 29 height 67
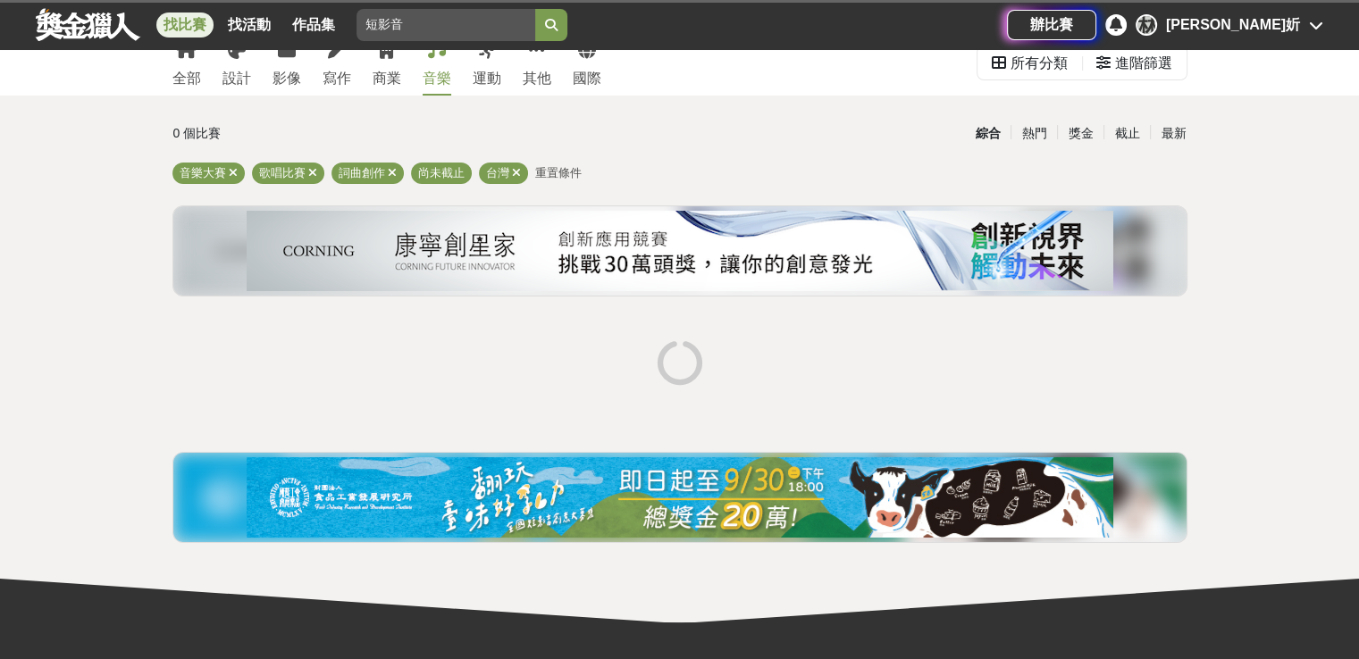
scroll to position [89, 0]
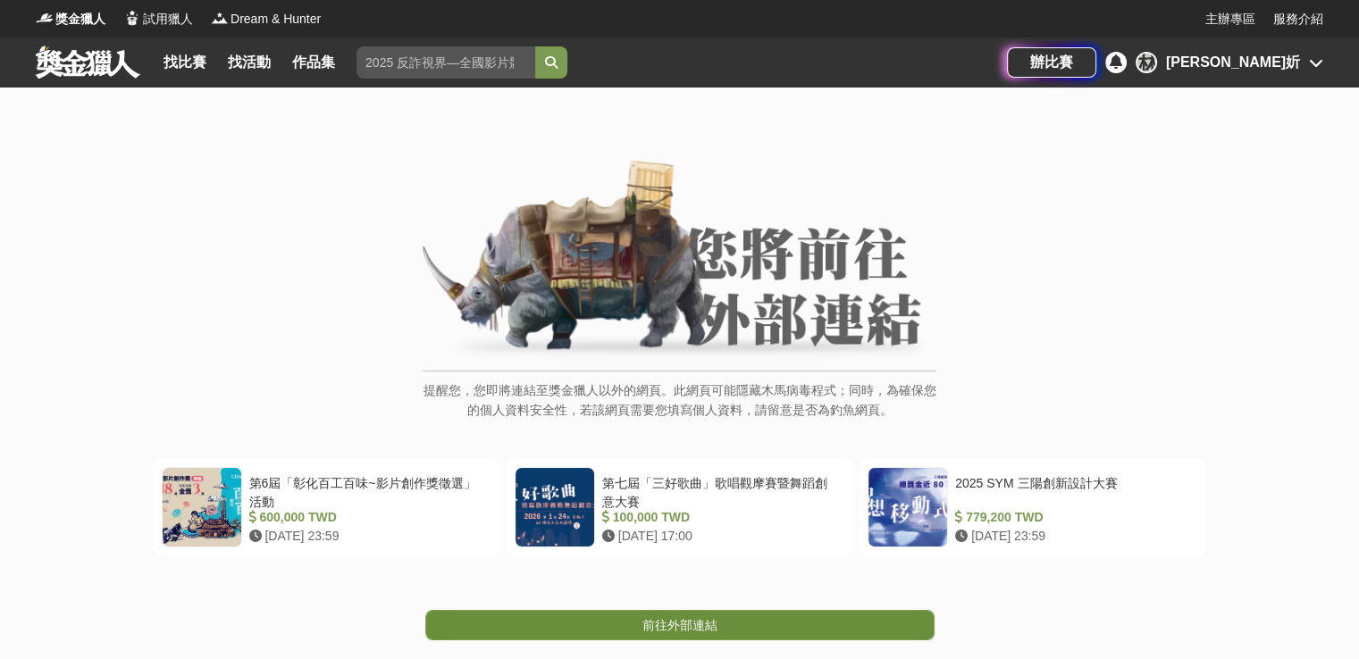
click at [732, 625] on link "前往外部連結" at bounding box center [679, 625] width 509 height 30
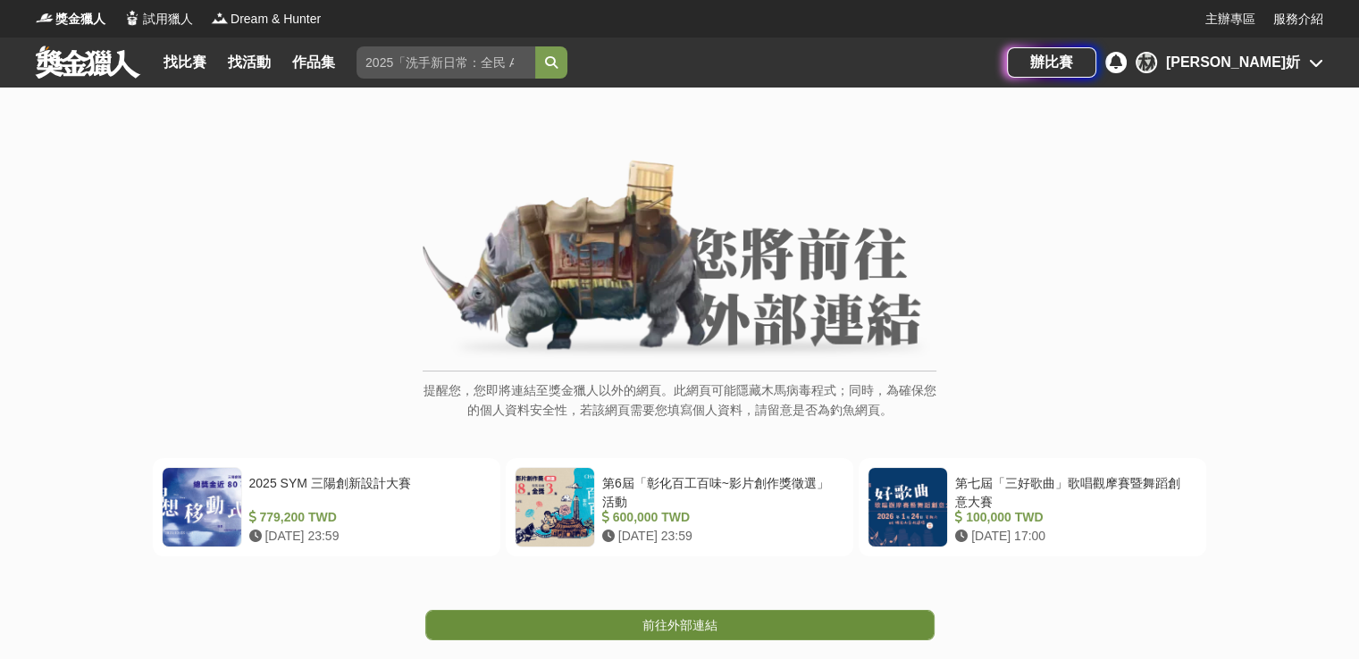
click at [656, 631] on span "前往外部連結" at bounding box center [679, 625] width 75 height 14
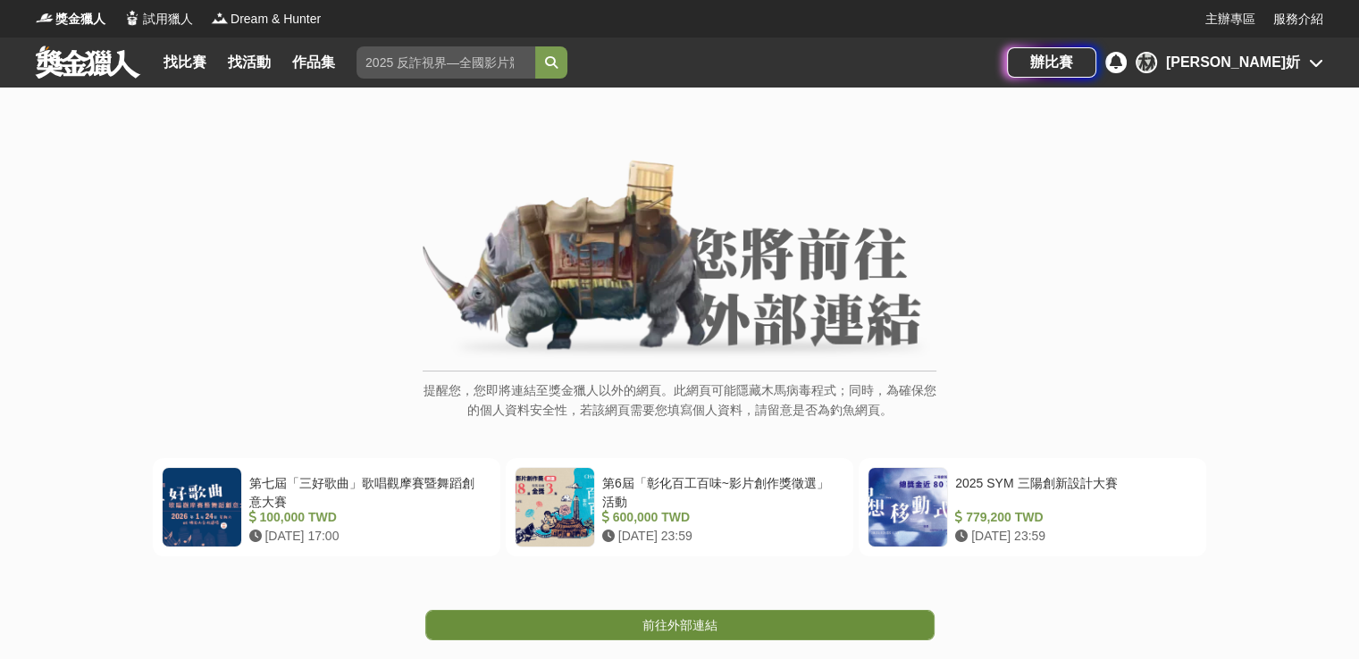
click at [684, 633] on link "前往外部連結" at bounding box center [679, 625] width 509 height 30
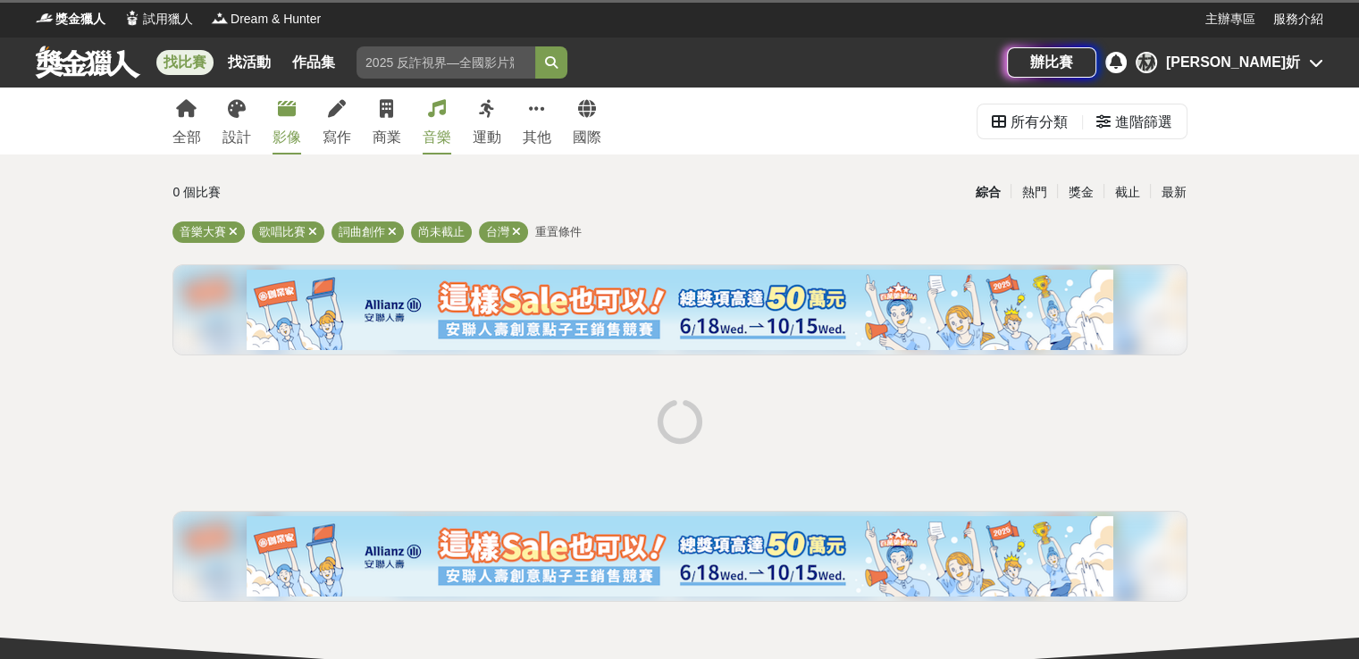
click at [284, 127] on div "影像" at bounding box center [287, 137] width 29 height 21
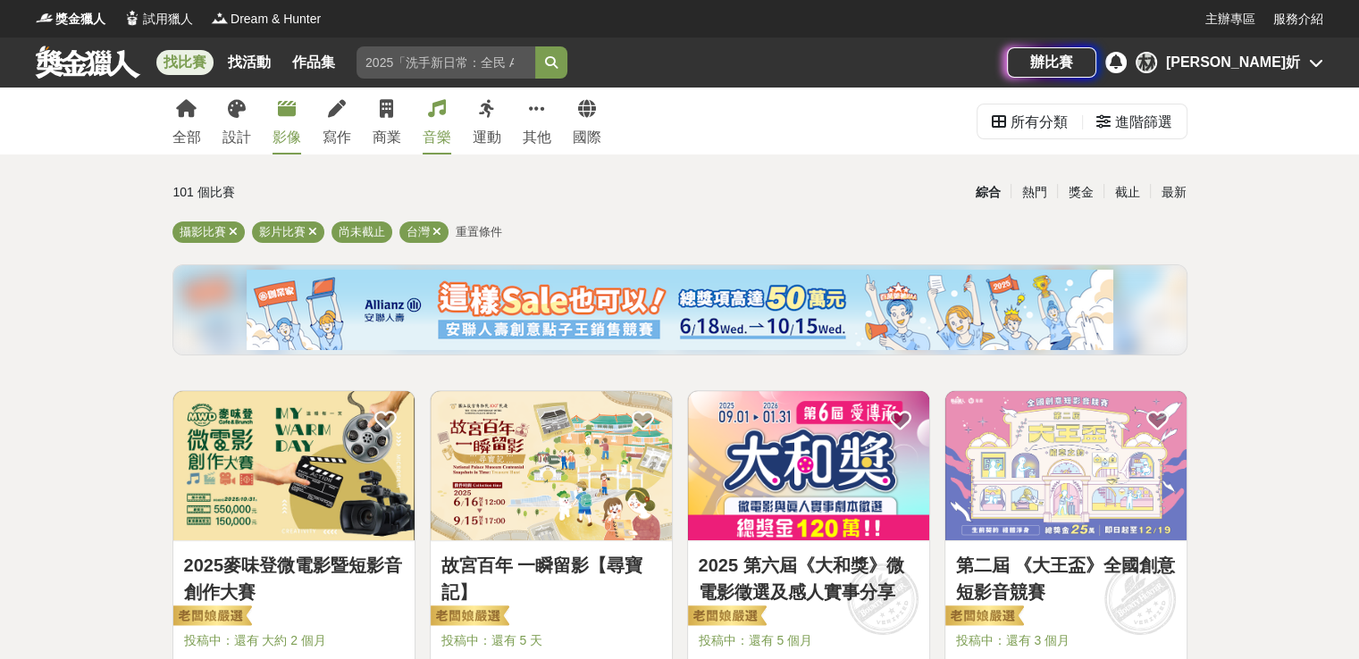
click at [433, 130] on div "音樂" at bounding box center [437, 137] width 29 height 21
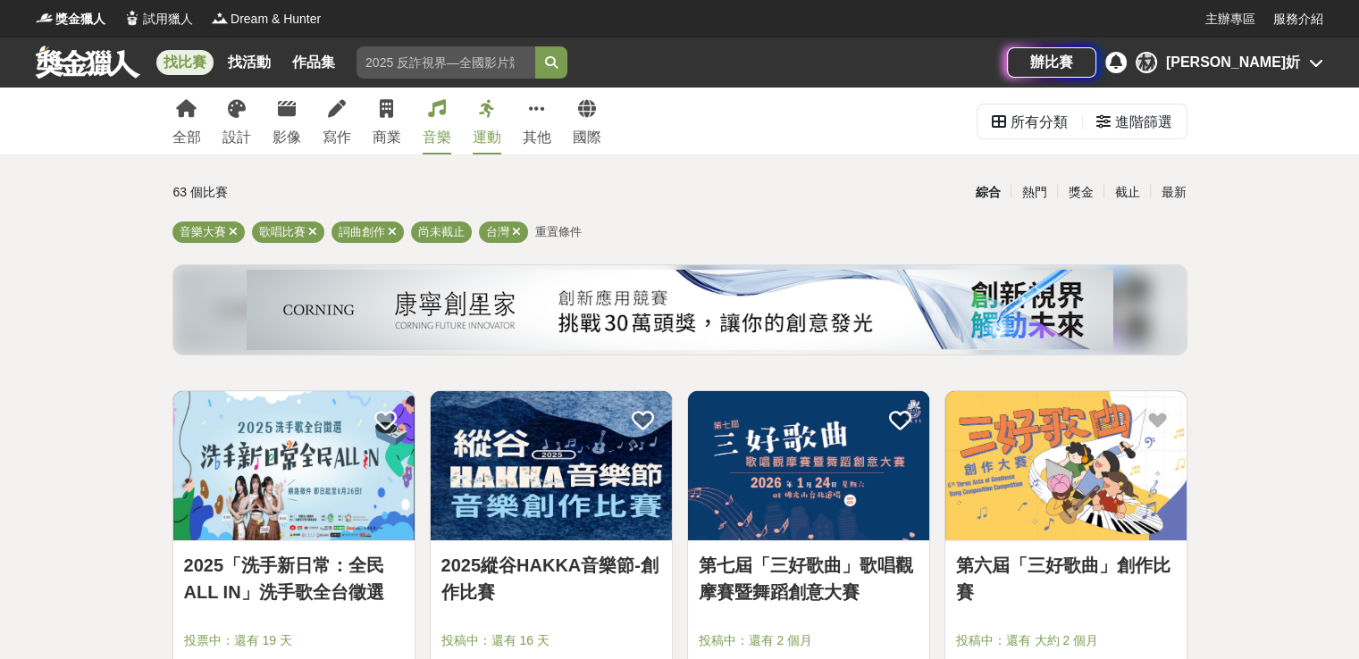
click at [482, 129] on div "運動" at bounding box center [487, 137] width 29 height 21
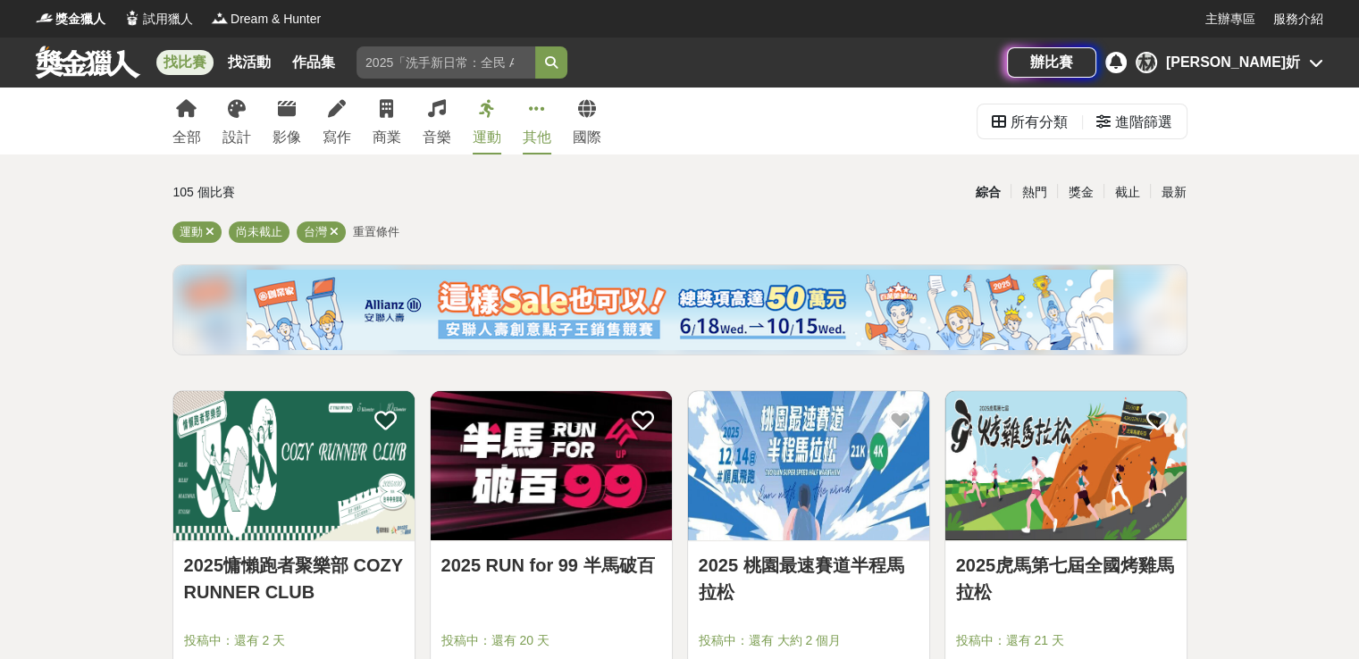
click at [538, 115] on icon at bounding box center [537, 109] width 16 height 18
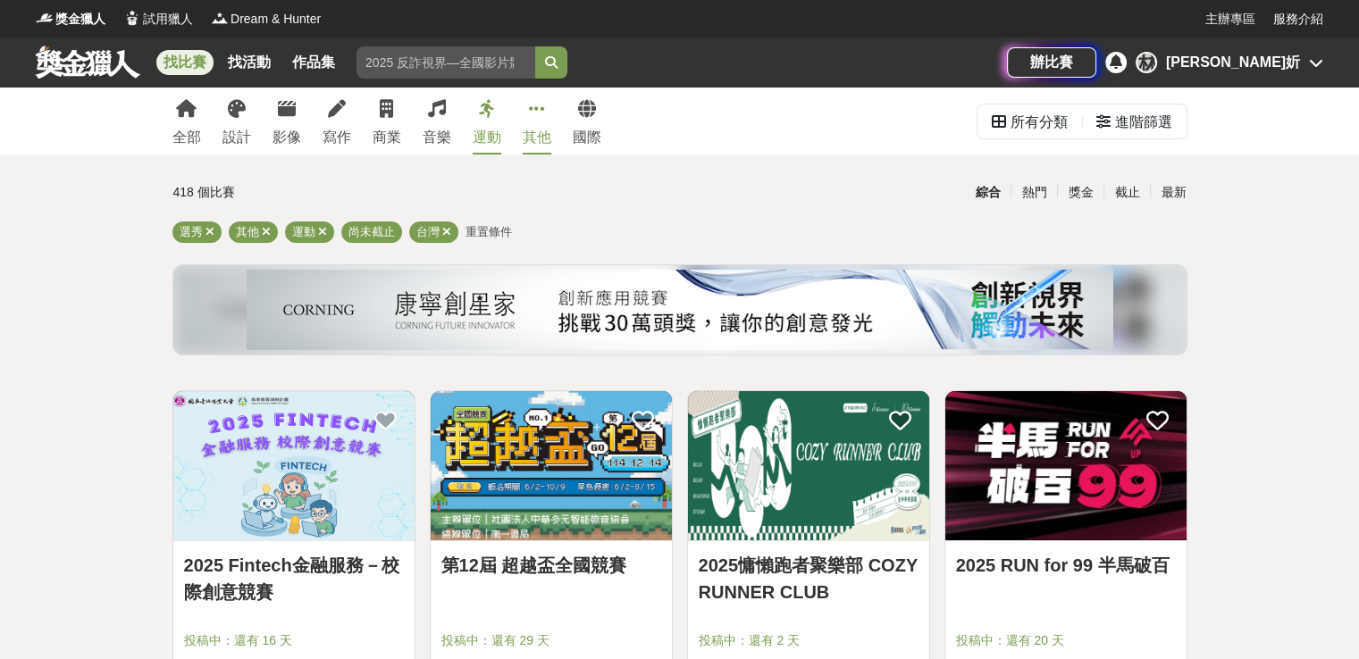
click at [489, 134] on div "運動" at bounding box center [487, 137] width 29 height 21
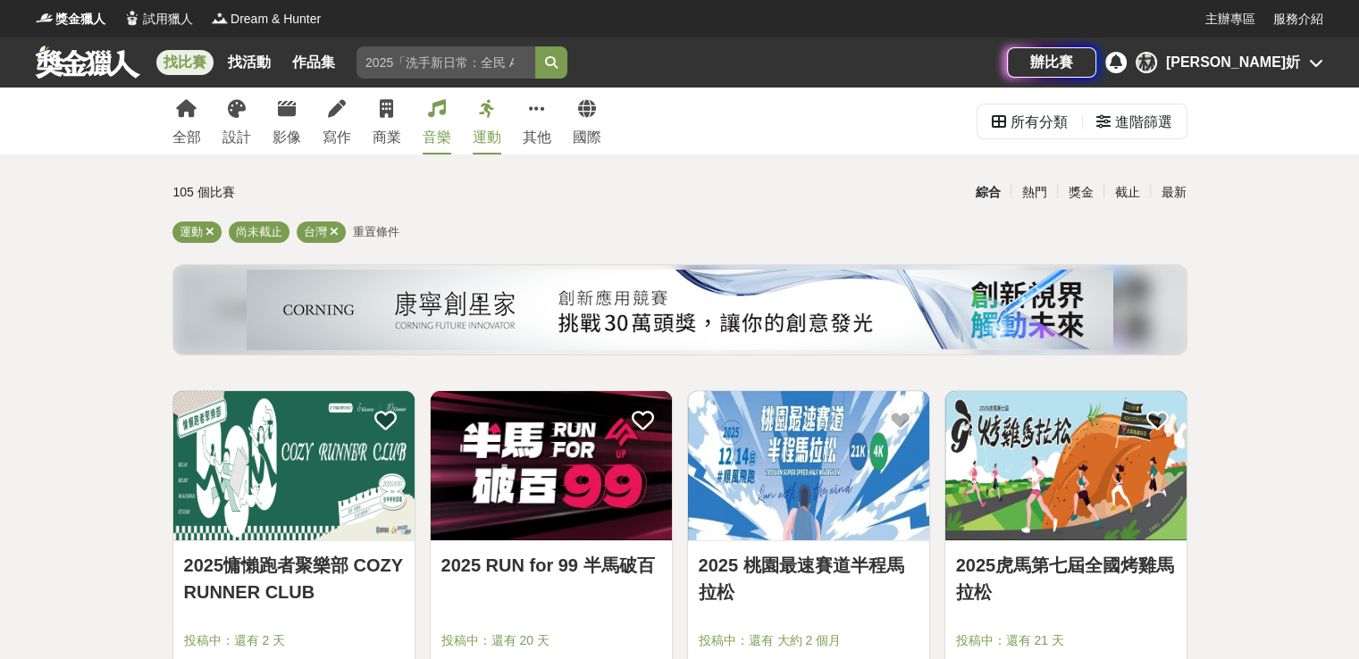
click at [430, 130] on div "音樂" at bounding box center [437, 137] width 29 height 21
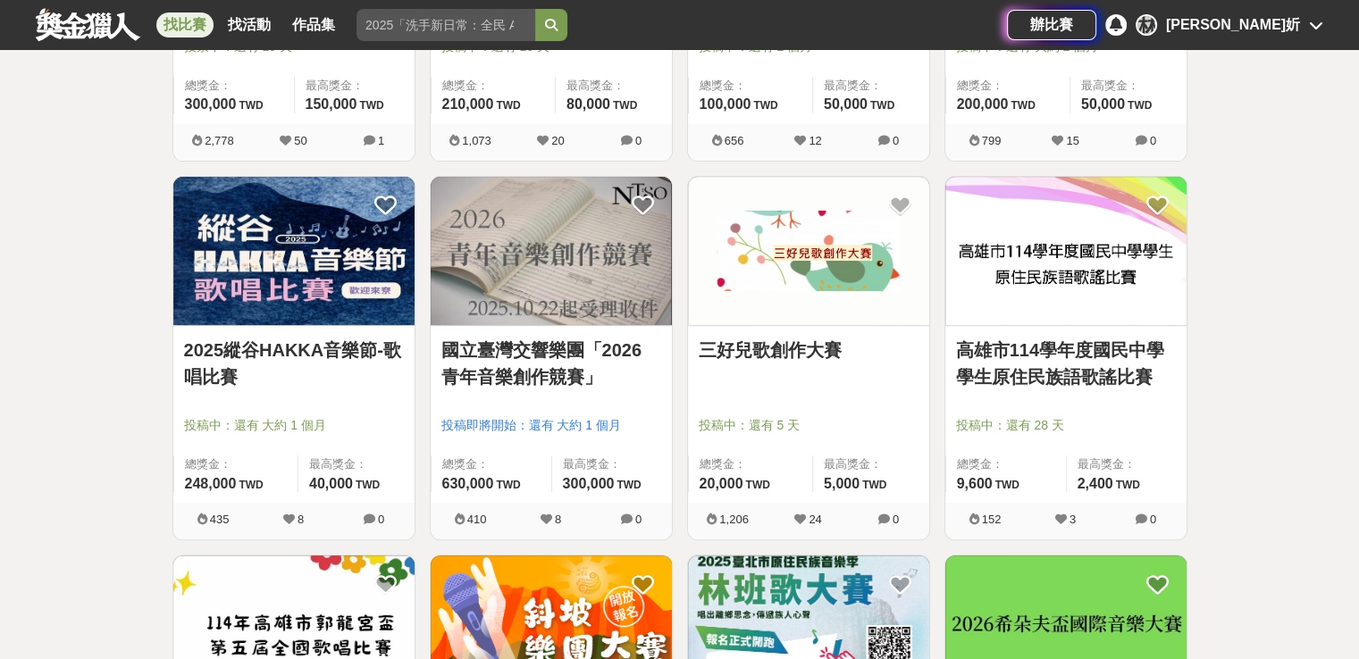
scroll to position [625, 0]
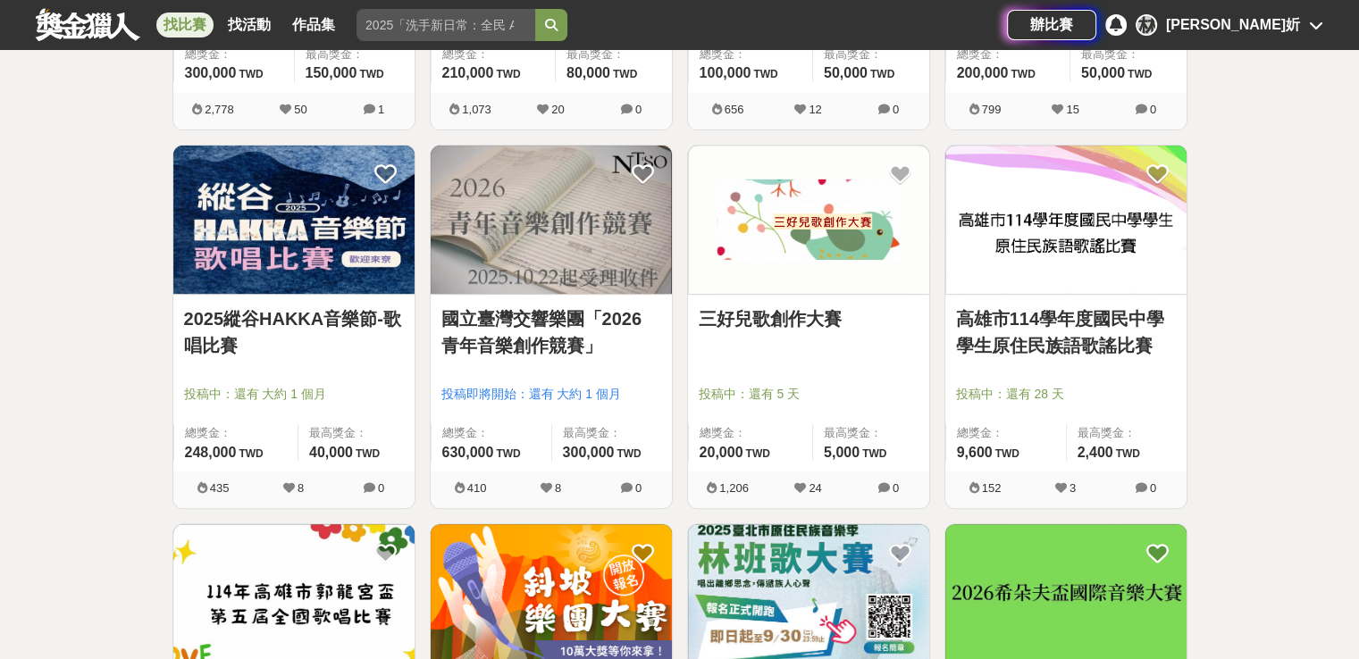
click at [788, 323] on link "三好兒歌創作大賽" at bounding box center [809, 319] width 220 height 27
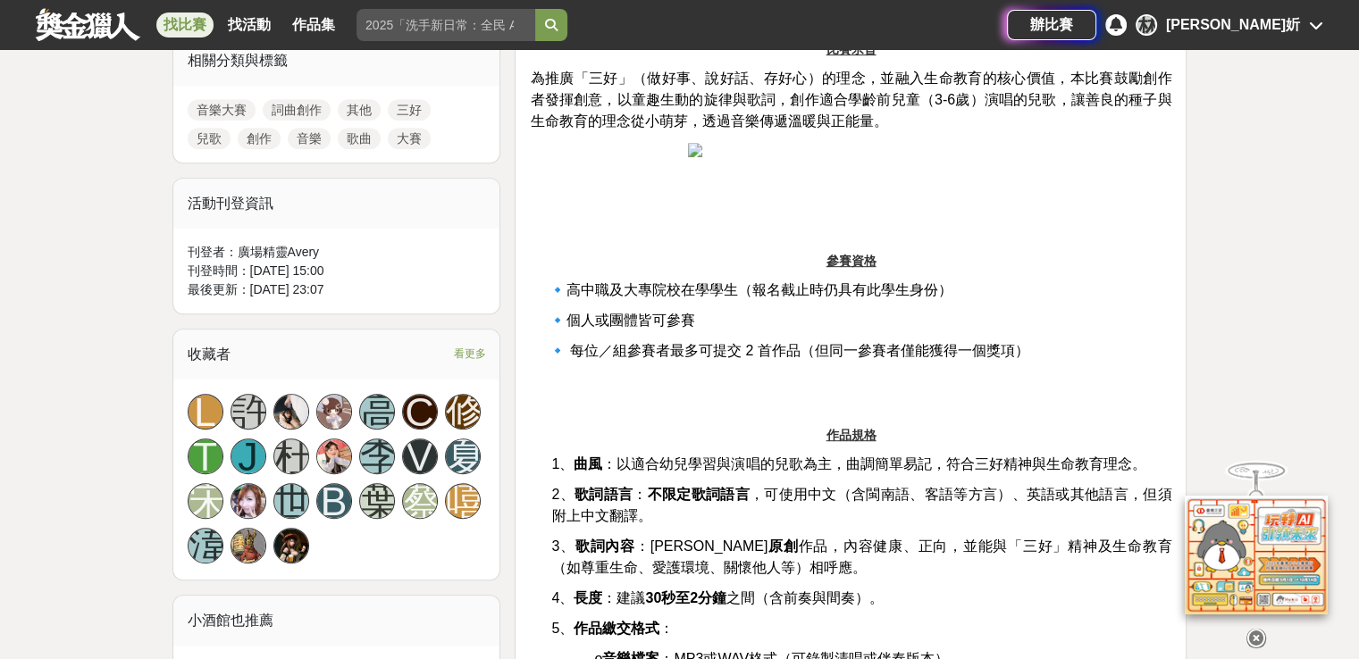
scroll to position [983, 0]
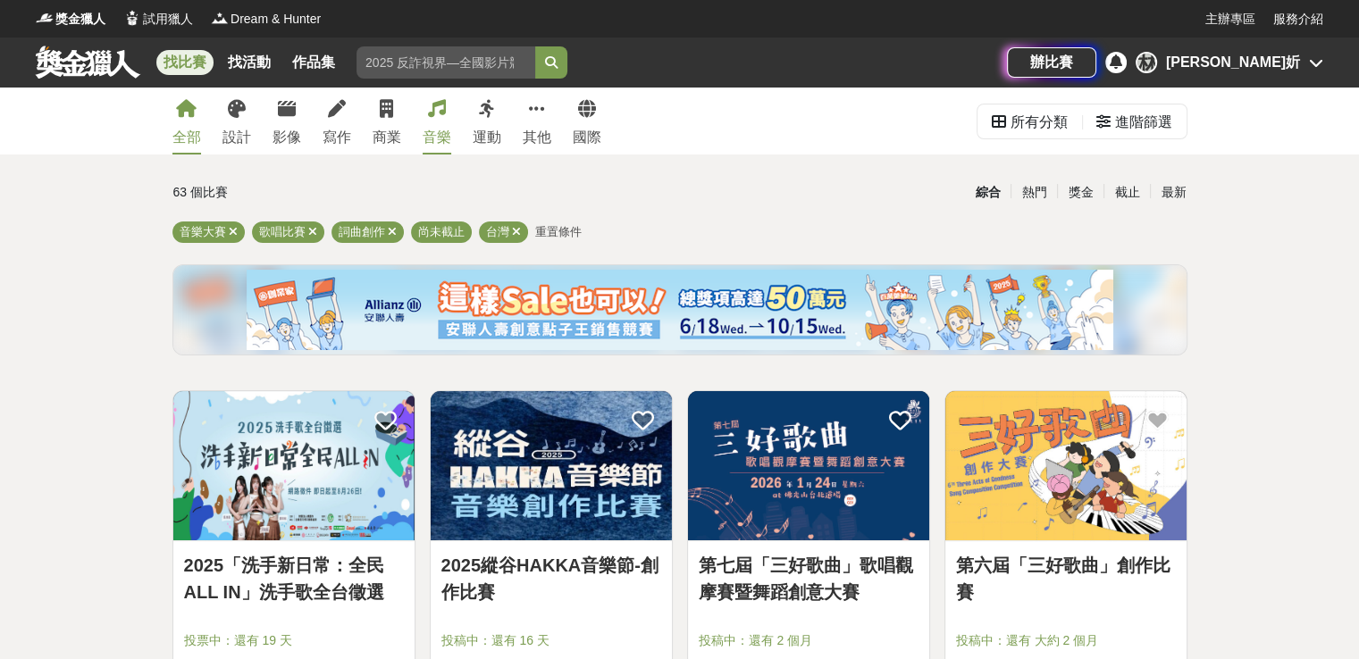
click at [180, 123] on link "全部" at bounding box center [186, 121] width 29 height 67
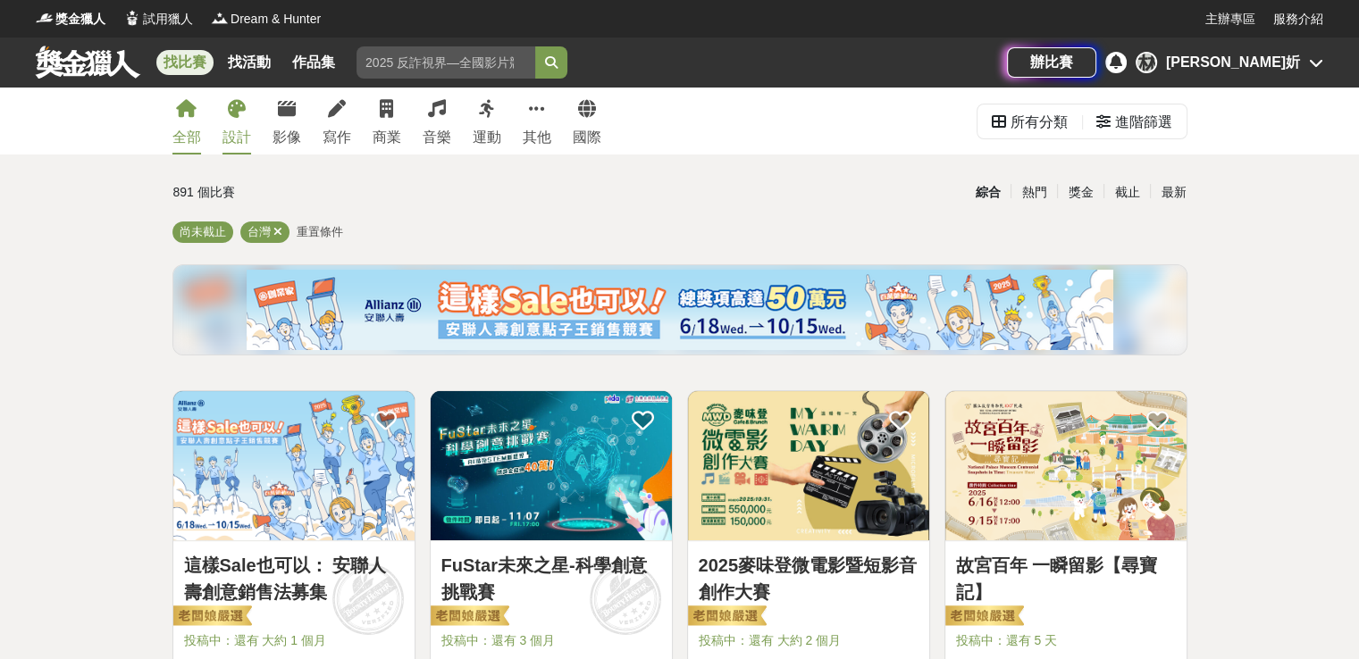
click at [247, 130] on div "設計" at bounding box center [236, 137] width 29 height 21
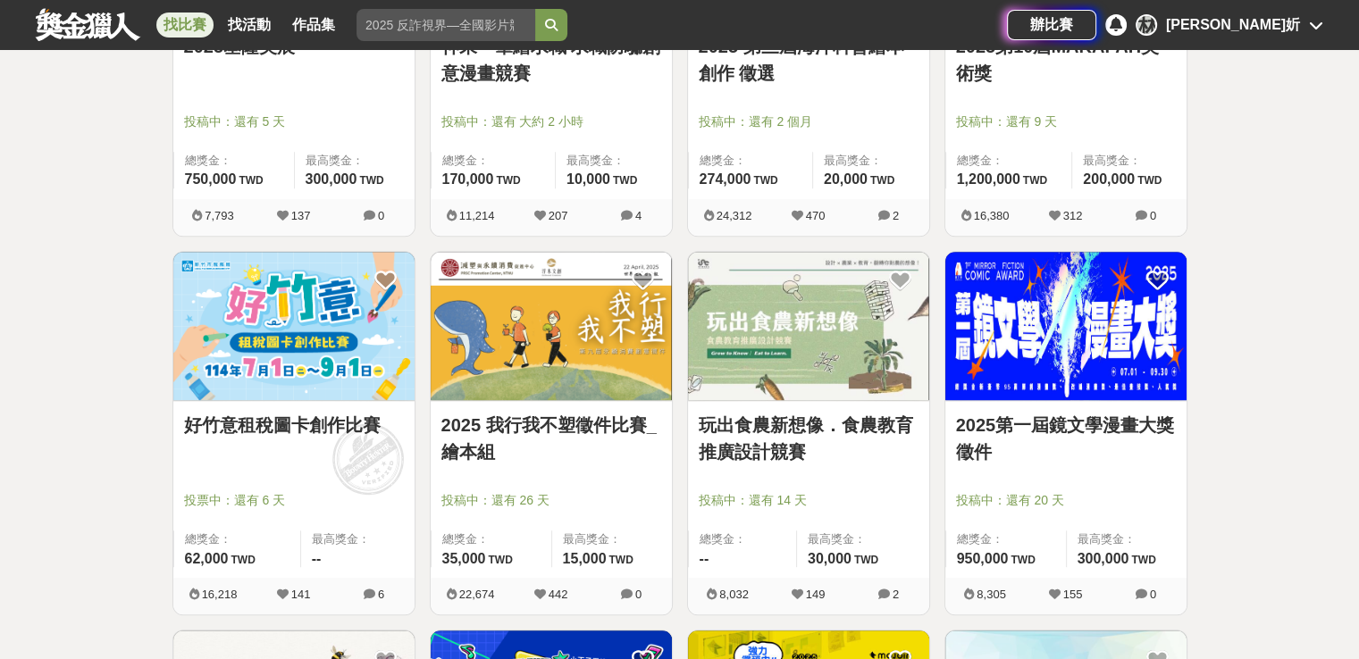
scroll to position [1698, 0]
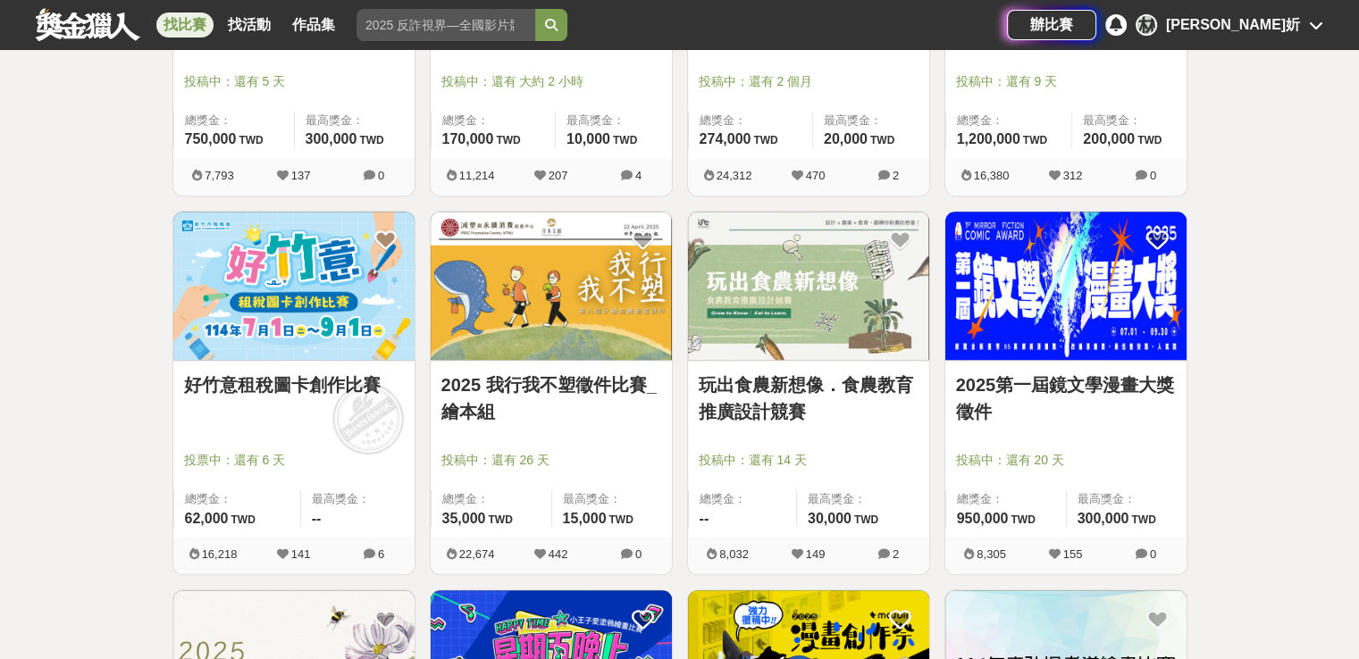
click at [574, 389] on link "2025 我行我不塑徵件比賽_繪本組" at bounding box center [551, 399] width 220 height 54
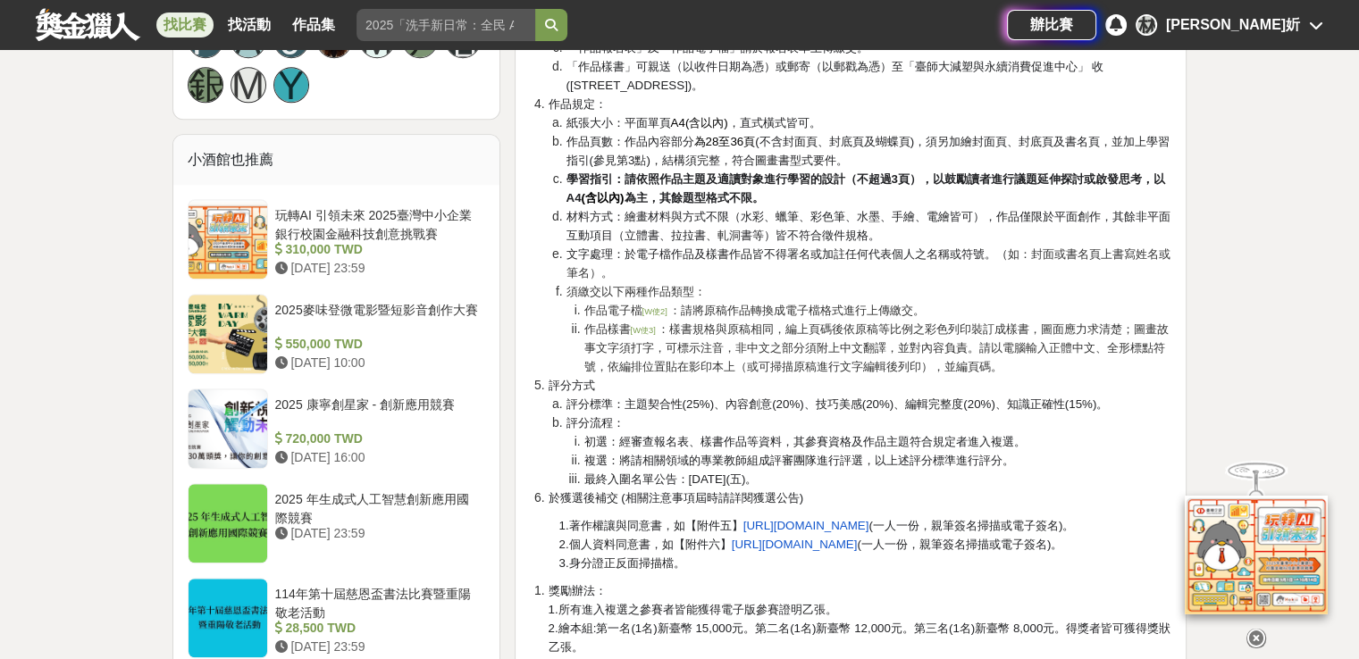
scroll to position [1251, 0]
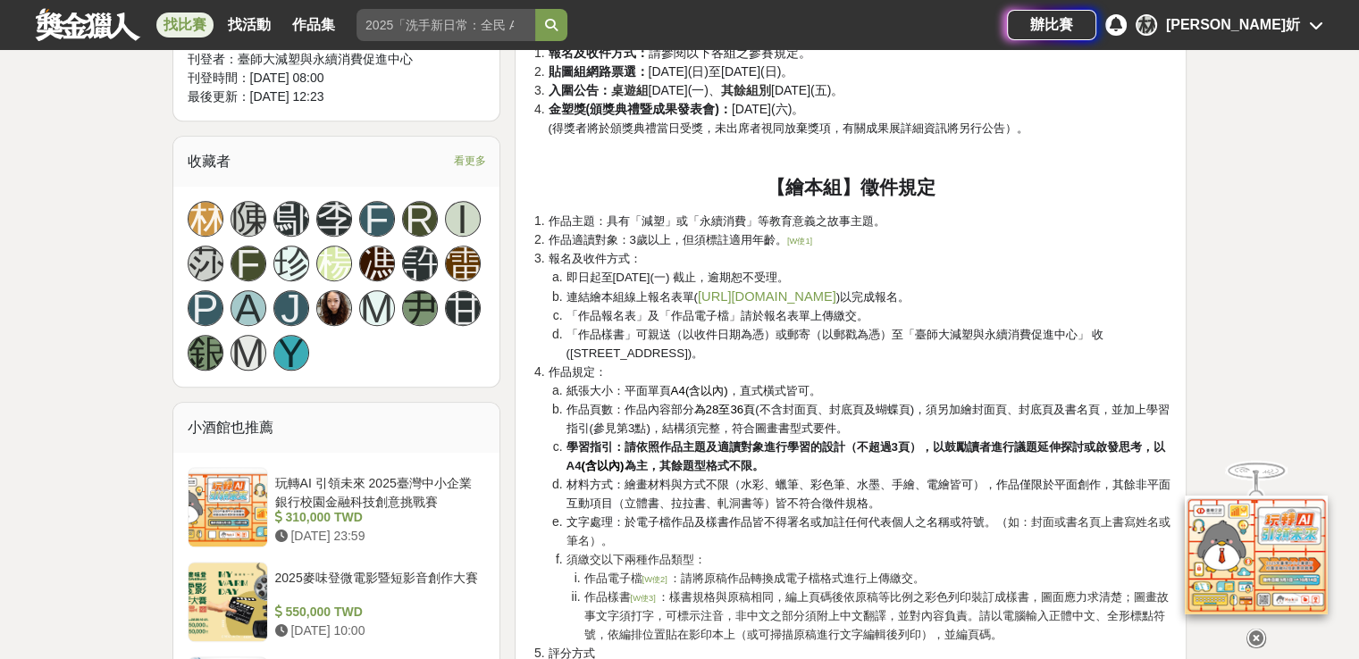
drag, startPoint x: 675, startPoint y: 500, endPoint x: 615, endPoint y: 506, distance: 60.1
click at [614, 505] on span "材料方式：繪畫材料與方式不限（水彩、蠟筆、彩色筆、水墨、手繪、電繪皆可），作品僅限於平面創作，其餘非平面互動項目（立體書、拉拉書、" at bounding box center [868, 494] width 604 height 32
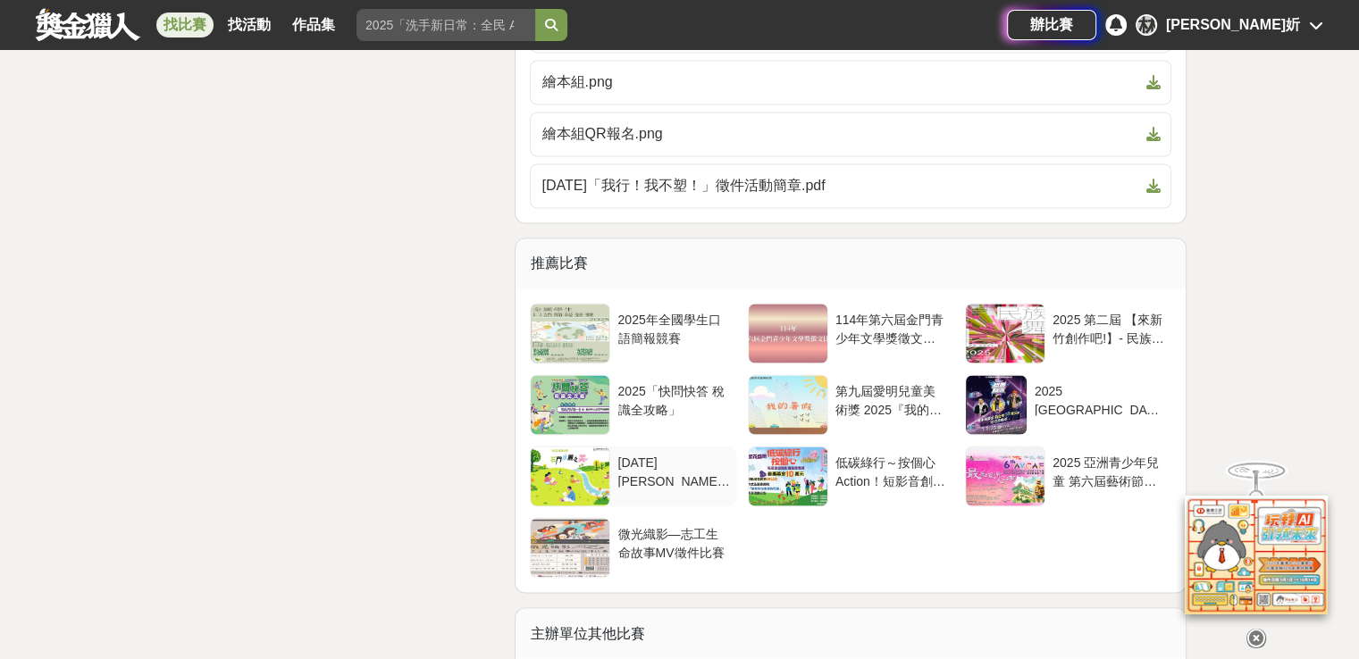
scroll to position [2948, 0]
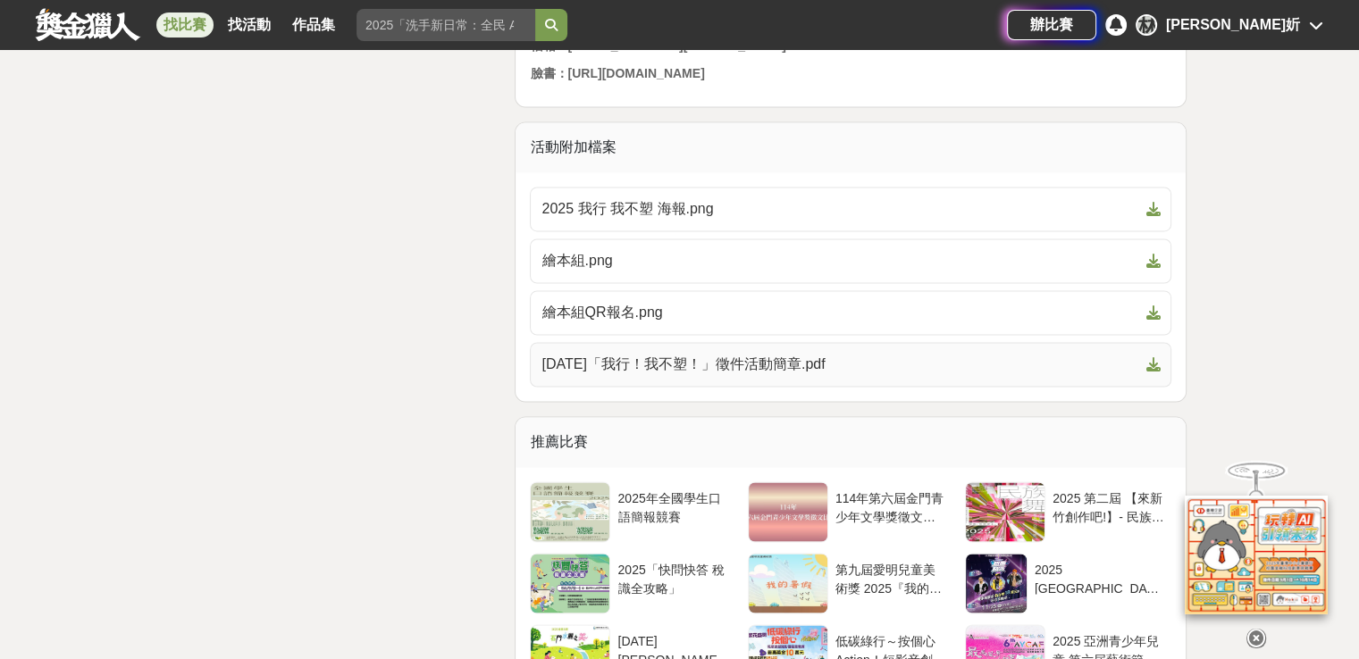
click at [733, 375] on span "[DATE]「我行！我不塑！」徵件活動簡章.pdf" at bounding box center [839, 364] width 597 height 21
